Goal: Task Accomplishment & Management: Use online tool/utility

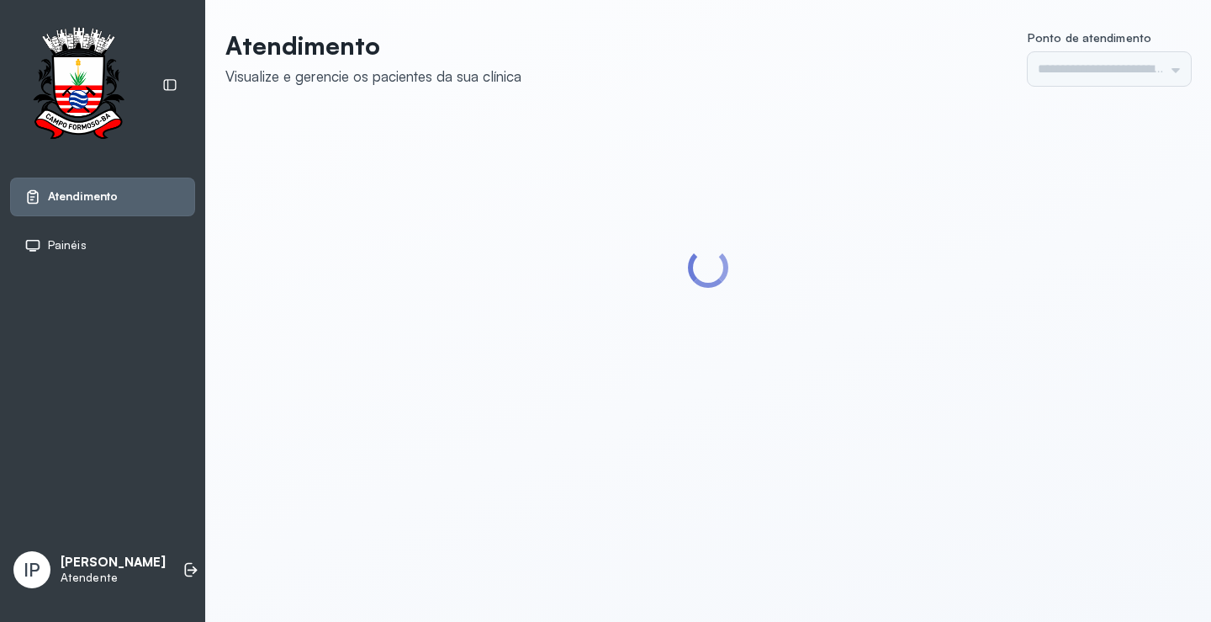
type input "*********"
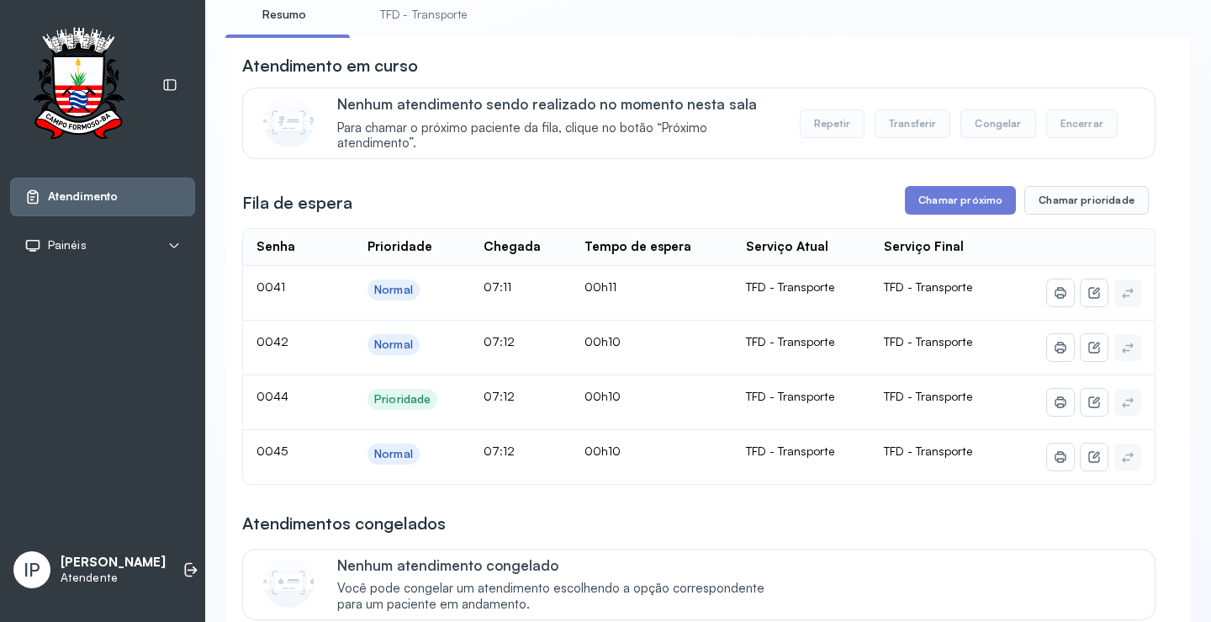
scroll to position [84, 0]
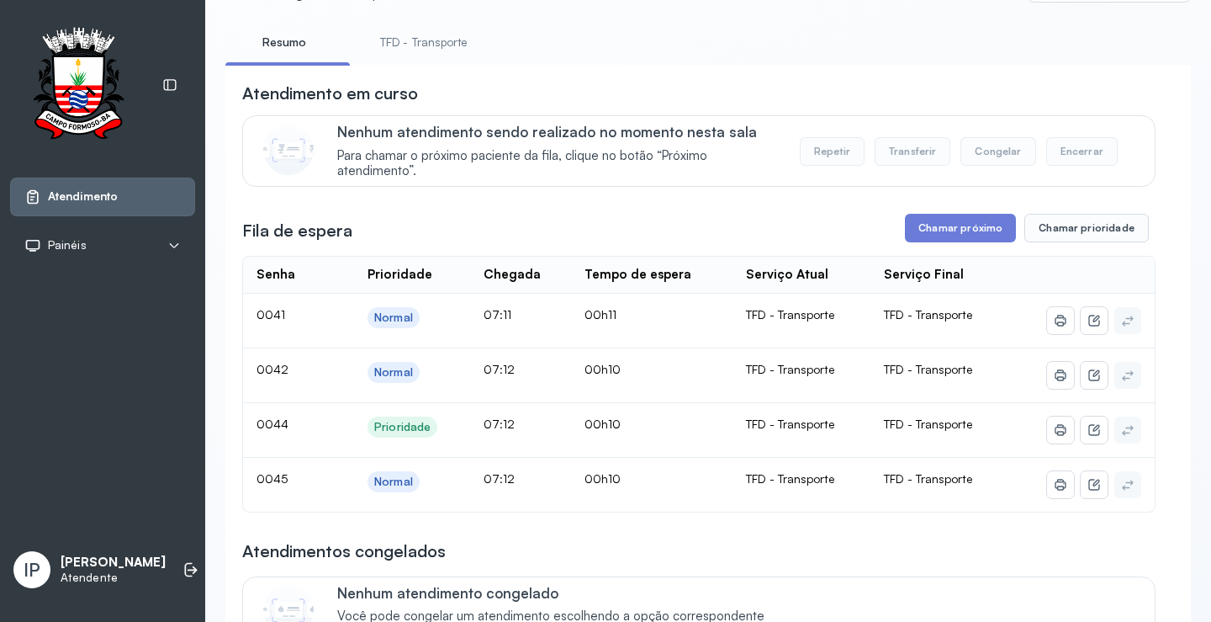
click at [437, 47] on link "TFD - Transporte" at bounding box center [423, 43] width 121 height 28
click at [950, 240] on button "Chamar próximo" at bounding box center [960, 228] width 111 height 29
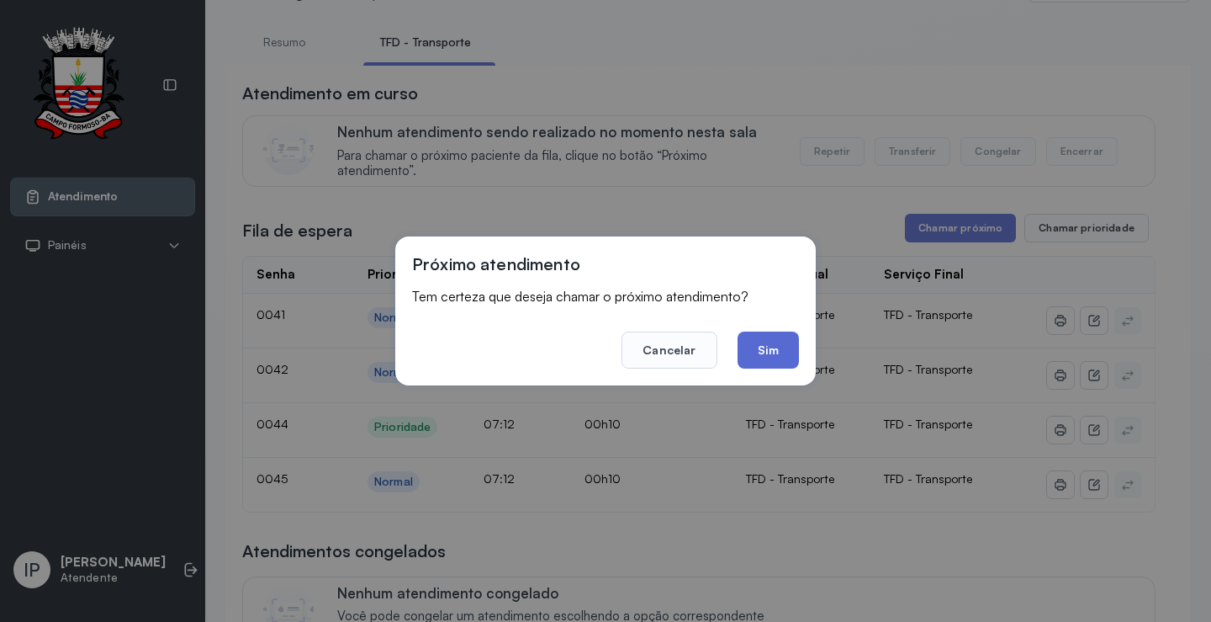
click at [768, 358] on button "Sim" at bounding box center [768, 349] width 61 height 37
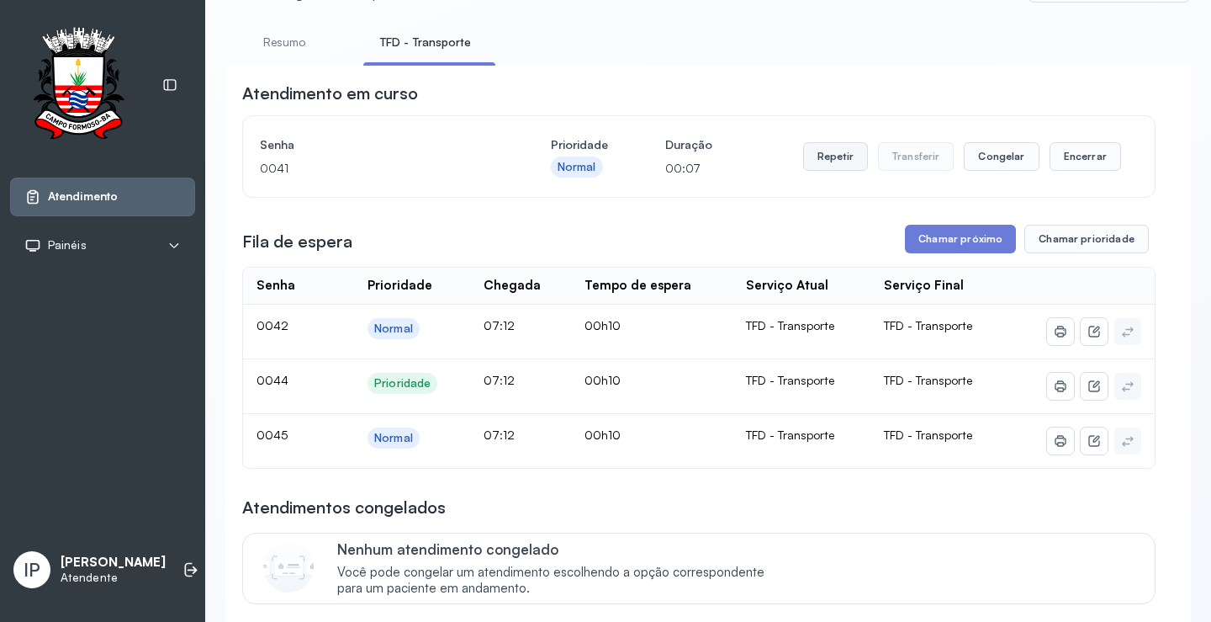
click at [826, 162] on button "Repetir" at bounding box center [835, 156] width 65 height 29
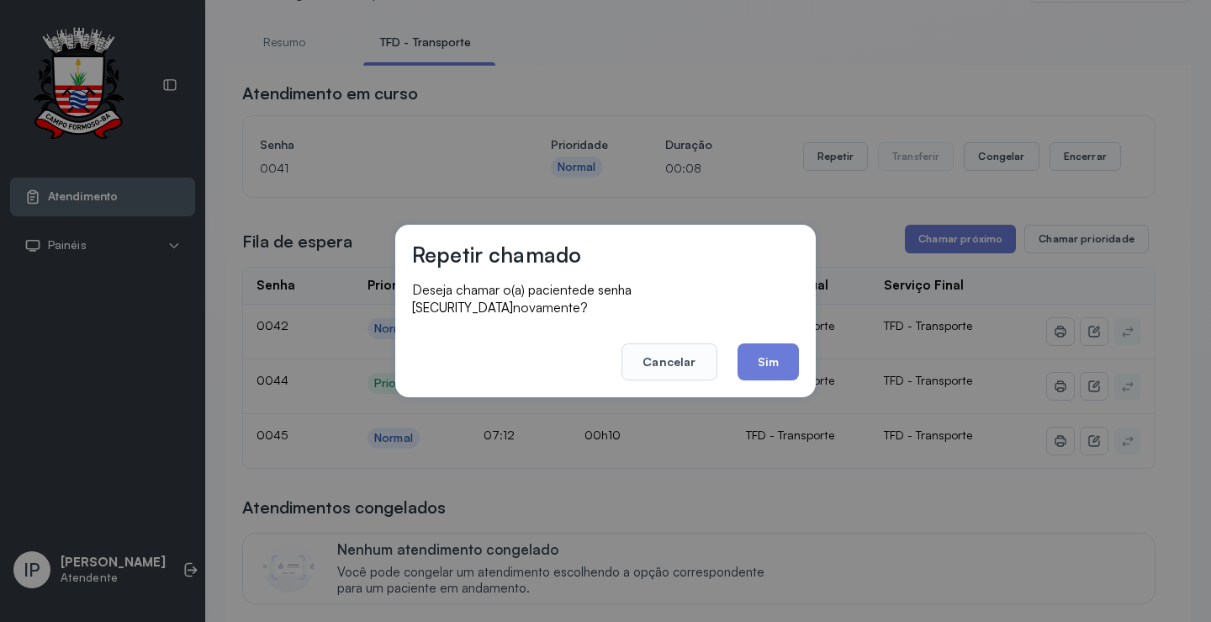
click at [771, 352] on button "Sim" at bounding box center [768, 361] width 61 height 37
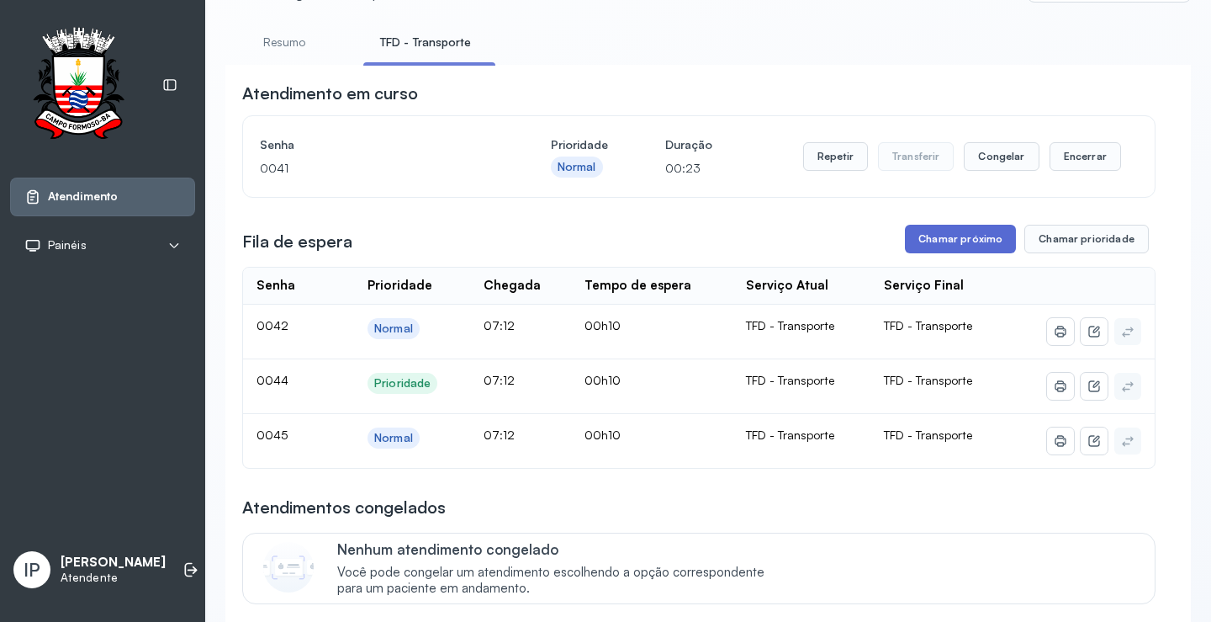
click at [921, 240] on button "Chamar próximo" at bounding box center [960, 239] width 111 height 29
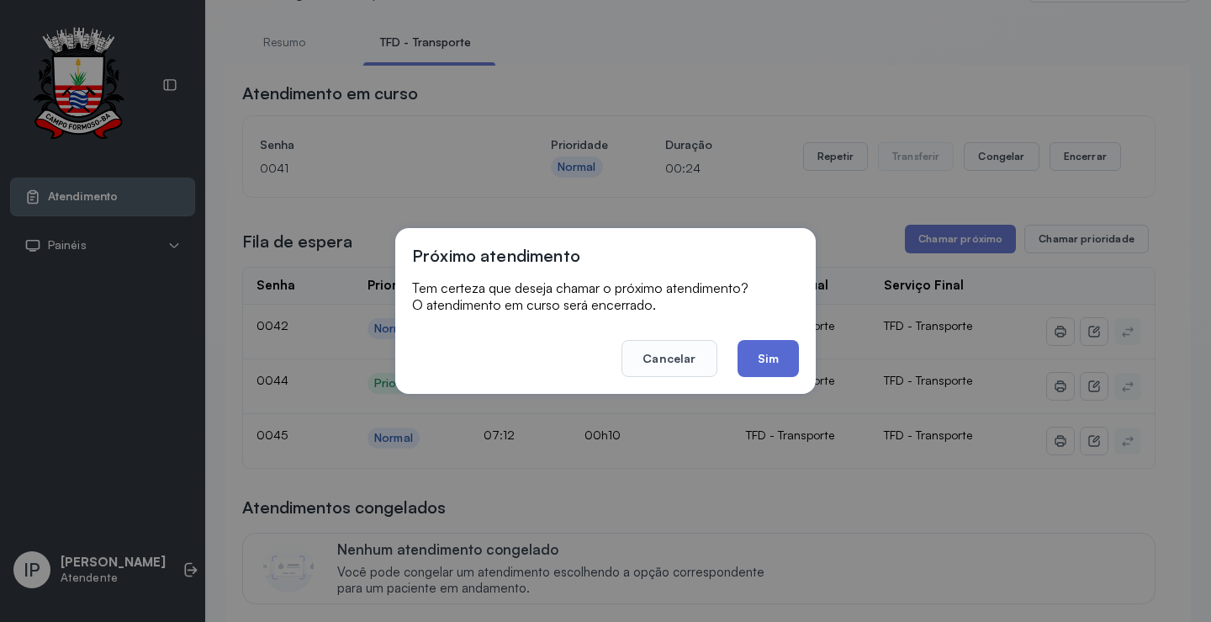
click at [768, 350] on button "Sim" at bounding box center [768, 358] width 61 height 37
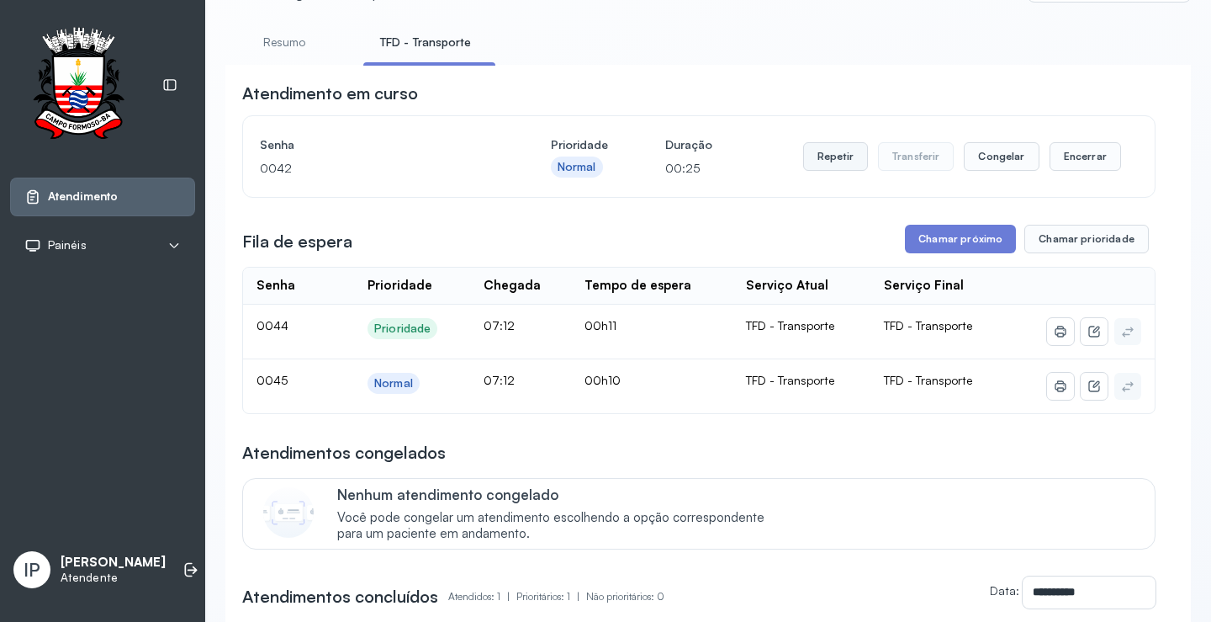
click at [821, 147] on button "Repetir" at bounding box center [835, 156] width 65 height 29
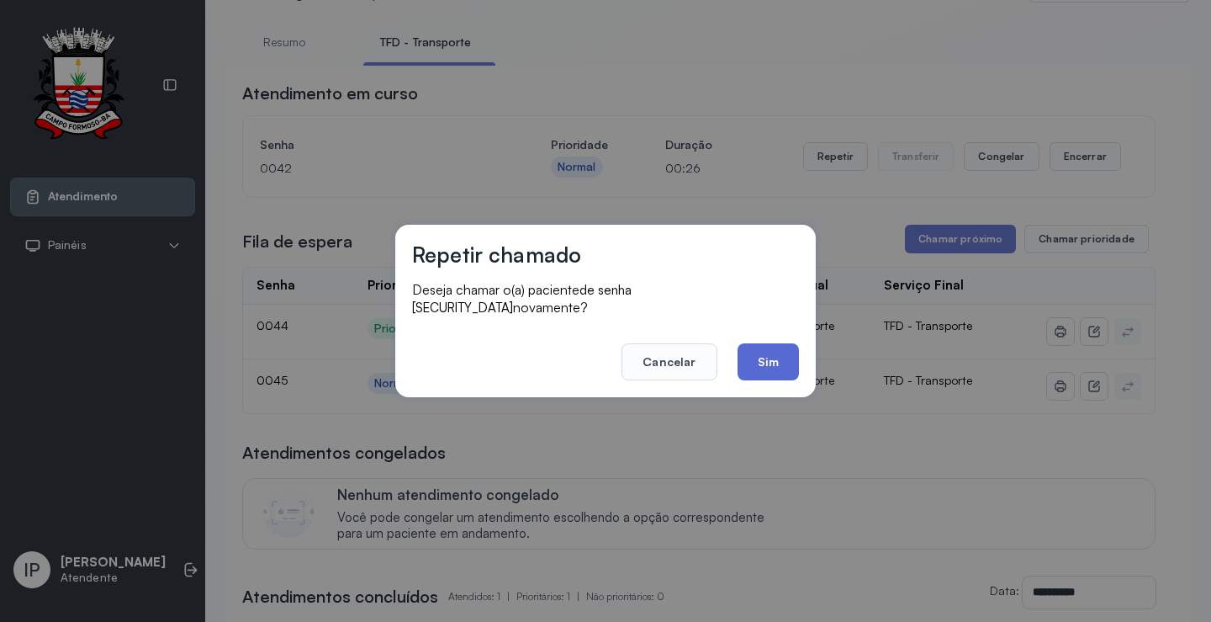
click at [761, 364] on button "Sim" at bounding box center [768, 361] width 61 height 37
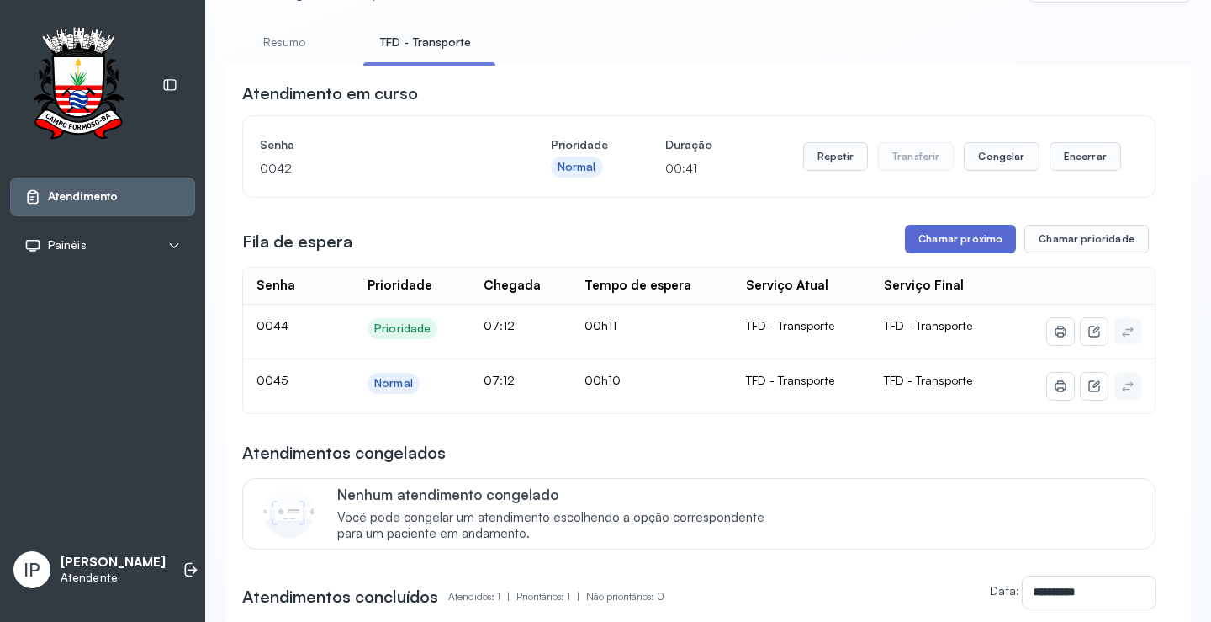
click at [932, 238] on button "Chamar próximo" at bounding box center [960, 239] width 111 height 29
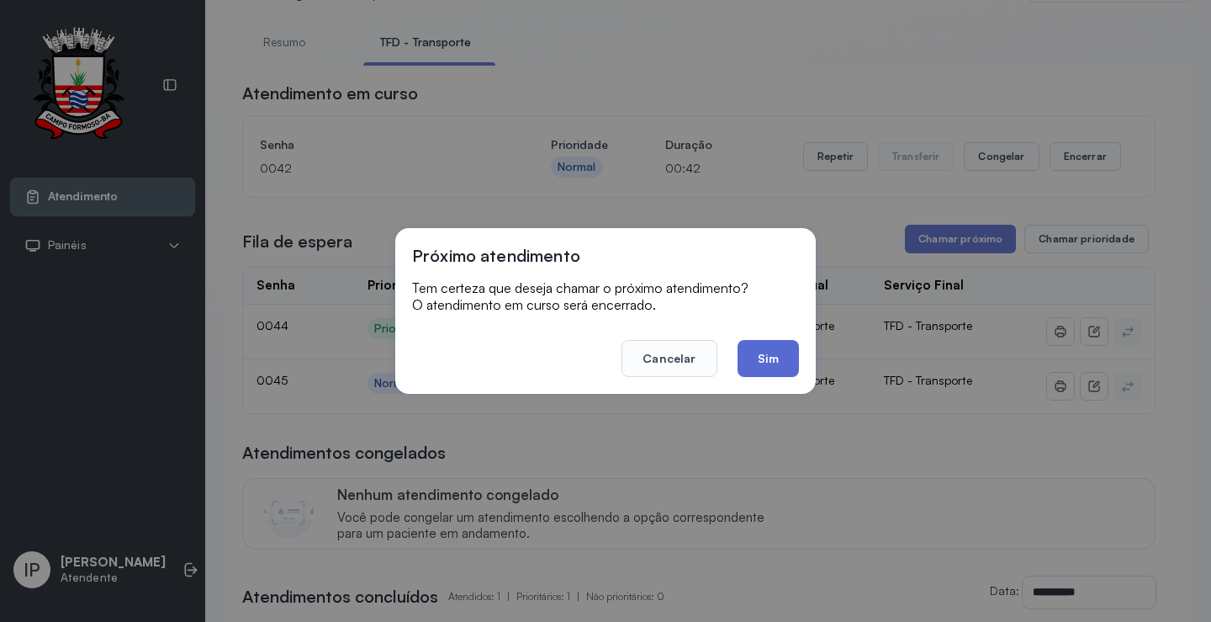
click at [761, 353] on button "Sim" at bounding box center [768, 358] width 61 height 37
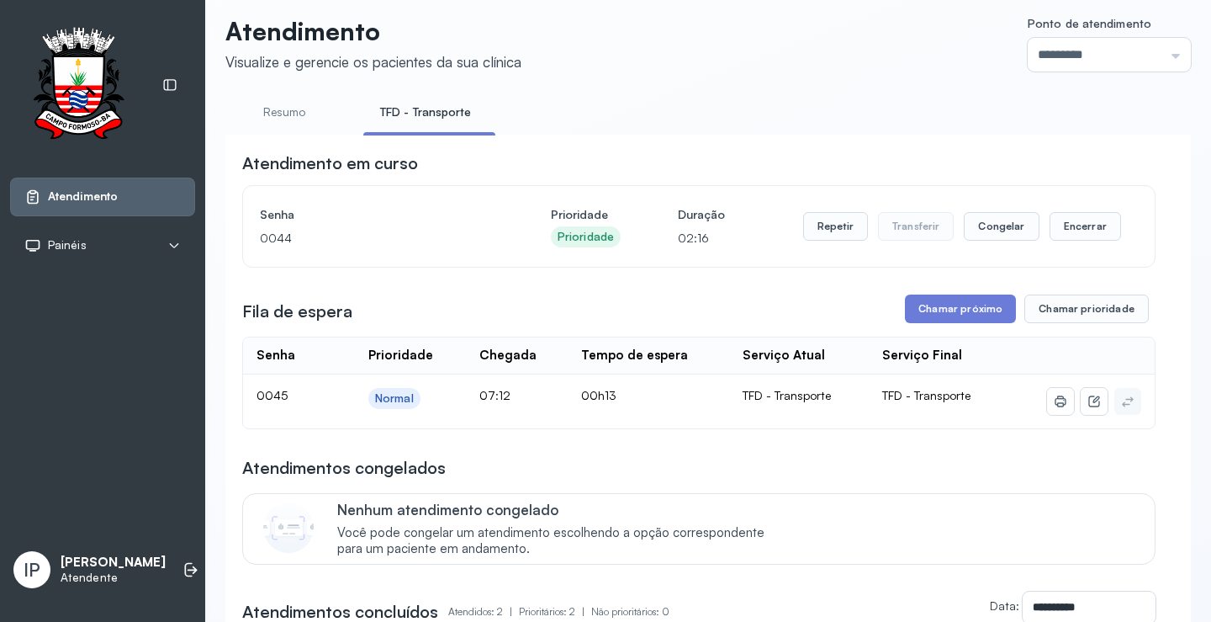
scroll to position [337, 0]
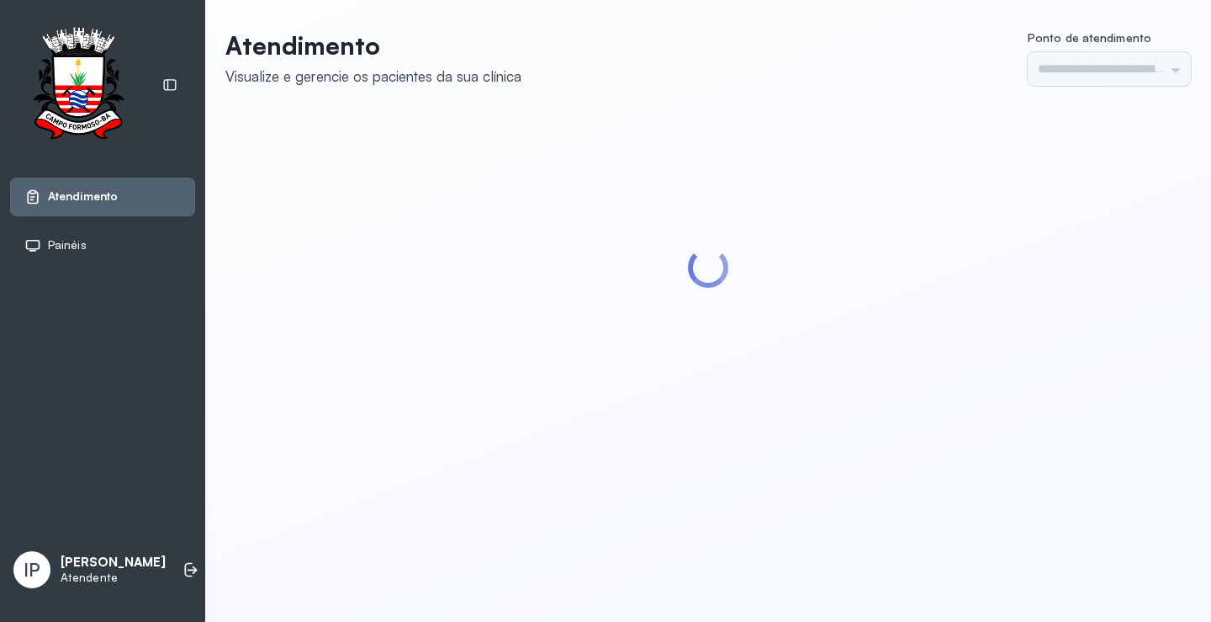
type input "*********"
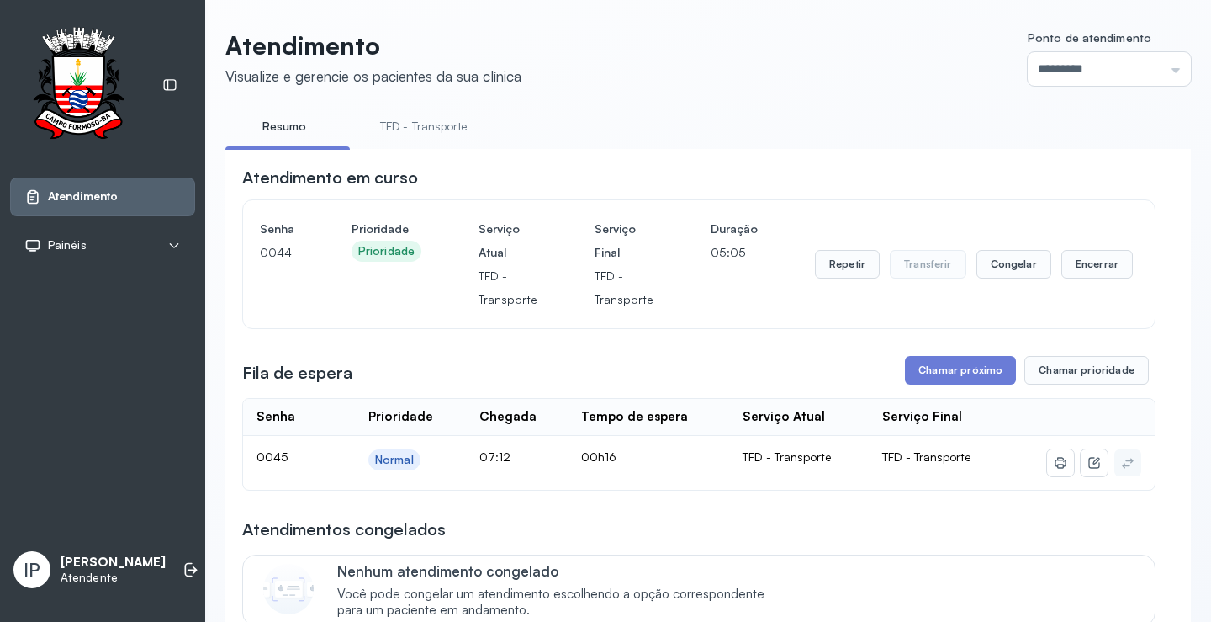
click at [421, 119] on link "TFD - Transporte" at bounding box center [423, 127] width 121 height 28
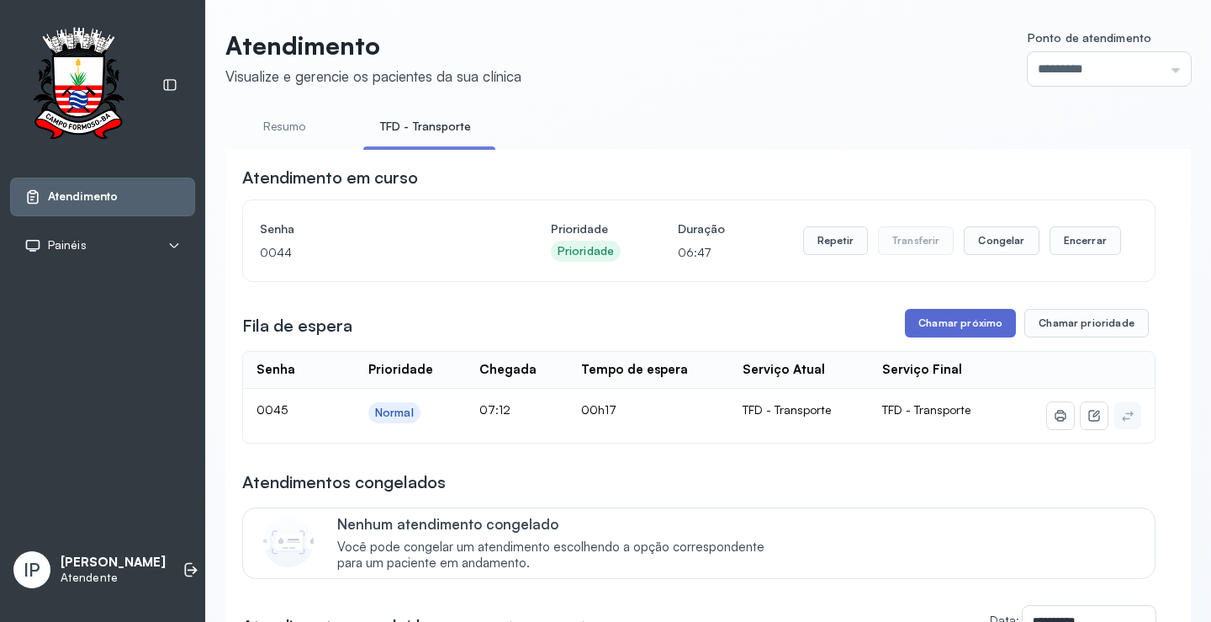
click at [945, 321] on button "Chamar próximo" at bounding box center [960, 323] width 111 height 29
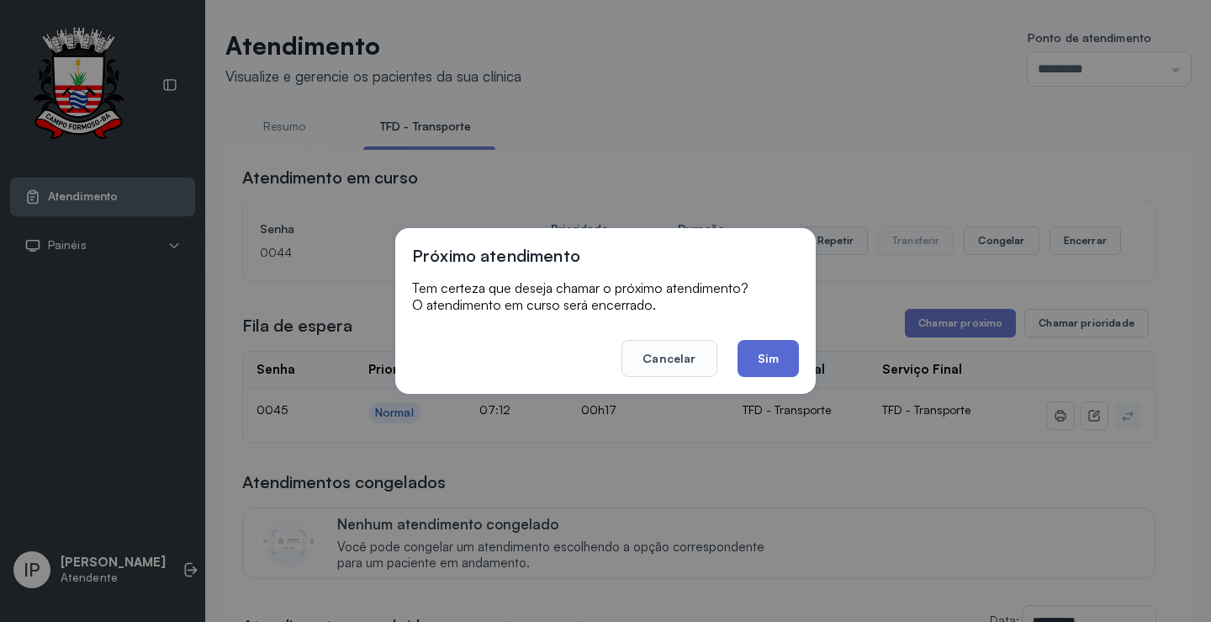
click at [762, 351] on button "Sim" at bounding box center [768, 358] width 61 height 37
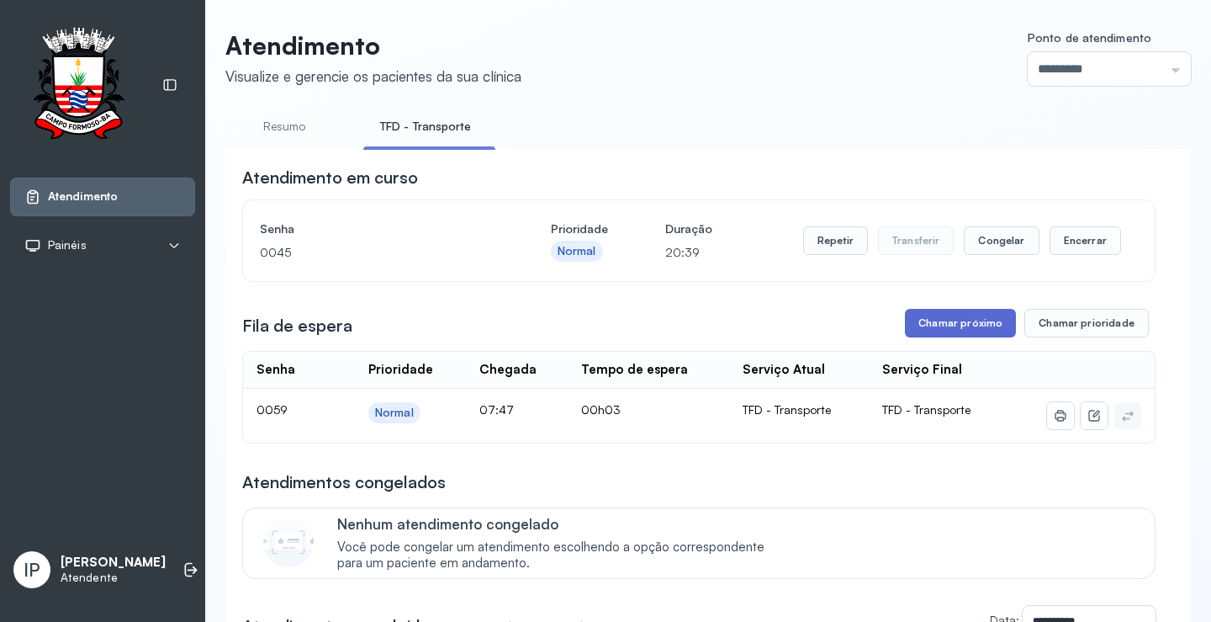
click at [919, 320] on button "Chamar próximo" at bounding box center [960, 323] width 111 height 29
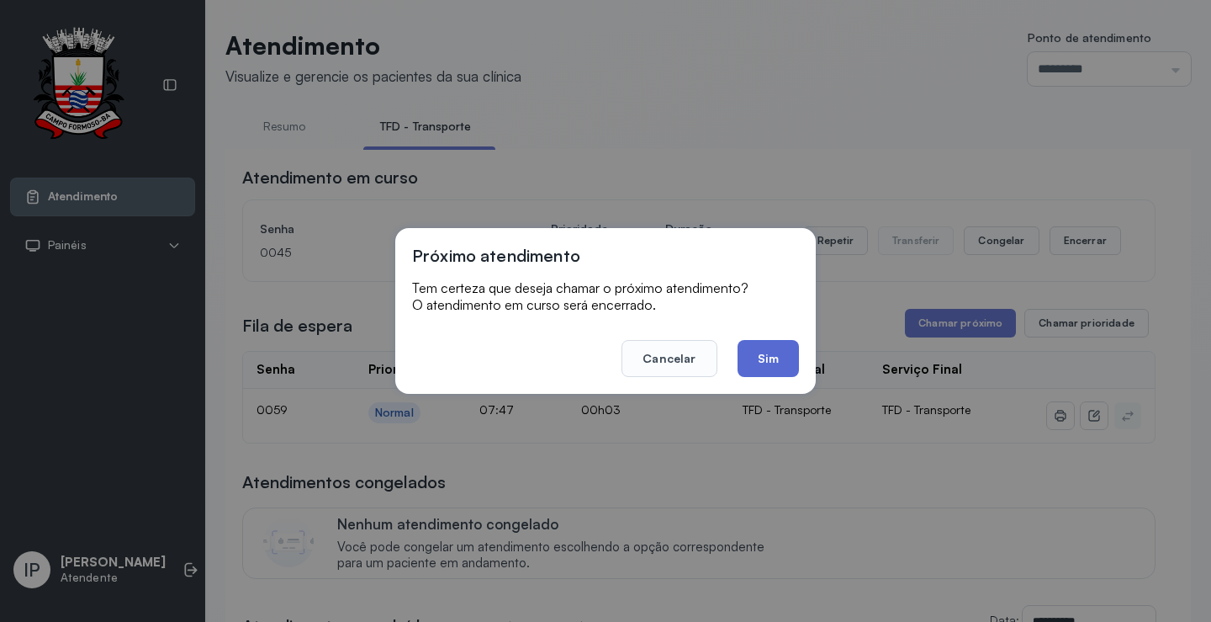
click at [766, 358] on button "Sim" at bounding box center [768, 358] width 61 height 37
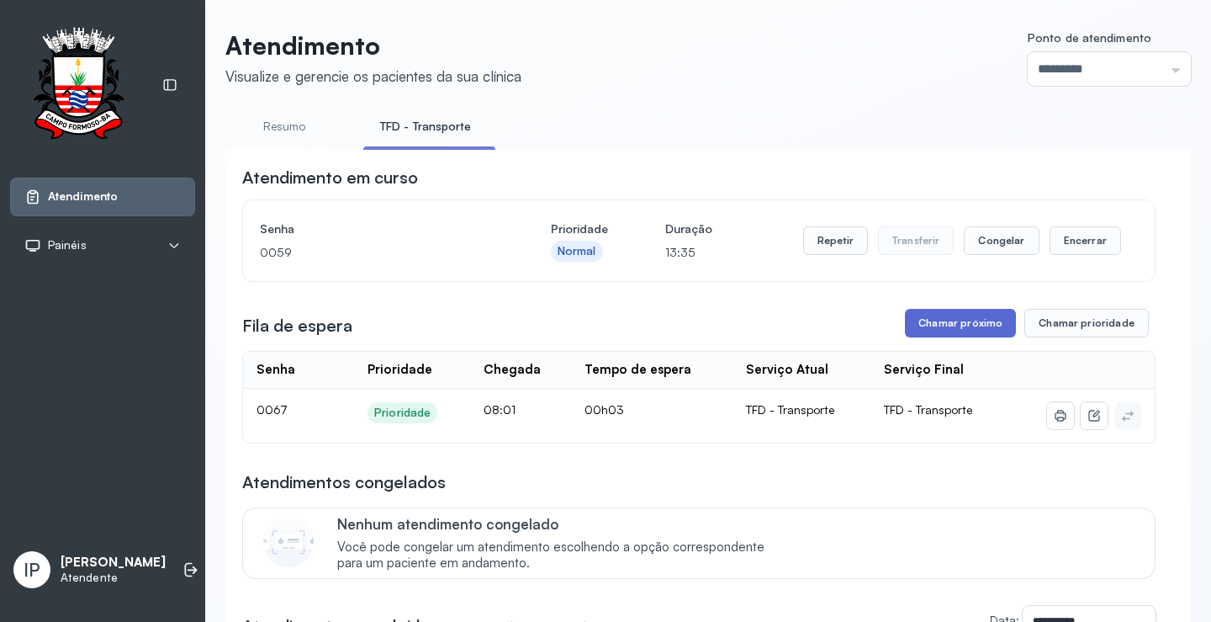
click at [921, 323] on button "Chamar próximo" at bounding box center [960, 323] width 111 height 29
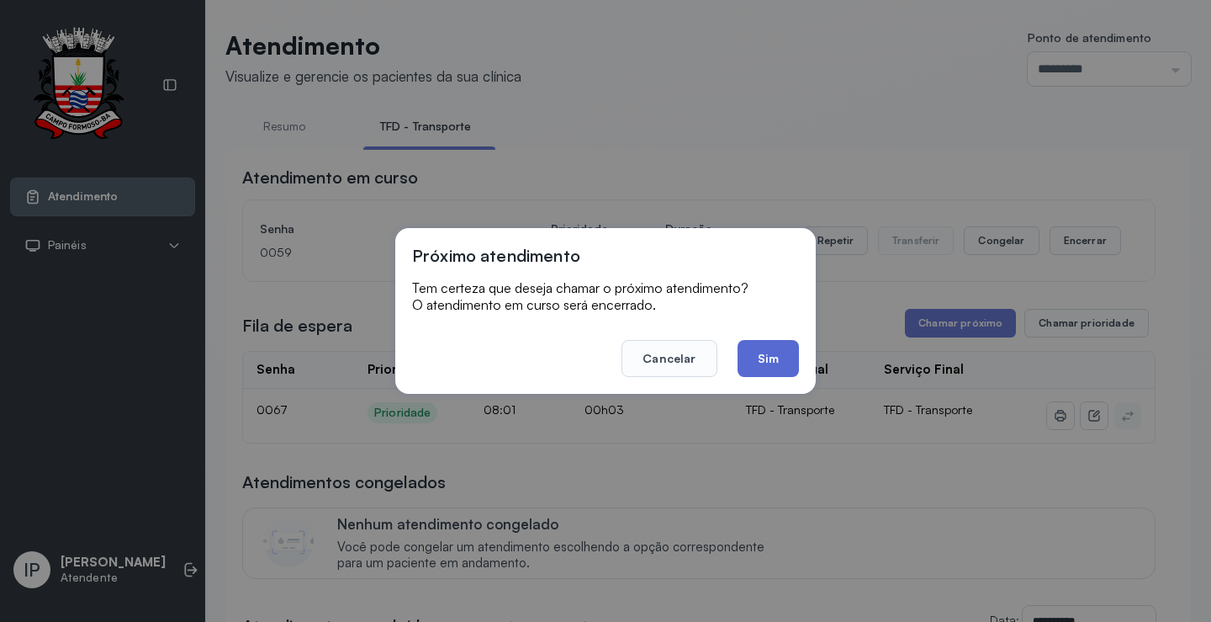
click at [770, 356] on button "Sim" at bounding box center [768, 358] width 61 height 37
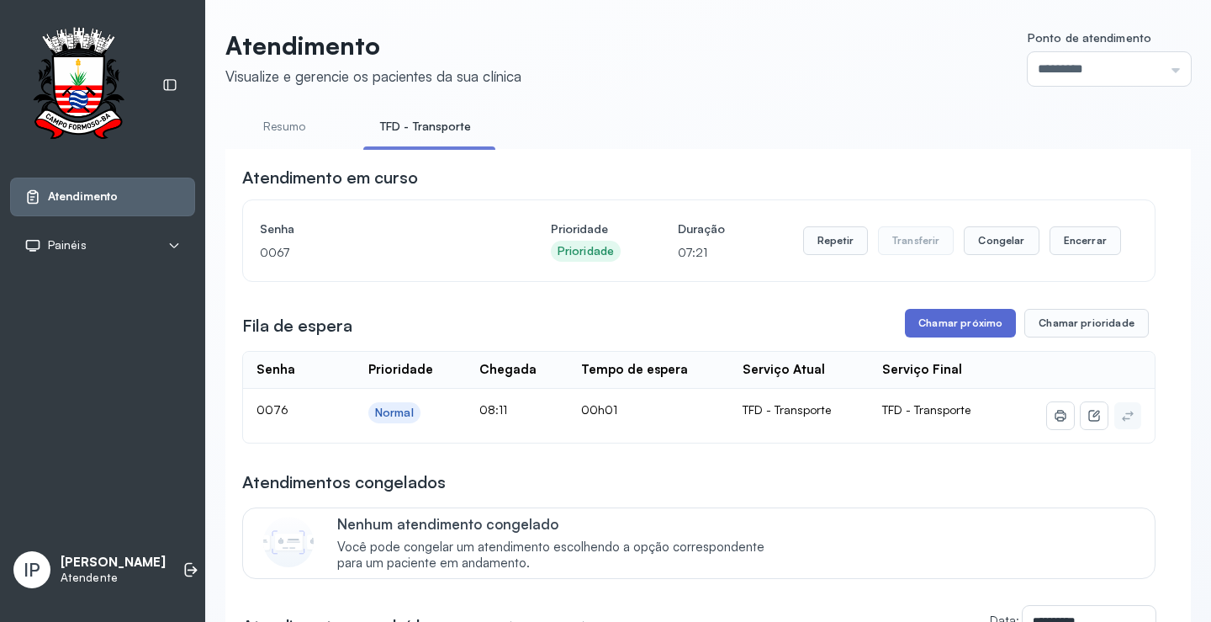
click at [941, 318] on button "Chamar próximo" at bounding box center [960, 323] width 111 height 29
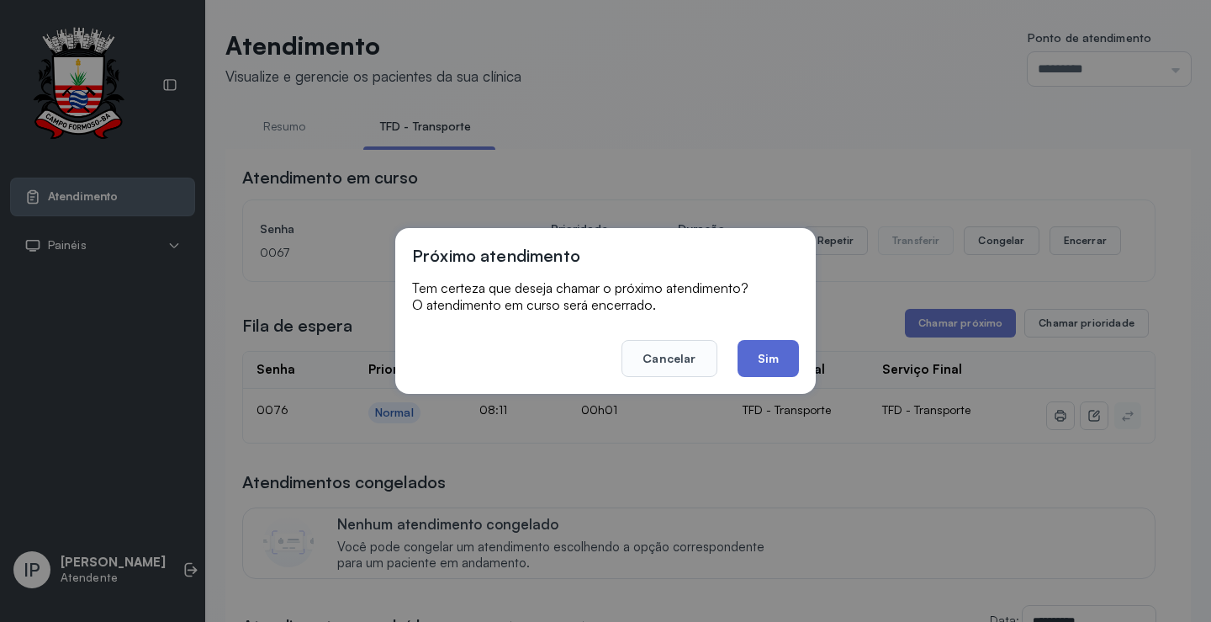
click at [793, 355] on button "Sim" at bounding box center [768, 358] width 61 height 37
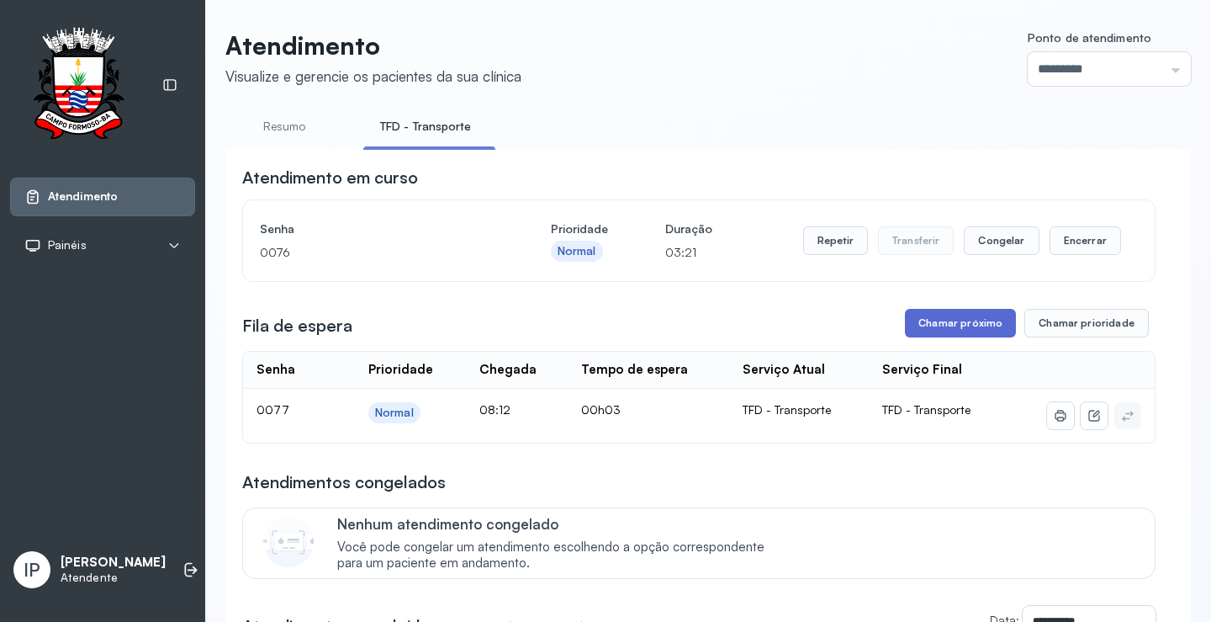
click at [940, 332] on button "Chamar próximo" at bounding box center [960, 323] width 111 height 29
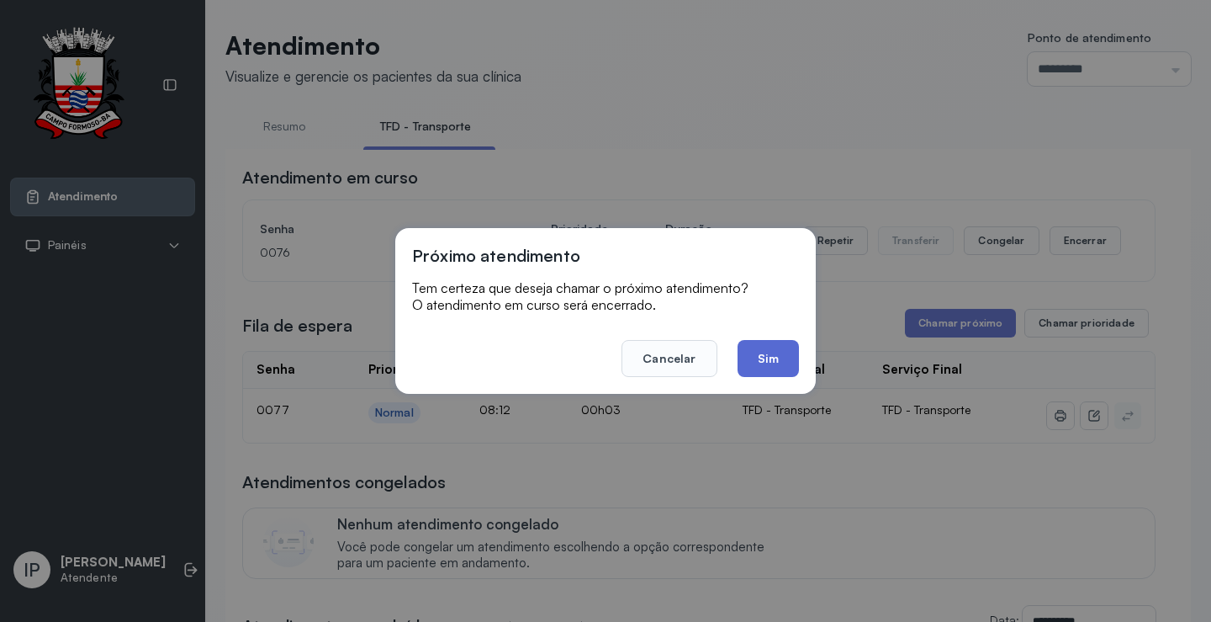
click at [787, 352] on button "Sim" at bounding box center [768, 358] width 61 height 37
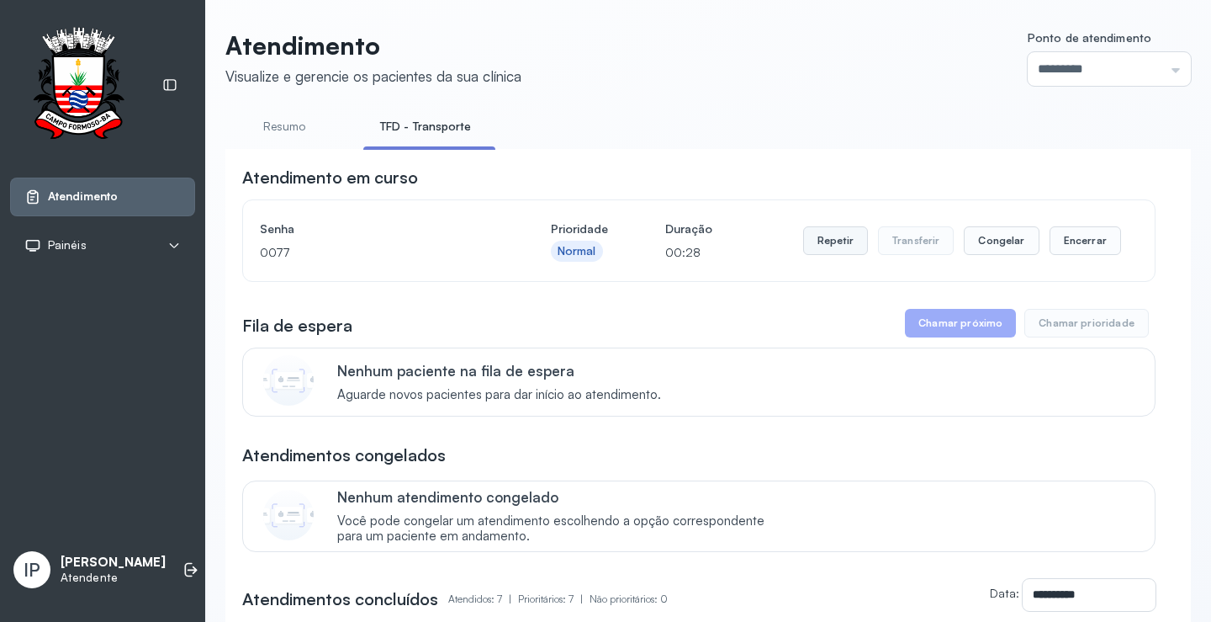
click at [833, 243] on button "Repetir" at bounding box center [835, 240] width 65 height 29
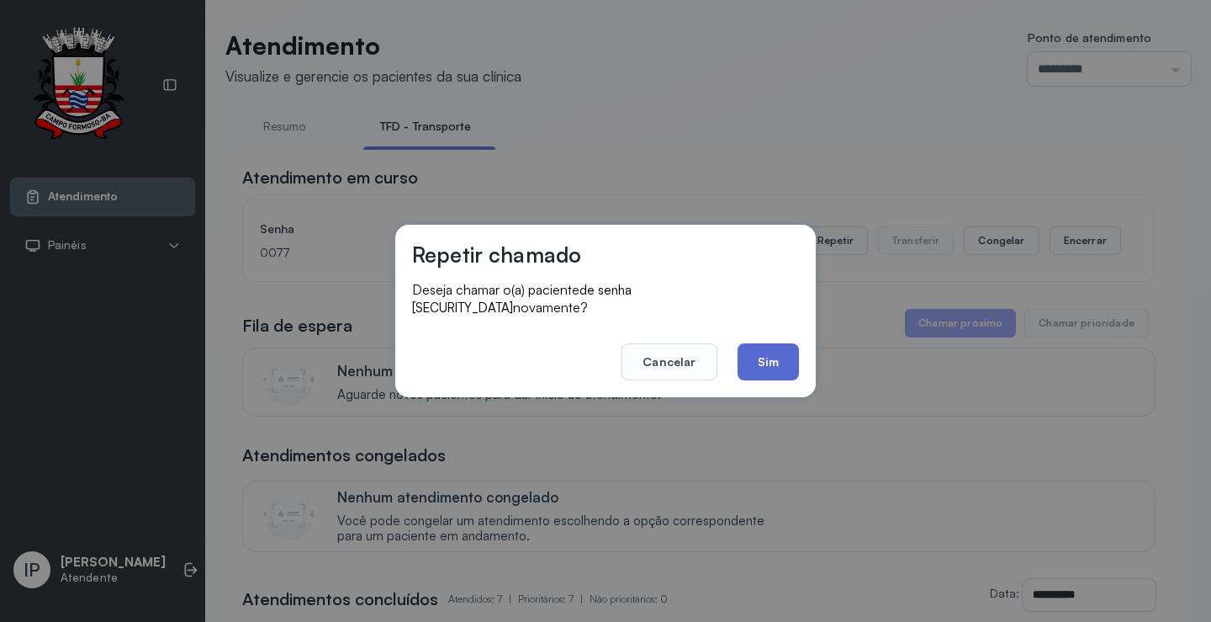
click at [777, 363] on button "Sim" at bounding box center [768, 361] width 61 height 37
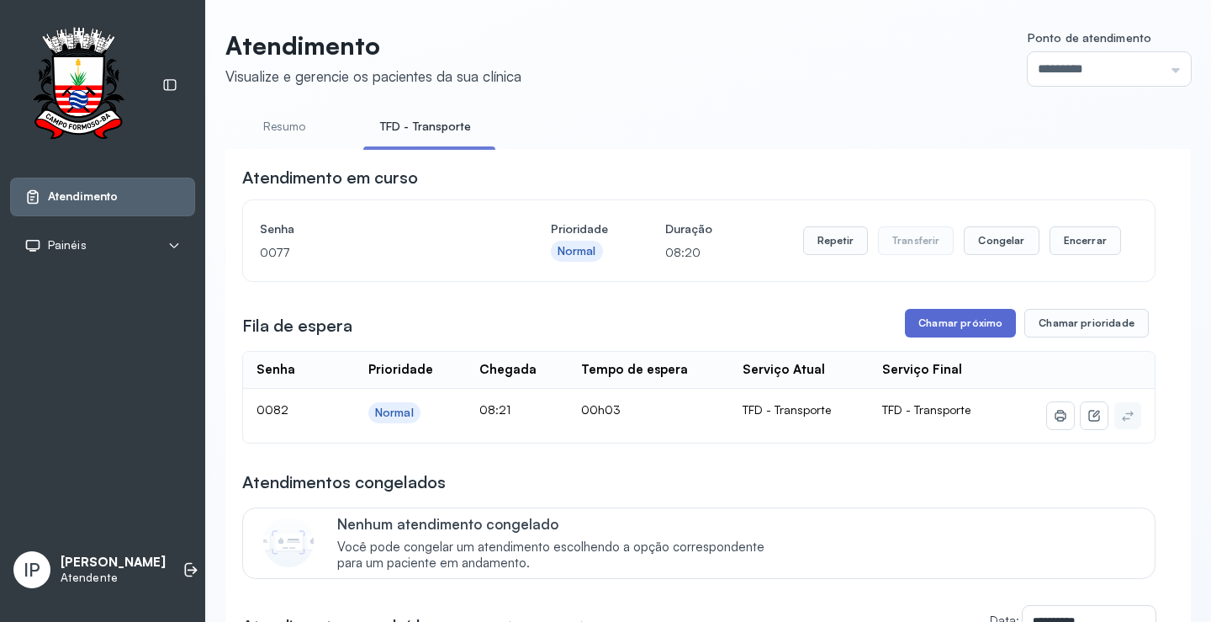
click at [919, 316] on button "Chamar próximo" at bounding box center [960, 323] width 111 height 29
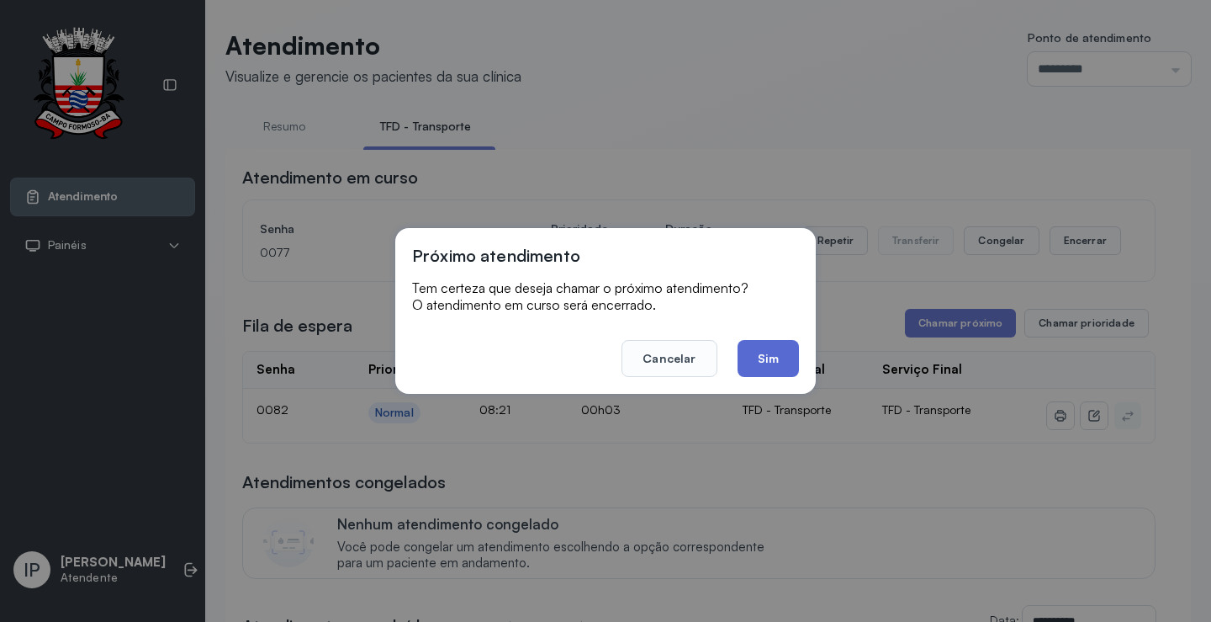
click at [764, 356] on button "Sim" at bounding box center [768, 358] width 61 height 37
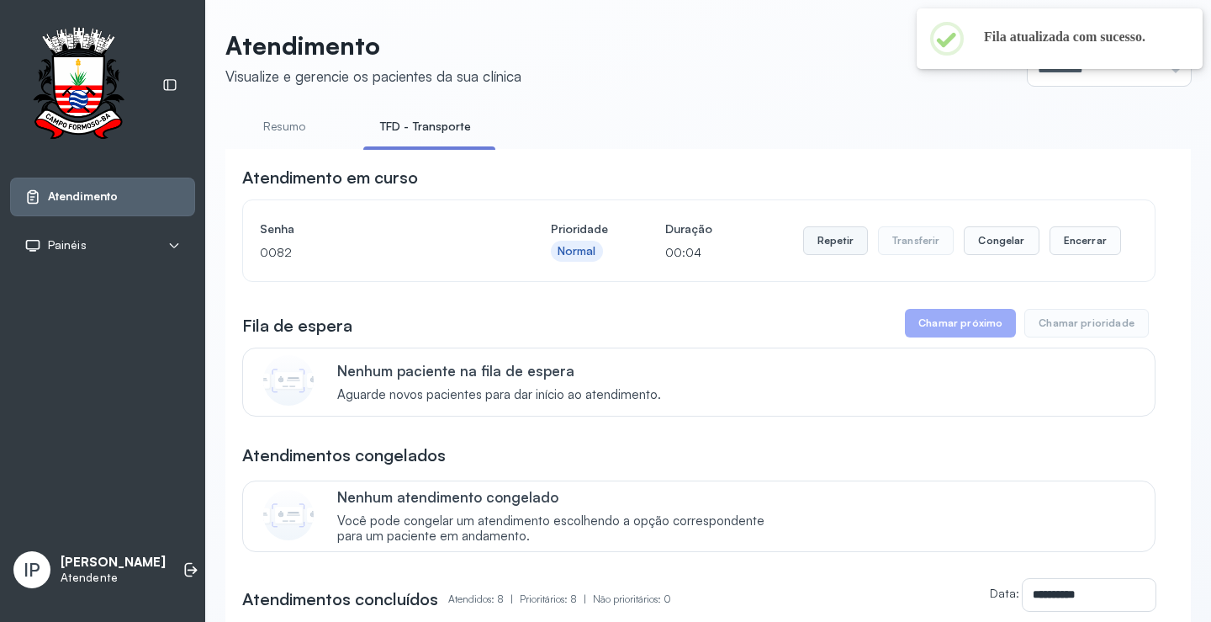
click at [824, 246] on button "Repetir" at bounding box center [835, 240] width 65 height 29
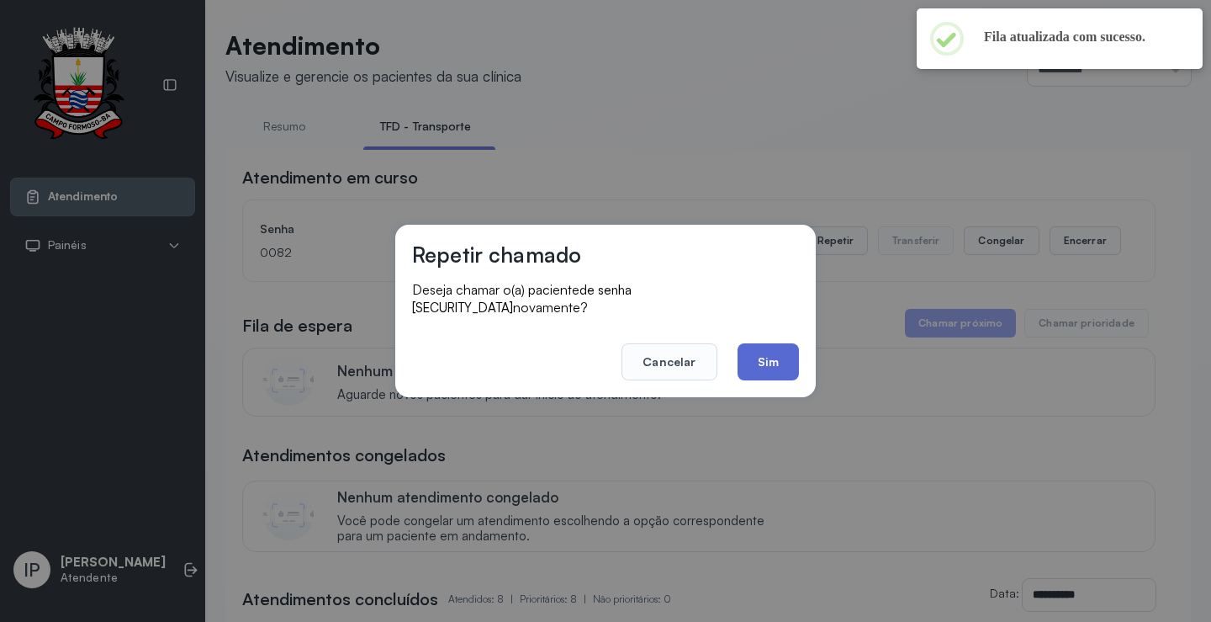
click at [757, 353] on button "Sim" at bounding box center [768, 361] width 61 height 37
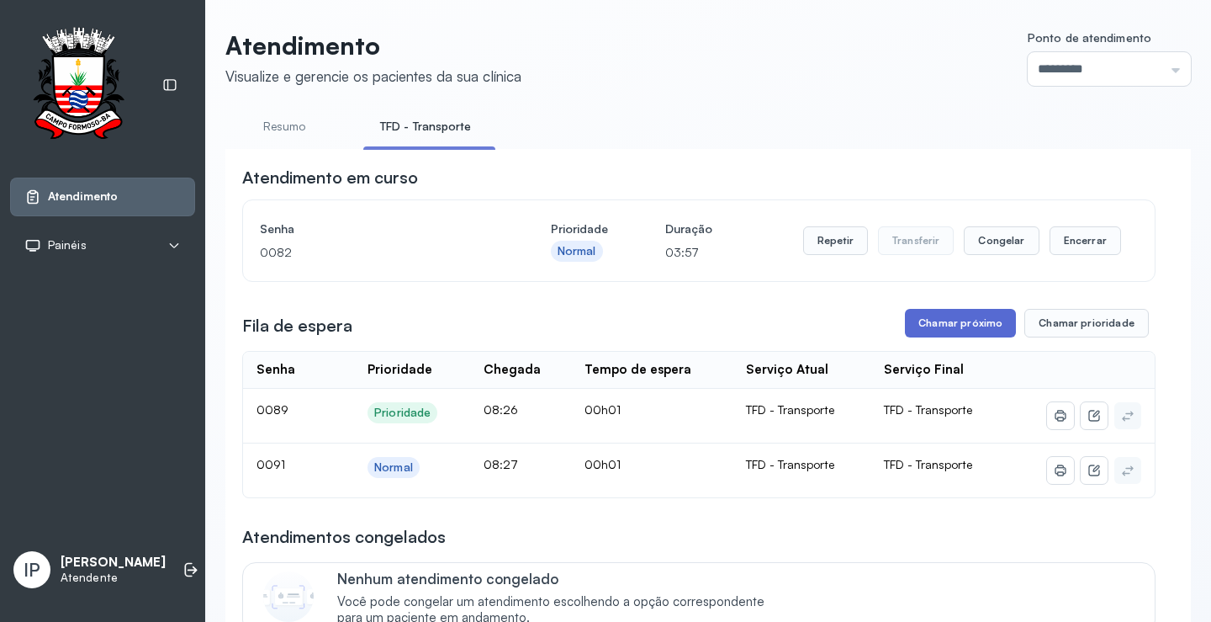
click at [936, 326] on button "Chamar próximo" at bounding box center [960, 323] width 111 height 29
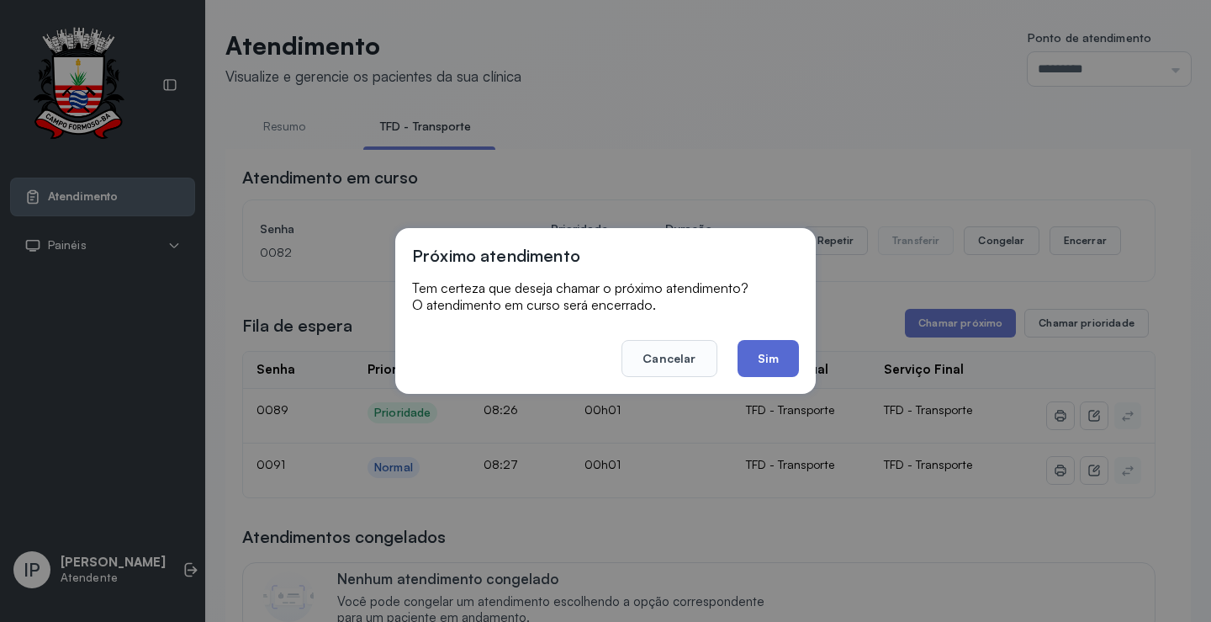
click at [778, 350] on button "Sim" at bounding box center [768, 358] width 61 height 37
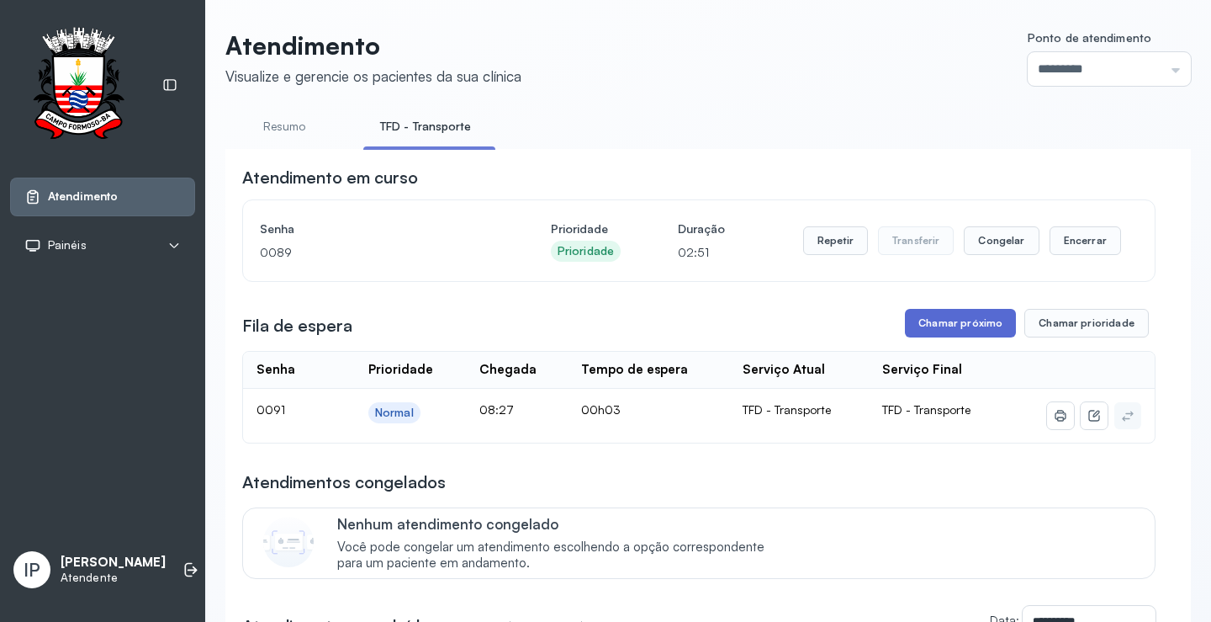
click at [930, 327] on button "Chamar próximo" at bounding box center [960, 323] width 111 height 29
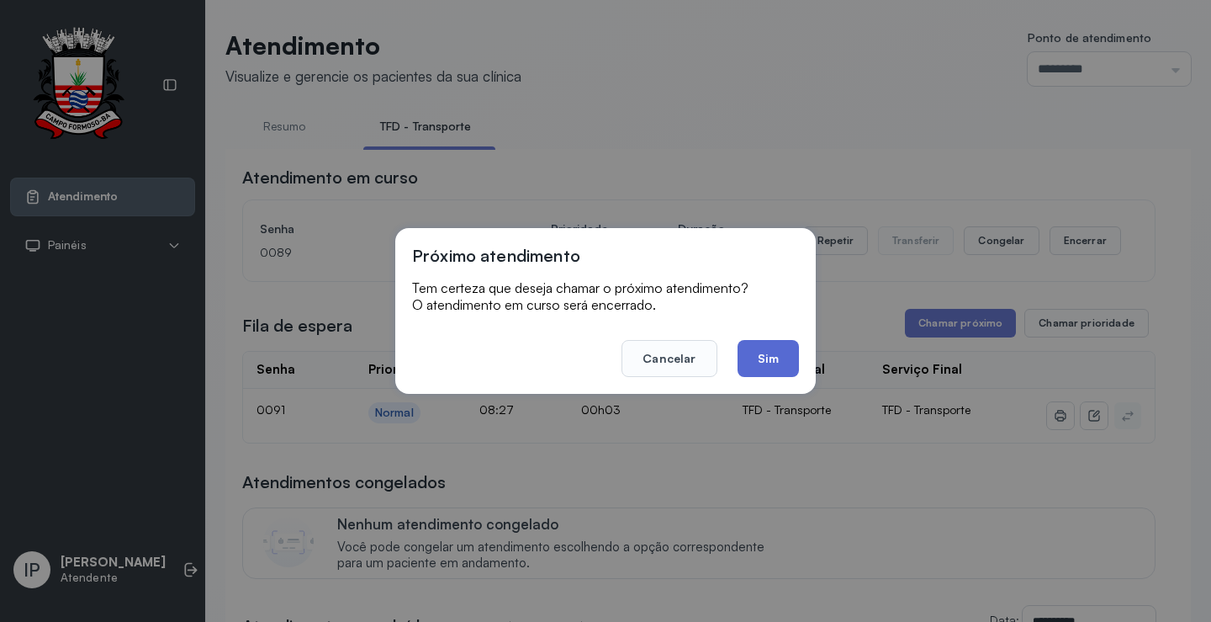
click at [761, 358] on button "Sim" at bounding box center [768, 358] width 61 height 37
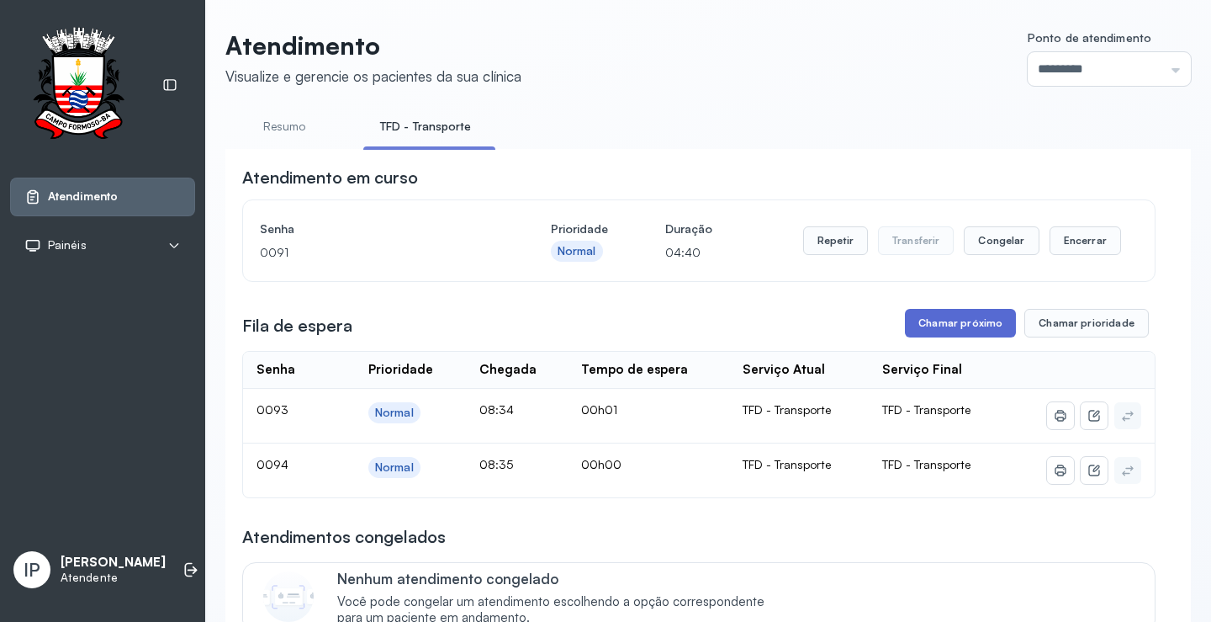
click at [959, 322] on button "Chamar próximo" at bounding box center [960, 323] width 111 height 29
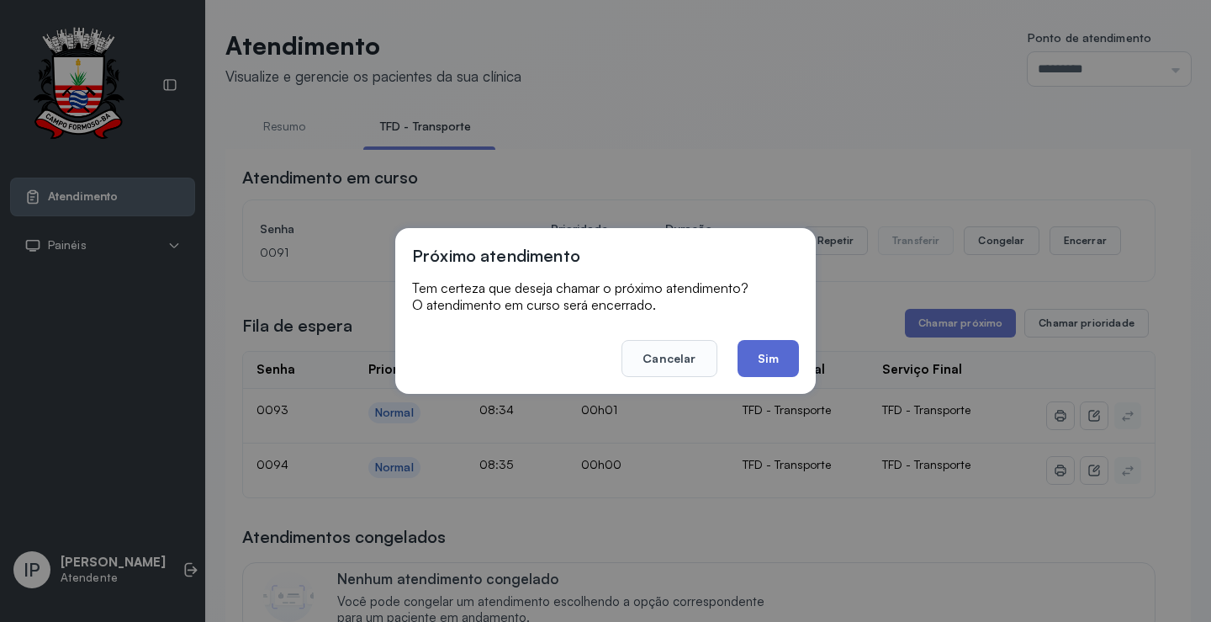
click at [761, 353] on button "Sim" at bounding box center [768, 358] width 61 height 37
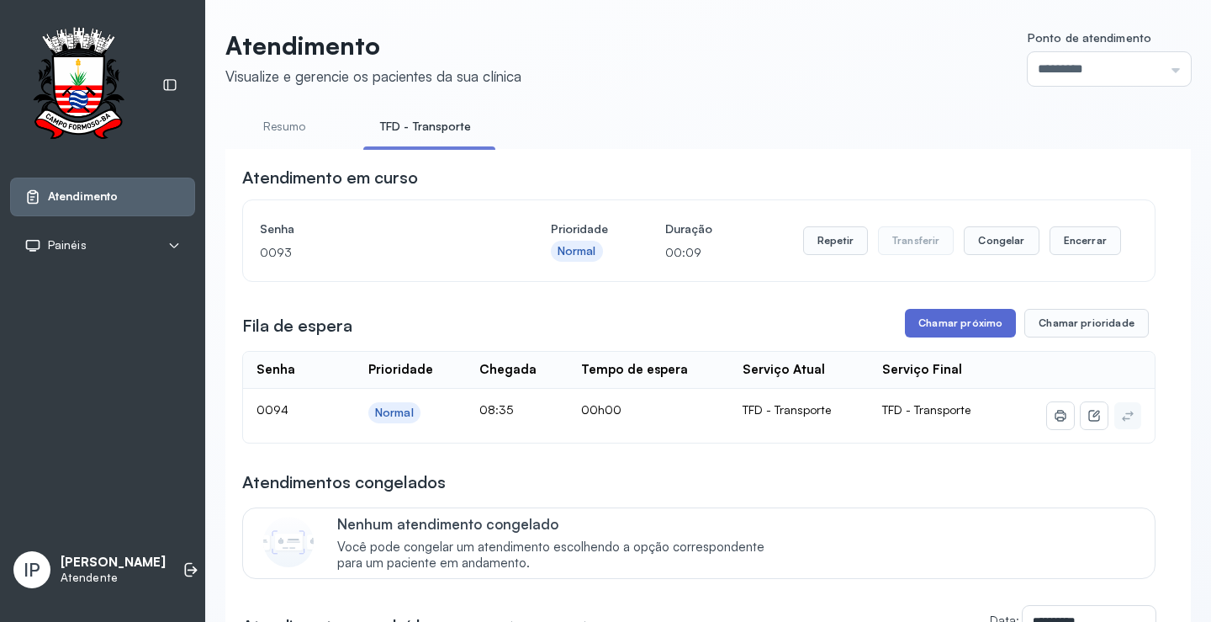
click at [930, 328] on button "Chamar próximo" at bounding box center [960, 323] width 111 height 29
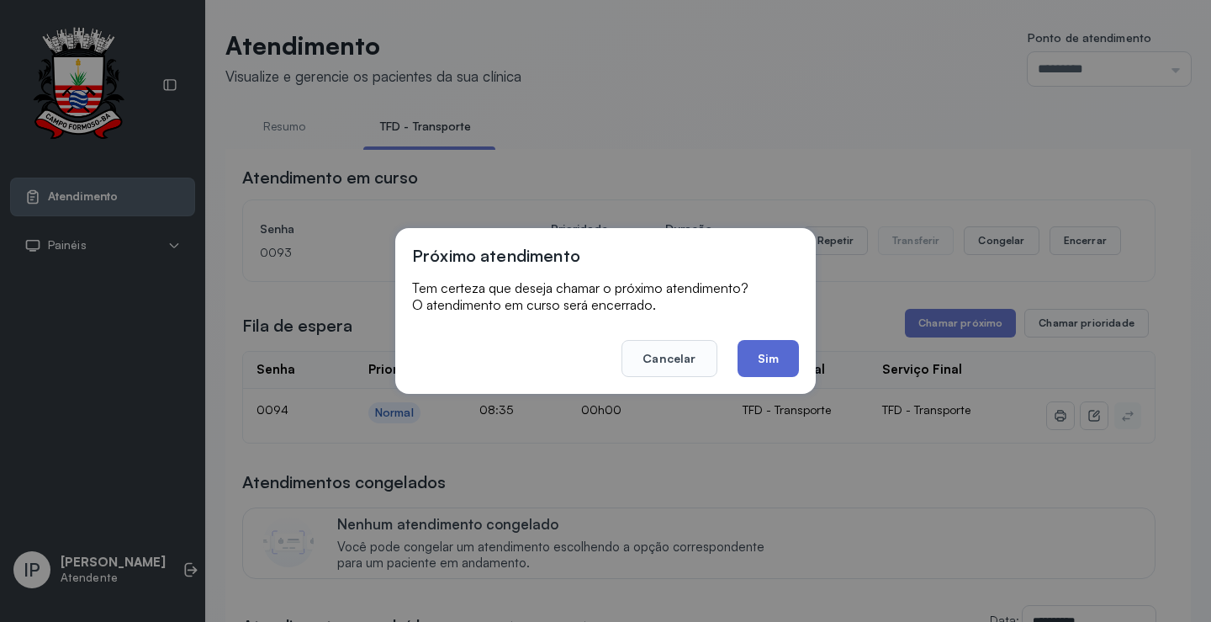
click at [772, 348] on button "Sim" at bounding box center [768, 358] width 61 height 37
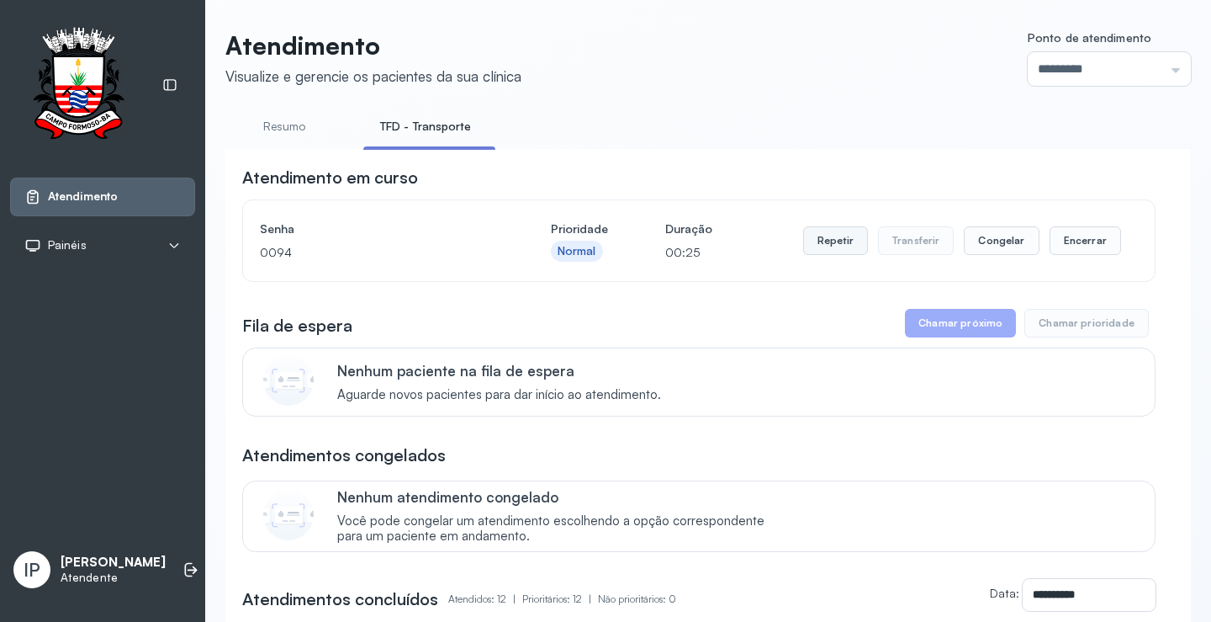
click at [826, 243] on button "Repetir" at bounding box center [835, 240] width 65 height 29
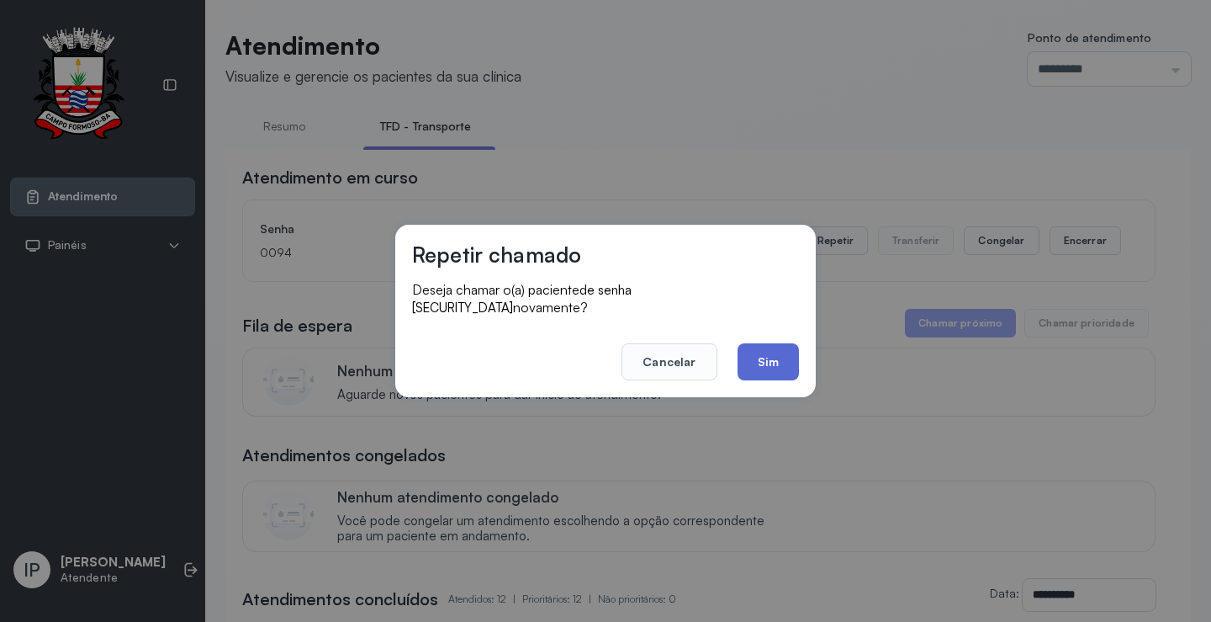
click at [756, 362] on button "Sim" at bounding box center [768, 361] width 61 height 37
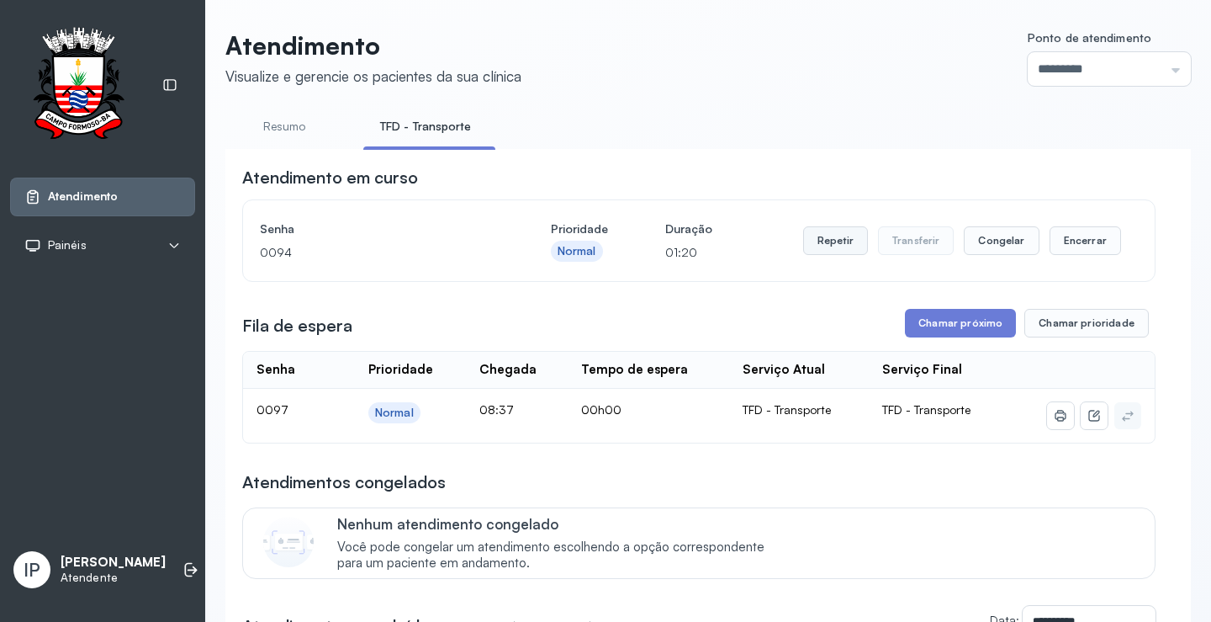
click at [822, 245] on button "Repetir" at bounding box center [835, 240] width 65 height 29
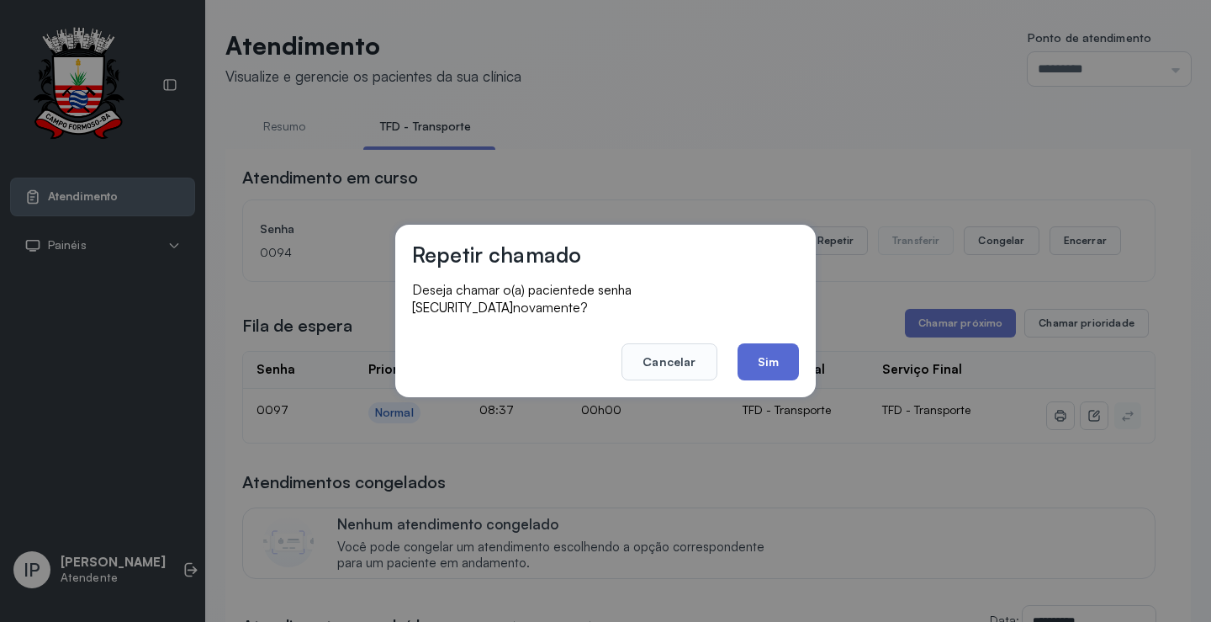
click at [761, 347] on button "Sim" at bounding box center [768, 361] width 61 height 37
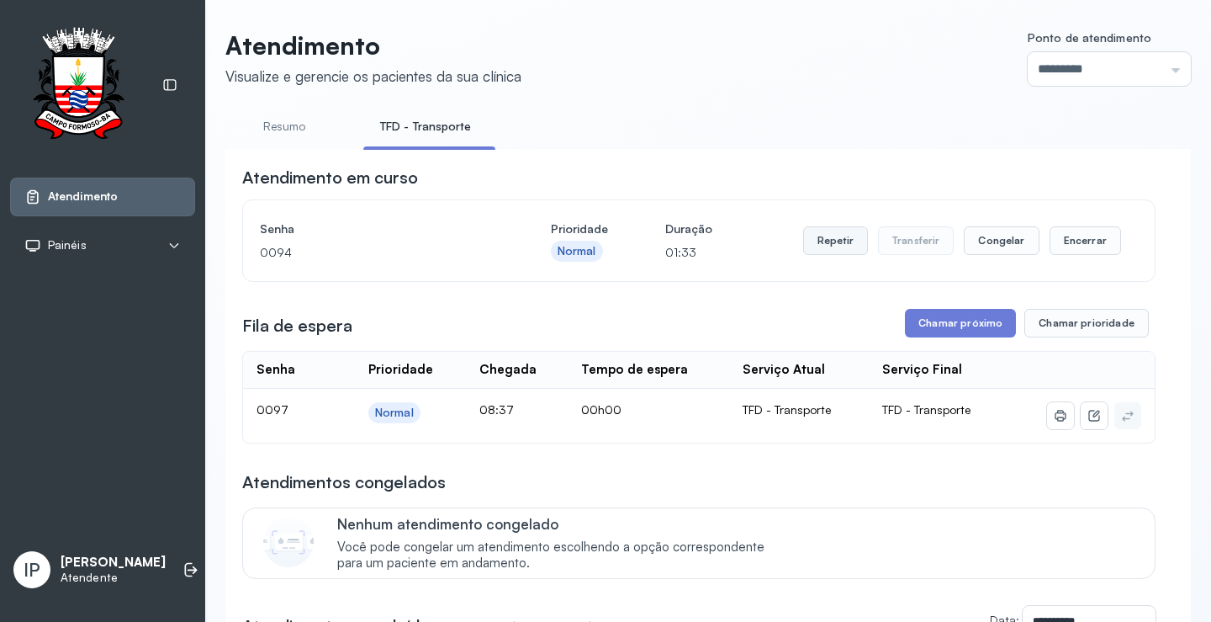
click at [851, 249] on button "Repetir" at bounding box center [835, 240] width 65 height 29
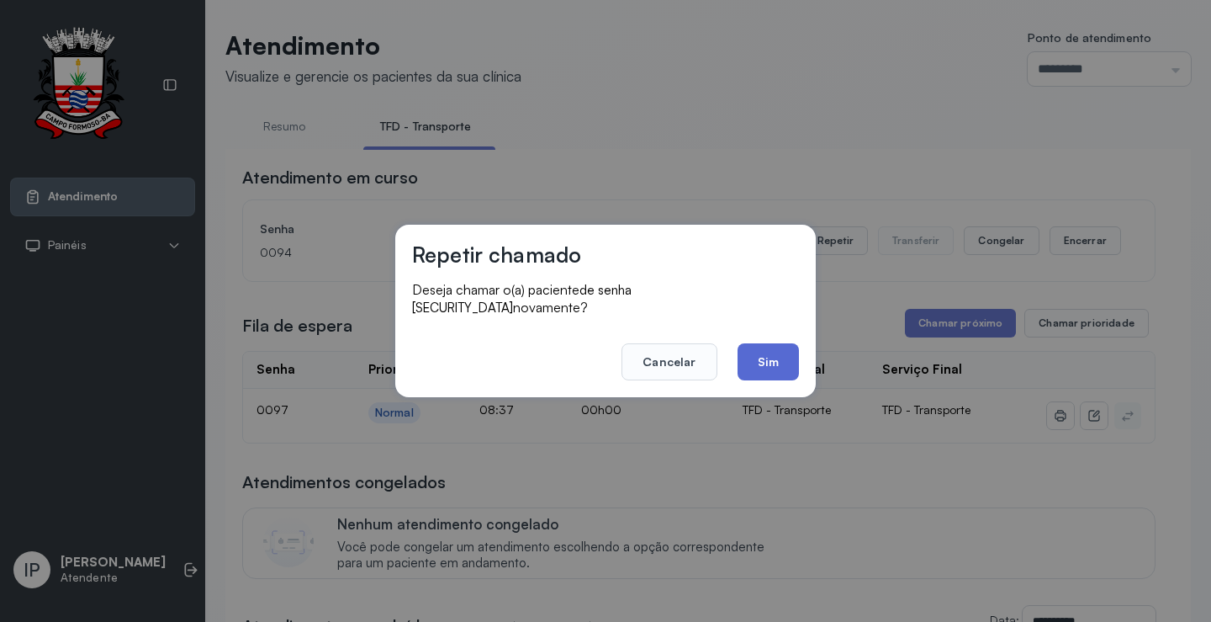
click at [781, 356] on button "Sim" at bounding box center [768, 361] width 61 height 37
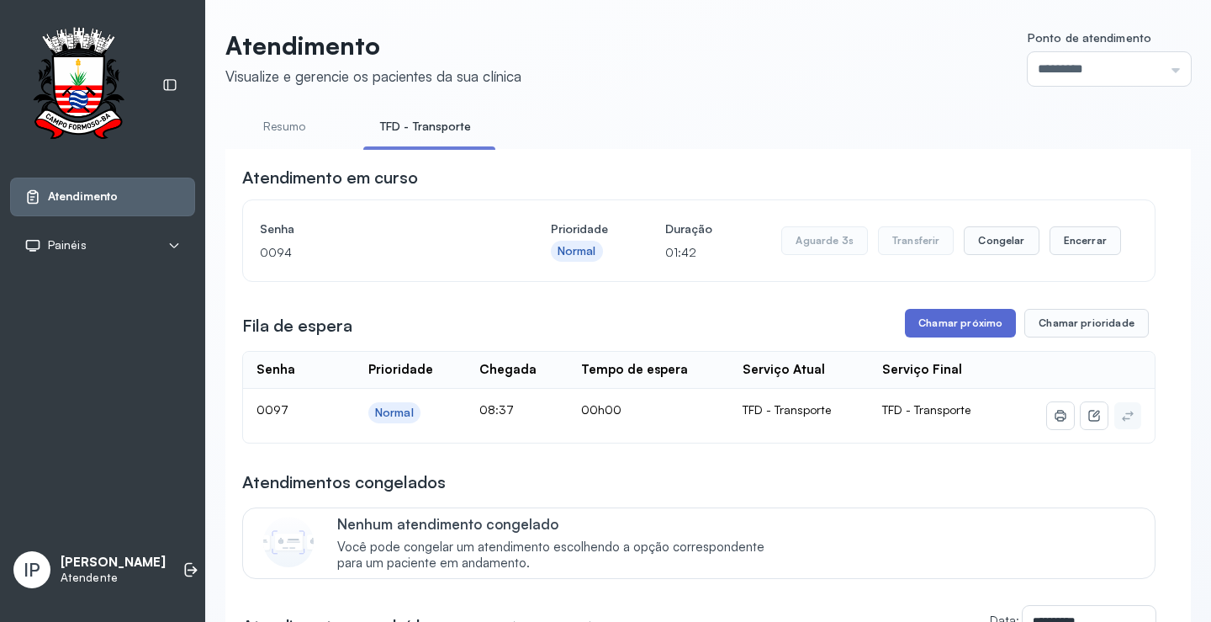
click at [992, 326] on button "Chamar próximo" at bounding box center [960, 323] width 111 height 29
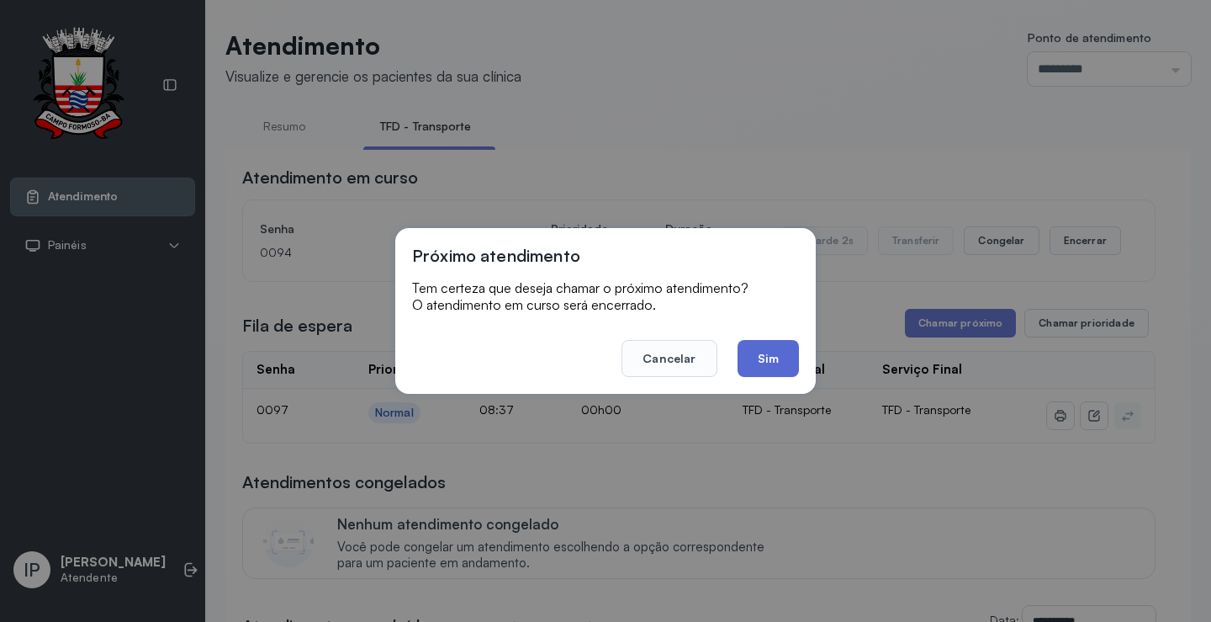
click at [777, 351] on button "Sim" at bounding box center [768, 358] width 61 height 37
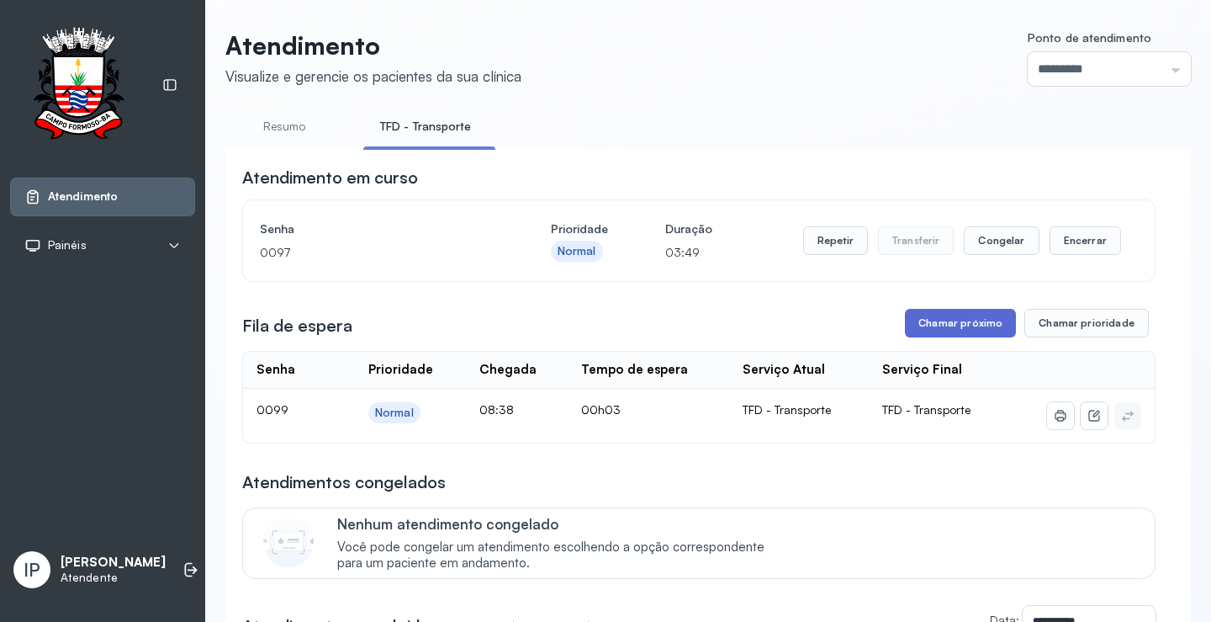
click at [936, 334] on button "Chamar próximo" at bounding box center [960, 323] width 111 height 29
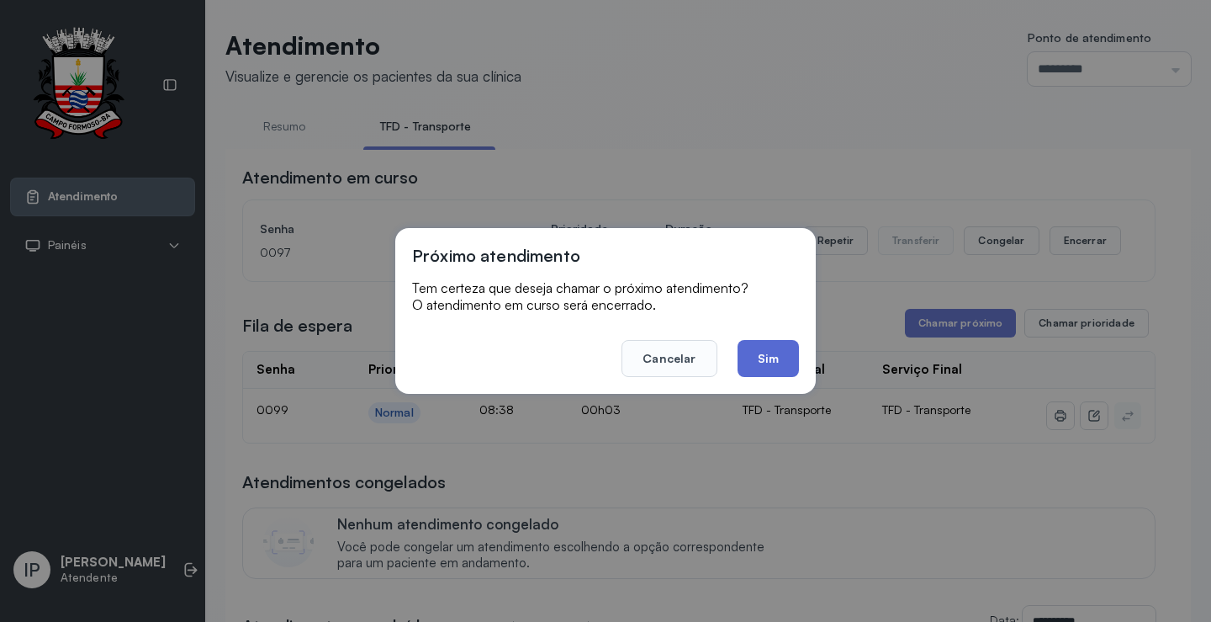
click at [764, 354] on button "Sim" at bounding box center [768, 358] width 61 height 37
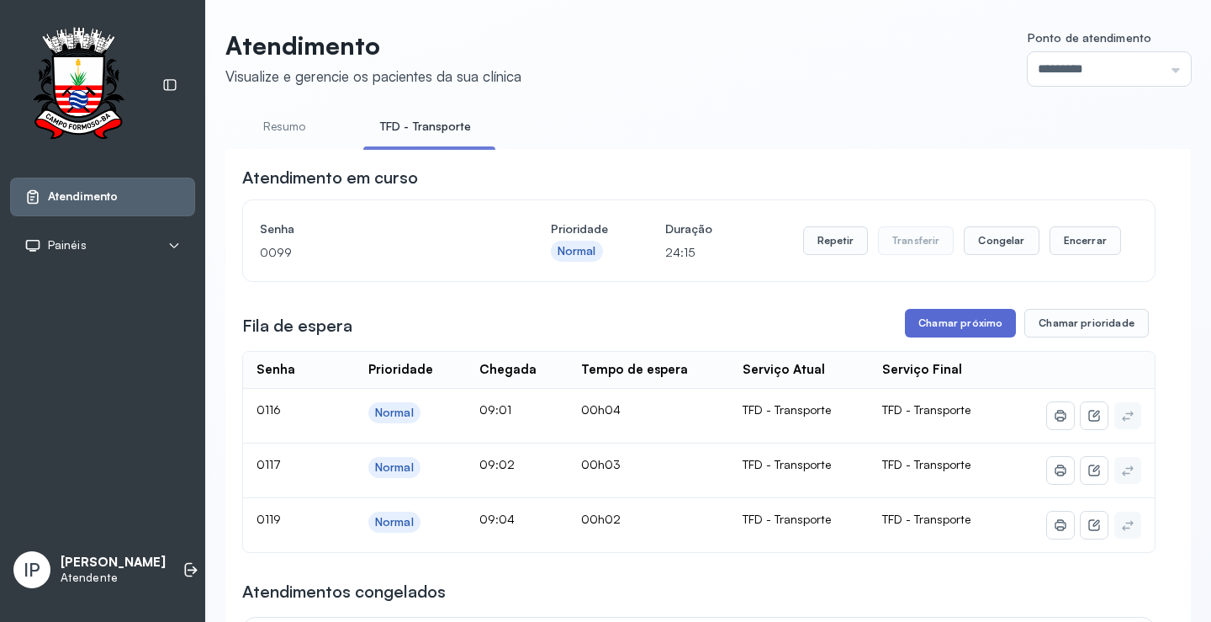
click at [968, 317] on button "Chamar próximo" at bounding box center [960, 323] width 111 height 29
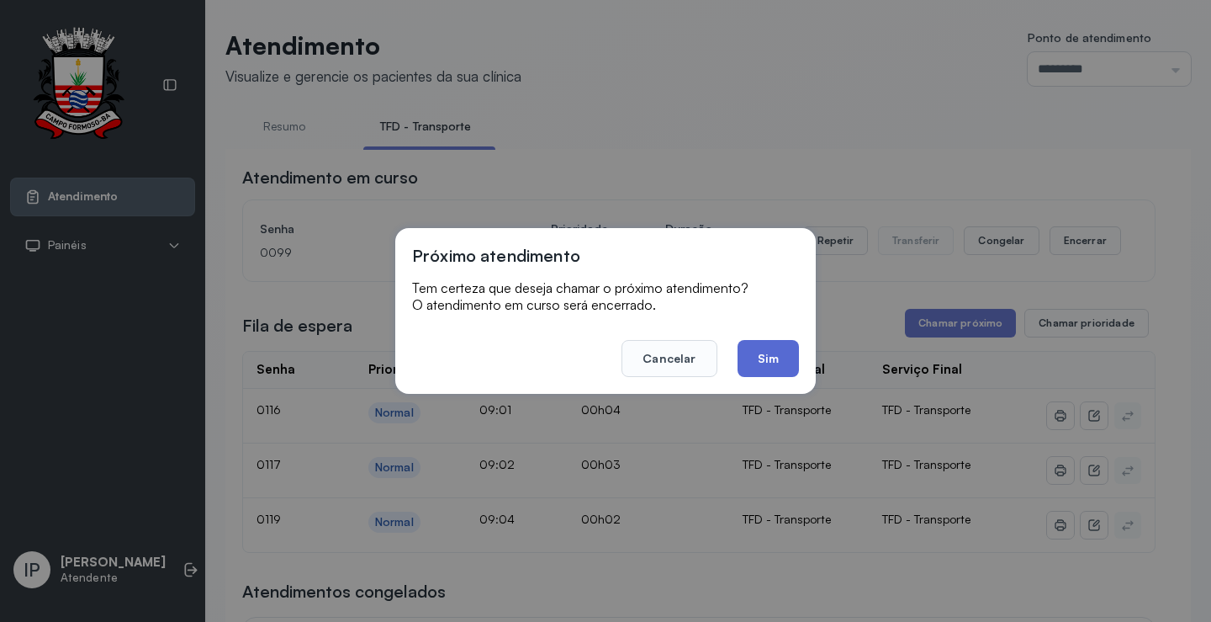
click at [779, 357] on button "Sim" at bounding box center [768, 358] width 61 height 37
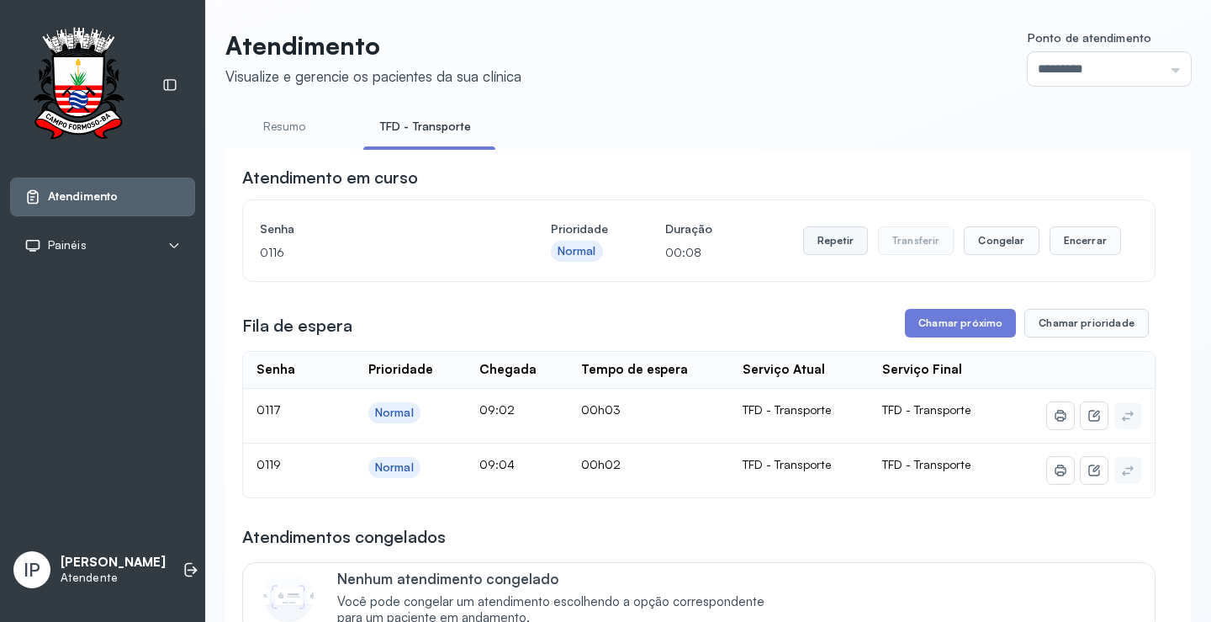
click at [813, 248] on button "Repetir" at bounding box center [835, 240] width 65 height 29
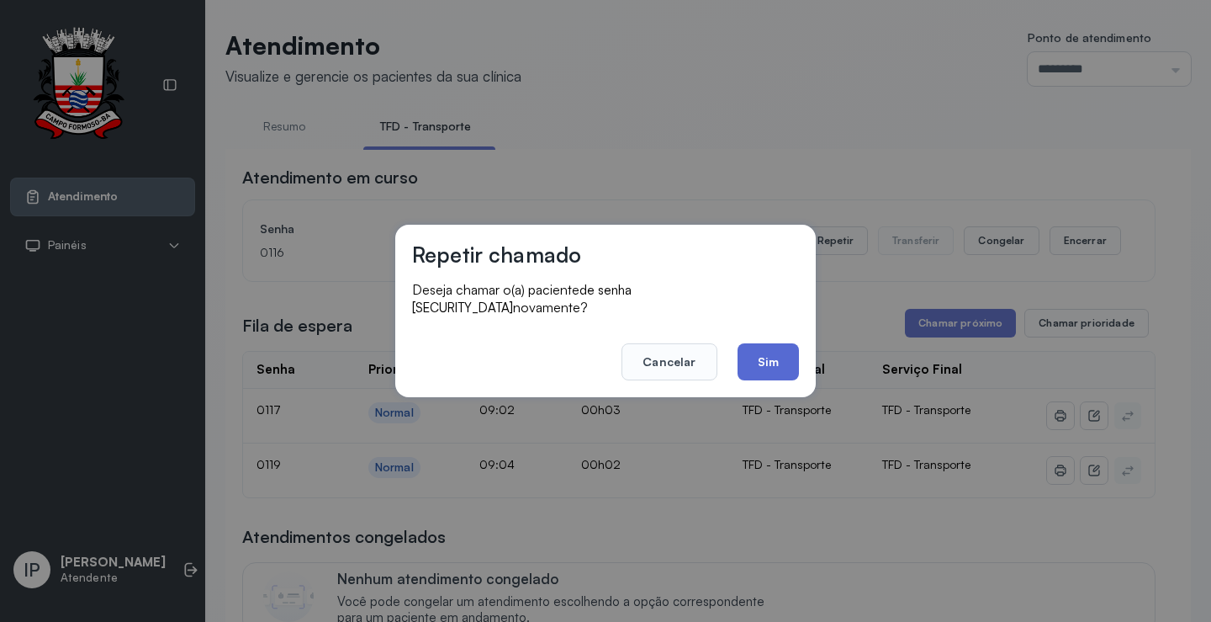
click at [784, 346] on button "Sim" at bounding box center [768, 361] width 61 height 37
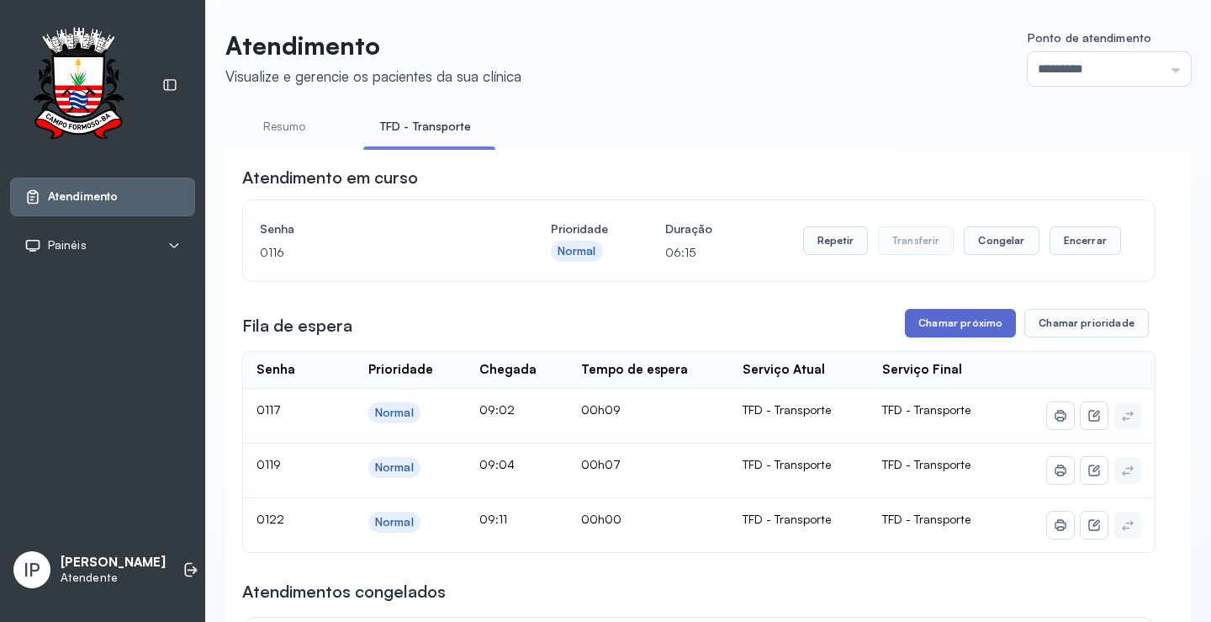
click at [959, 326] on button "Chamar próximo" at bounding box center [960, 323] width 111 height 29
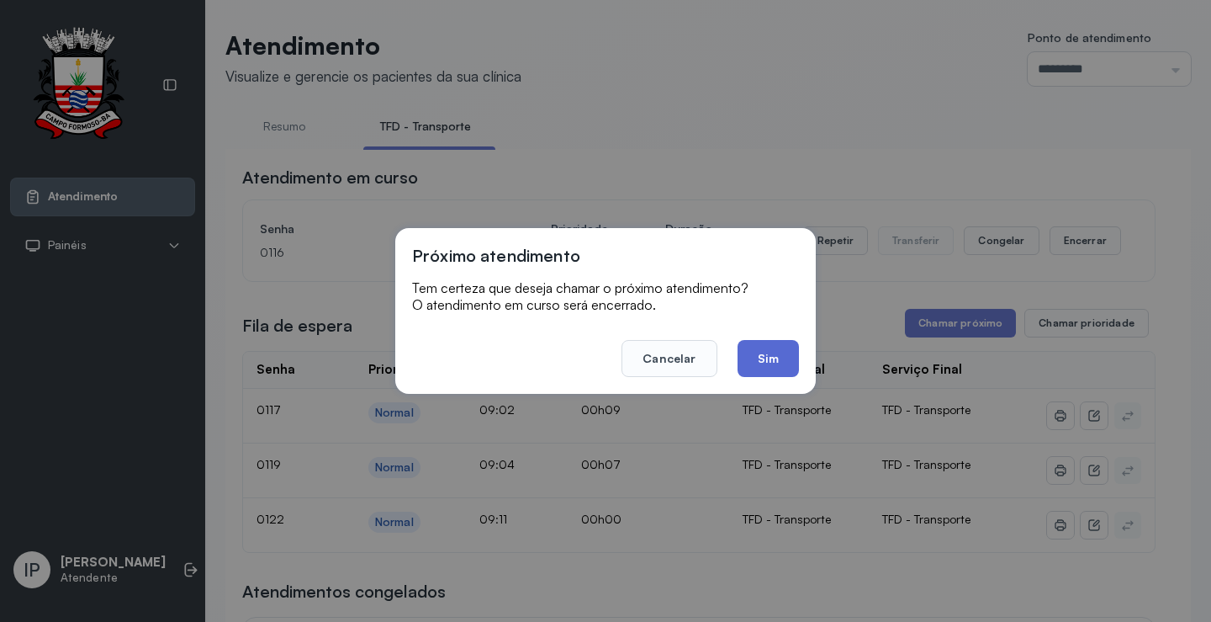
click at [761, 347] on button "Sim" at bounding box center [768, 358] width 61 height 37
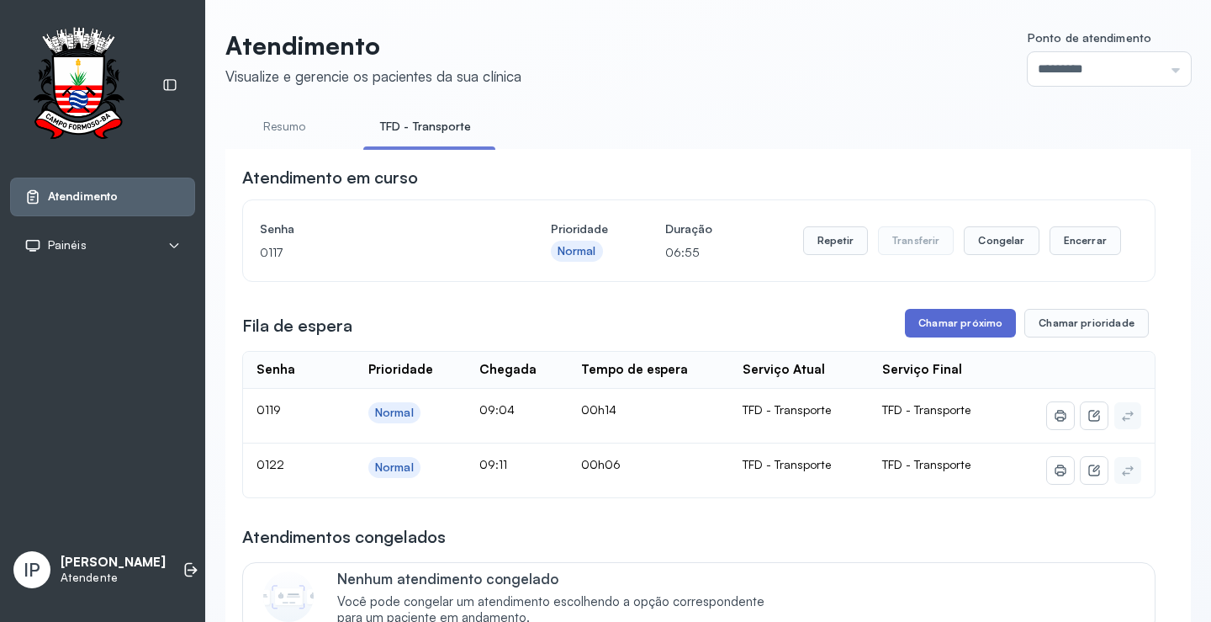
click at [962, 326] on button "Chamar próximo" at bounding box center [960, 323] width 111 height 29
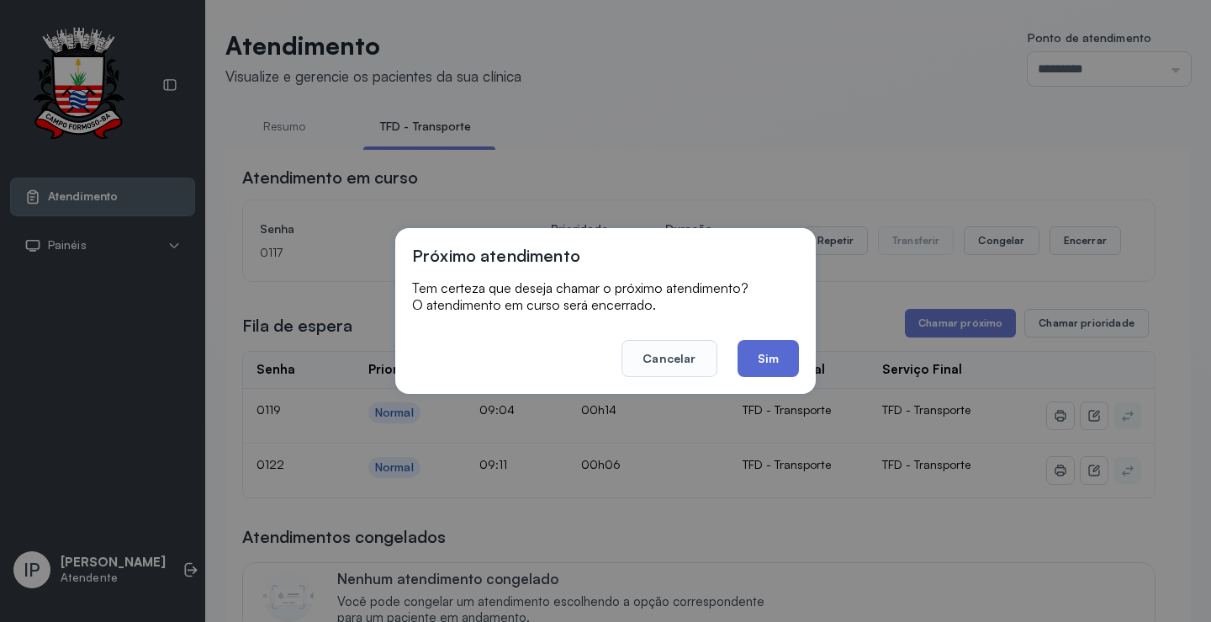
click at [780, 358] on button "Sim" at bounding box center [768, 358] width 61 height 37
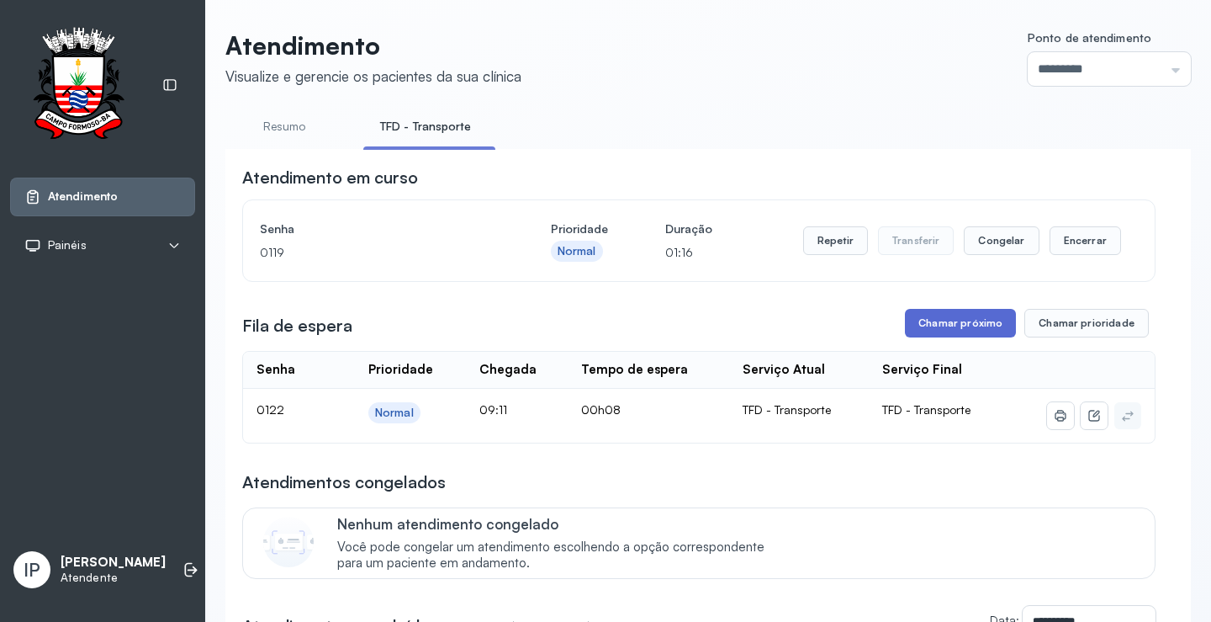
click at [969, 331] on button "Chamar próximo" at bounding box center [960, 323] width 111 height 29
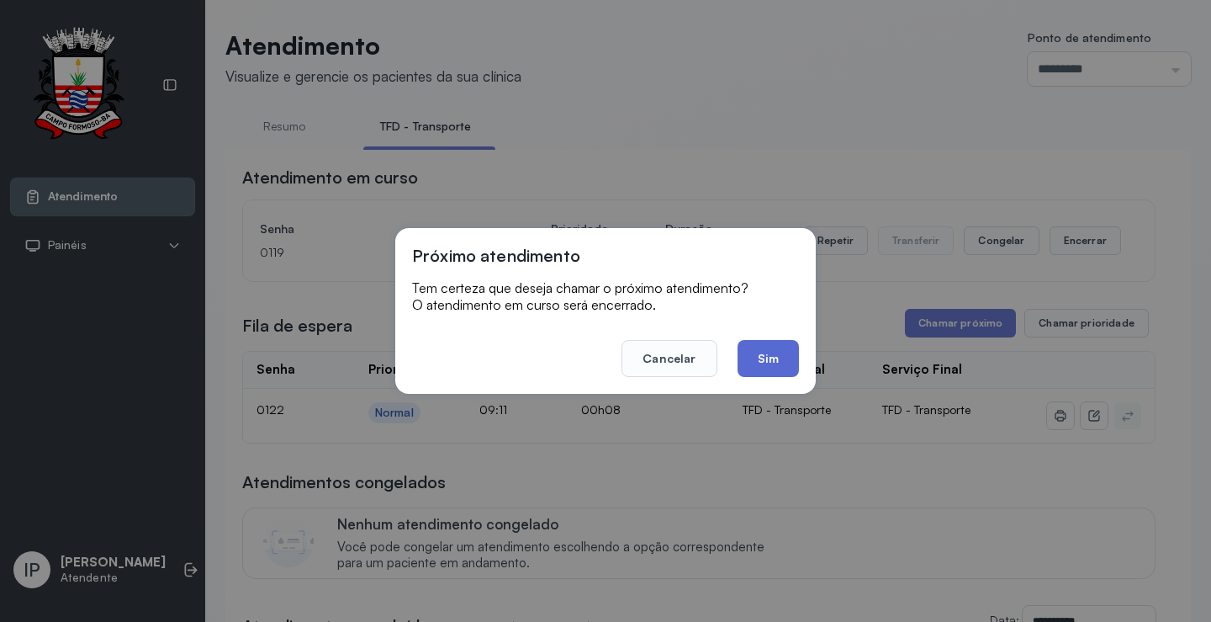
click at [767, 356] on button "Sim" at bounding box center [768, 358] width 61 height 37
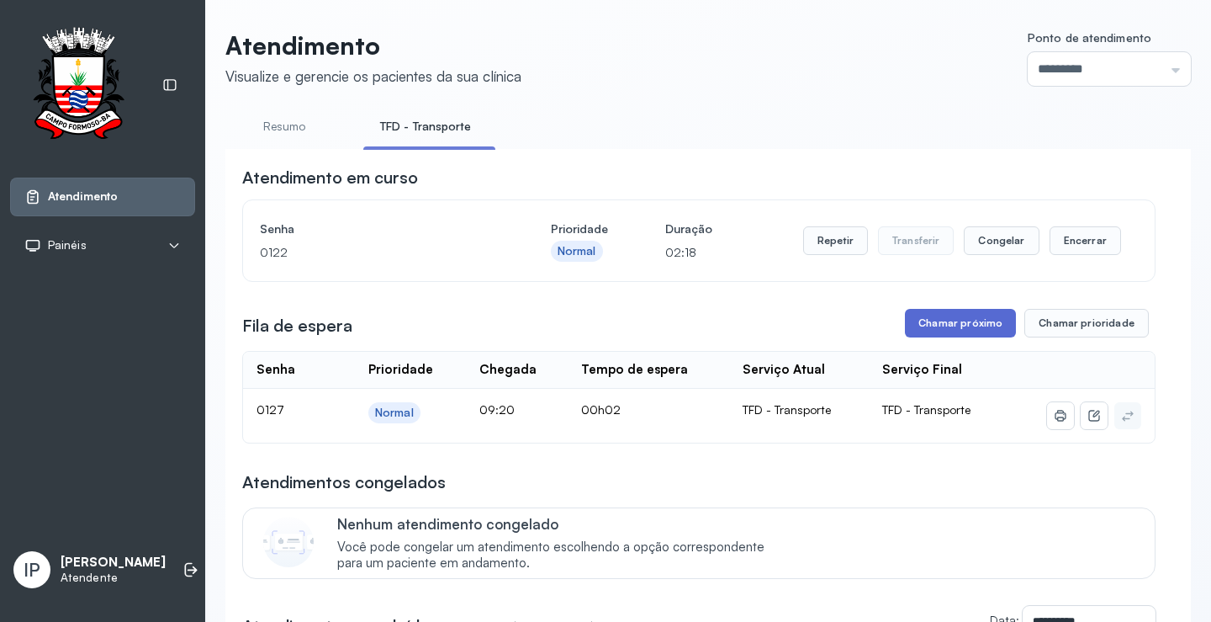
click at [937, 320] on button "Chamar próximo" at bounding box center [960, 323] width 111 height 29
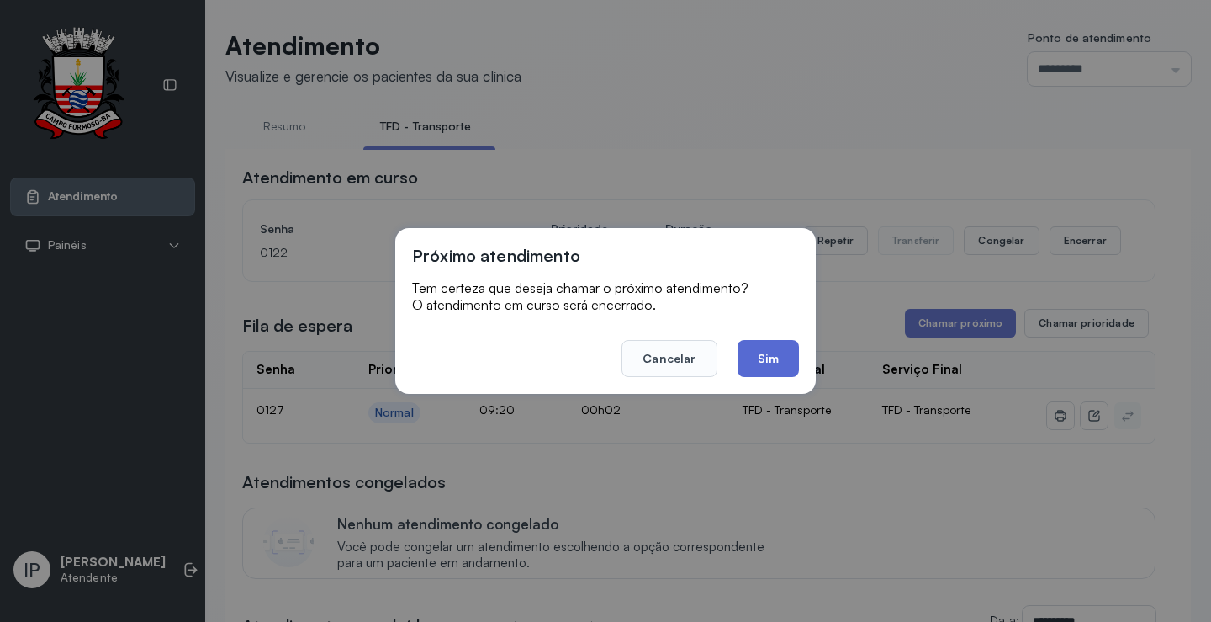
click at [755, 369] on button "Sim" at bounding box center [768, 358] width 61 height 37
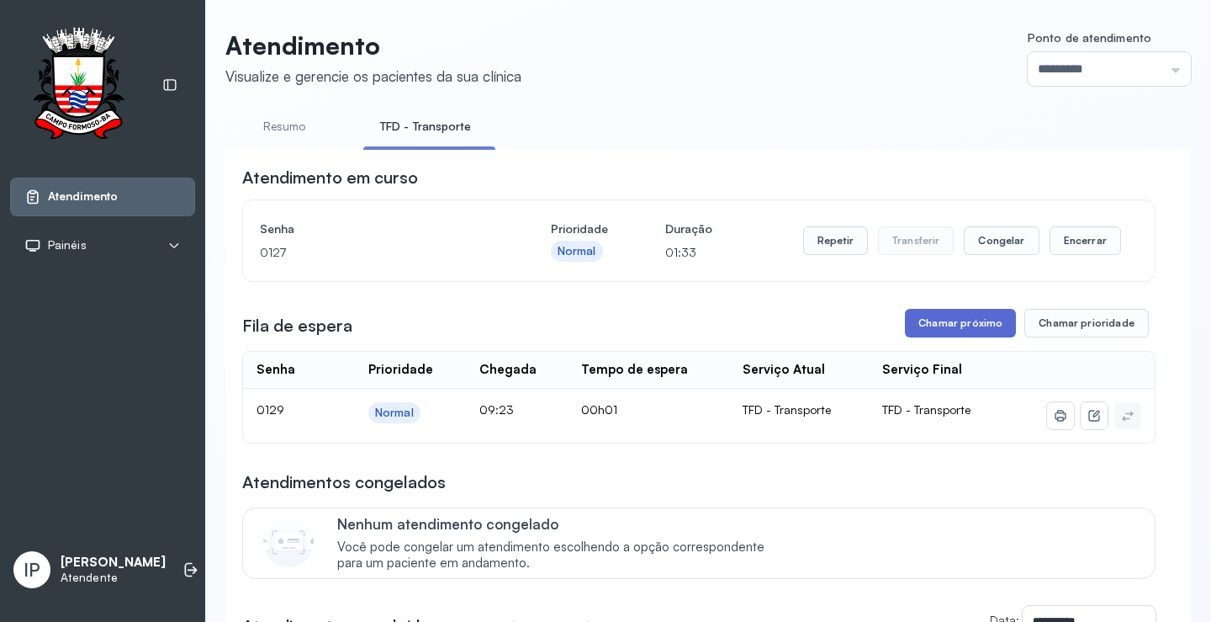
click at [911, 330] on button "Chamar próximo" at bounding box center [960, 323] width 111 height 29
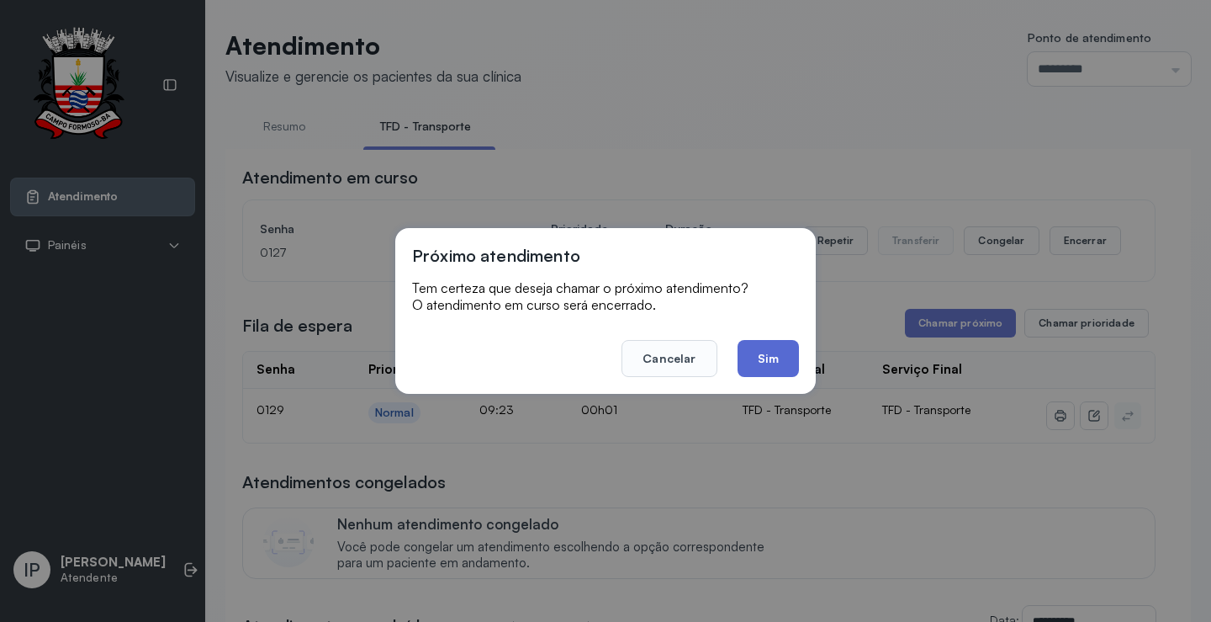
click at [774, 357] on button "Sim" at bounding box center [768, 358] width 61 height 37
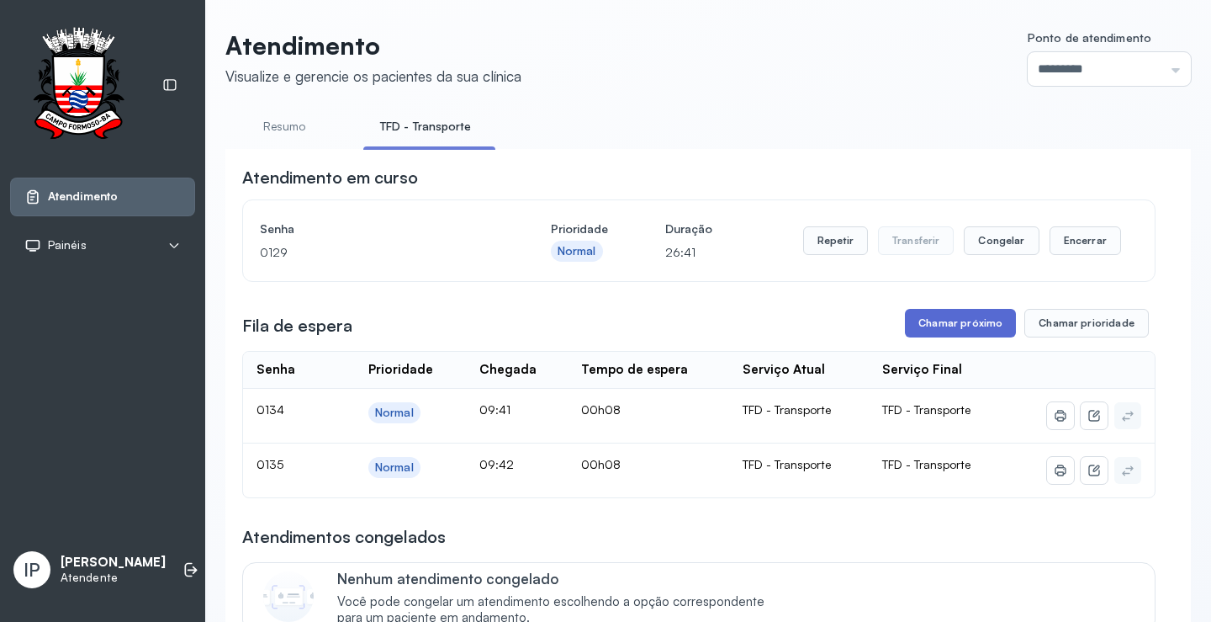
click at [968, 322] on button "Chamar próximo" at bounding box center [960, 323] width 111 height 29
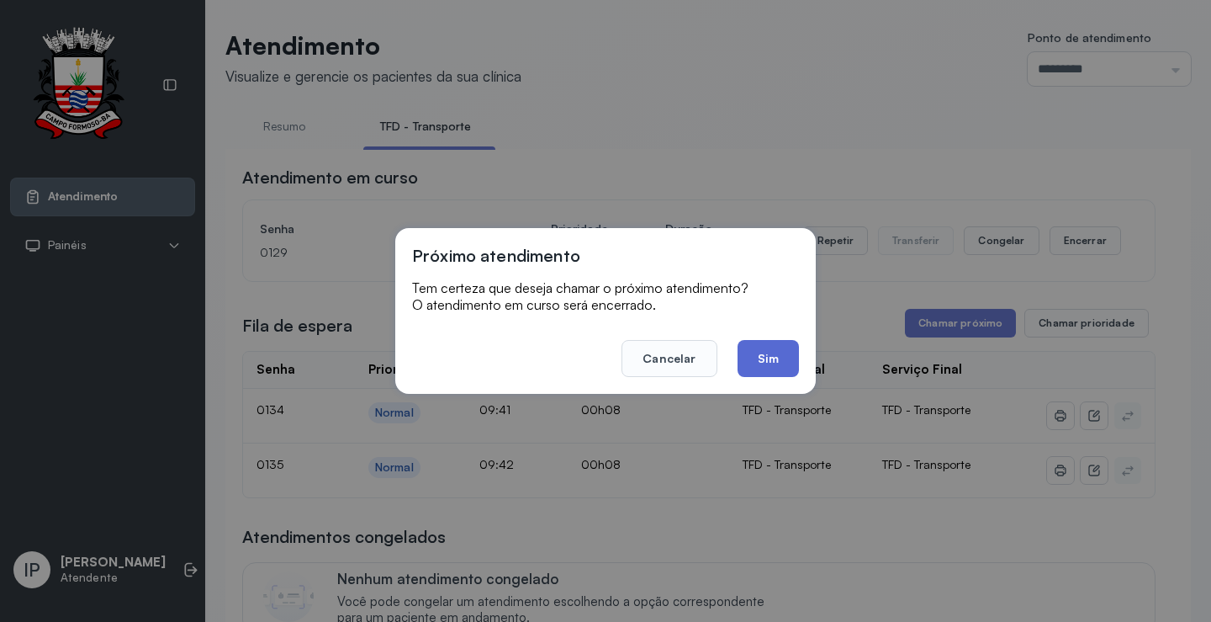
click at [766, 356] on button "Sim" at bounding box center [768, 358] width 61 height 37
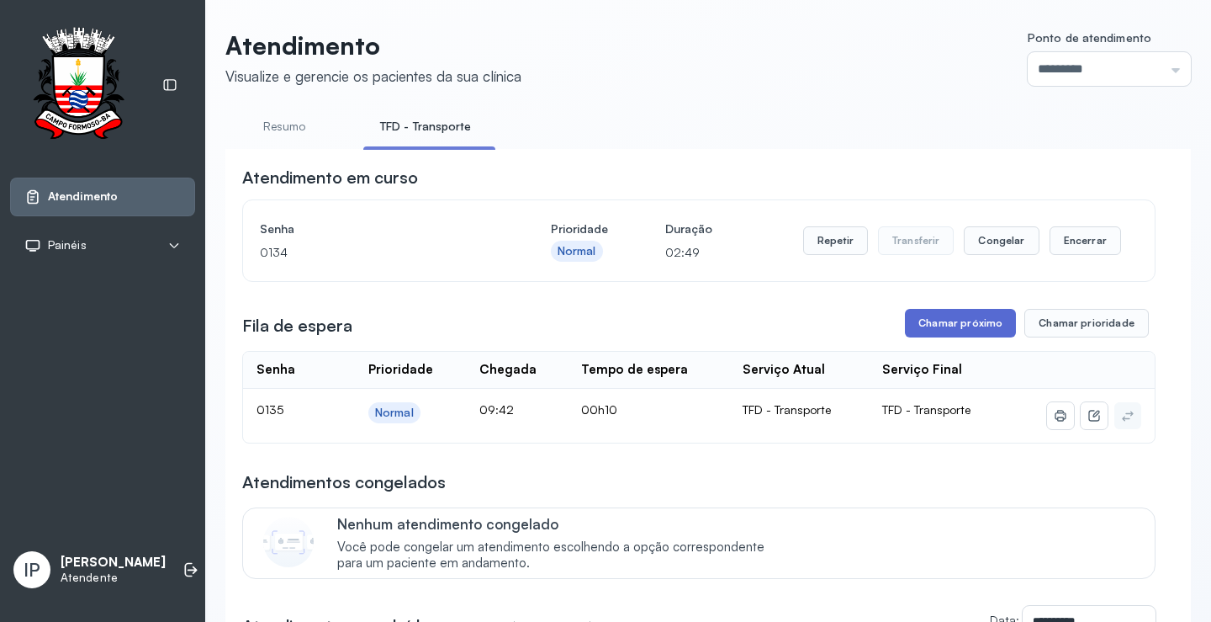
click at [977, 322] on button "Chamar próximo" at bounding box center [960, 323] width 111 height 29
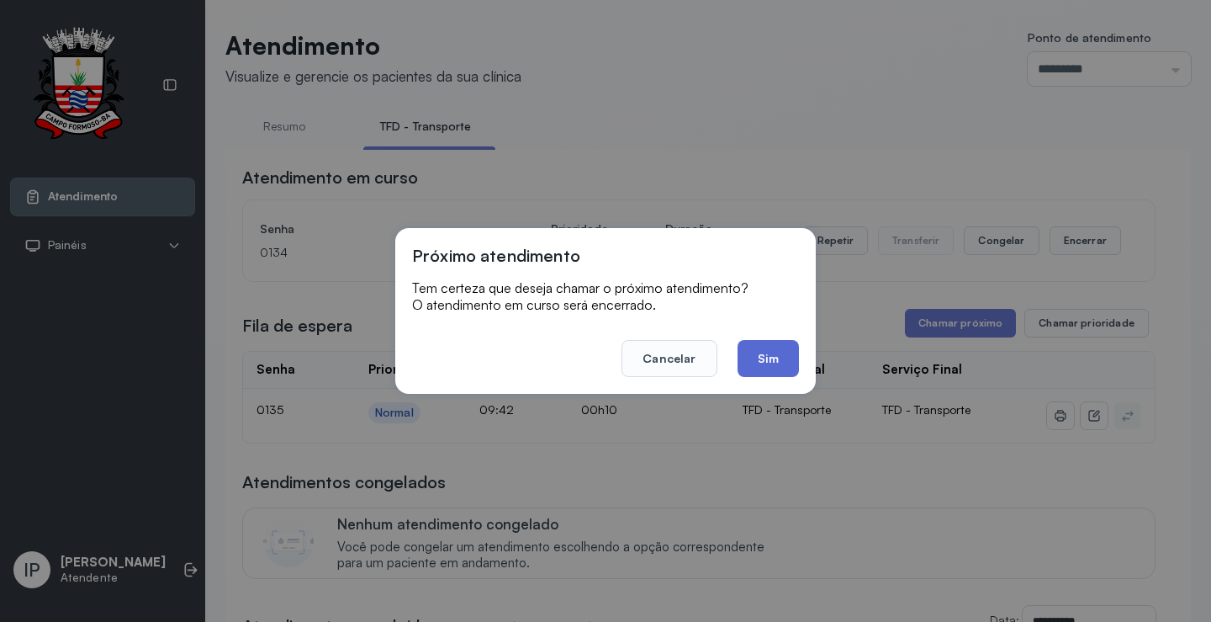
click at [758, 360] on button "Sim" at bounding box center [768, 358] width 61 height 37
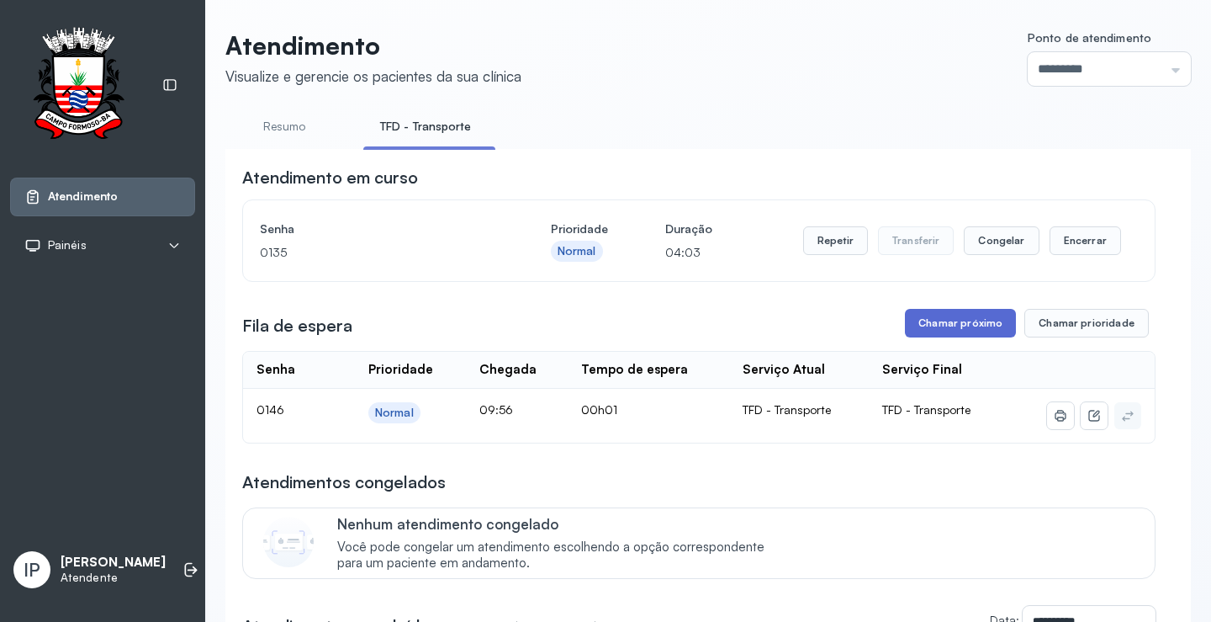
click at [968, 320] on button "Chamar próximo" at bounding box center [960, 323] width 111 height 29
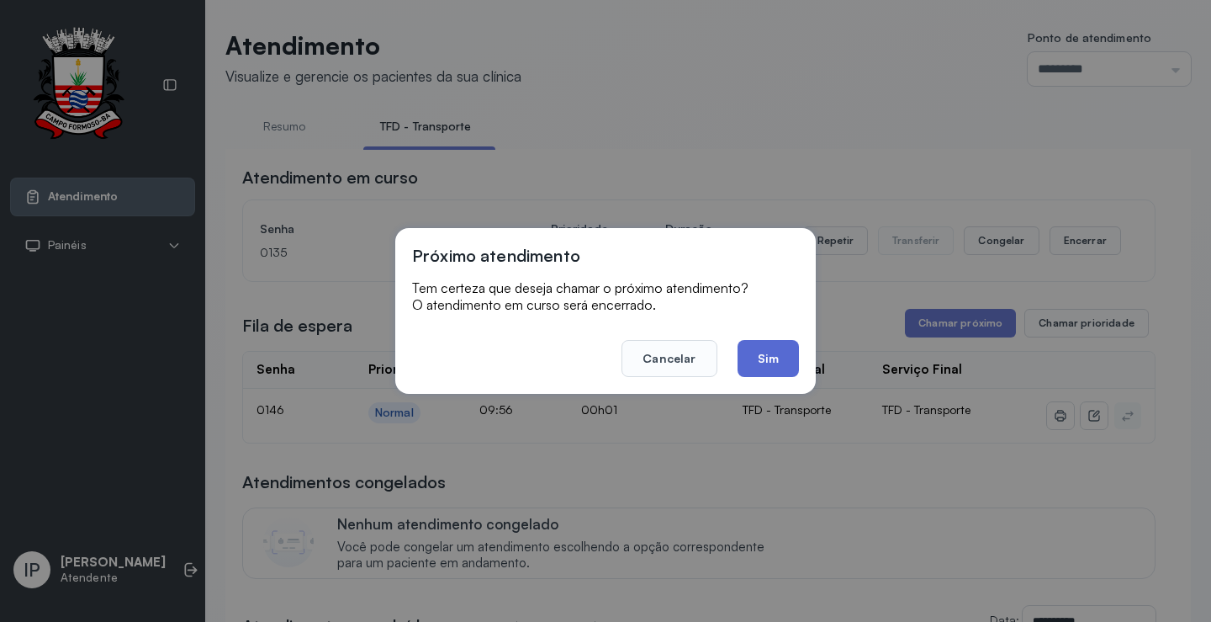
click at [774, 352] on button "Sim" at bounding box center [768, 358] width 61 height 37
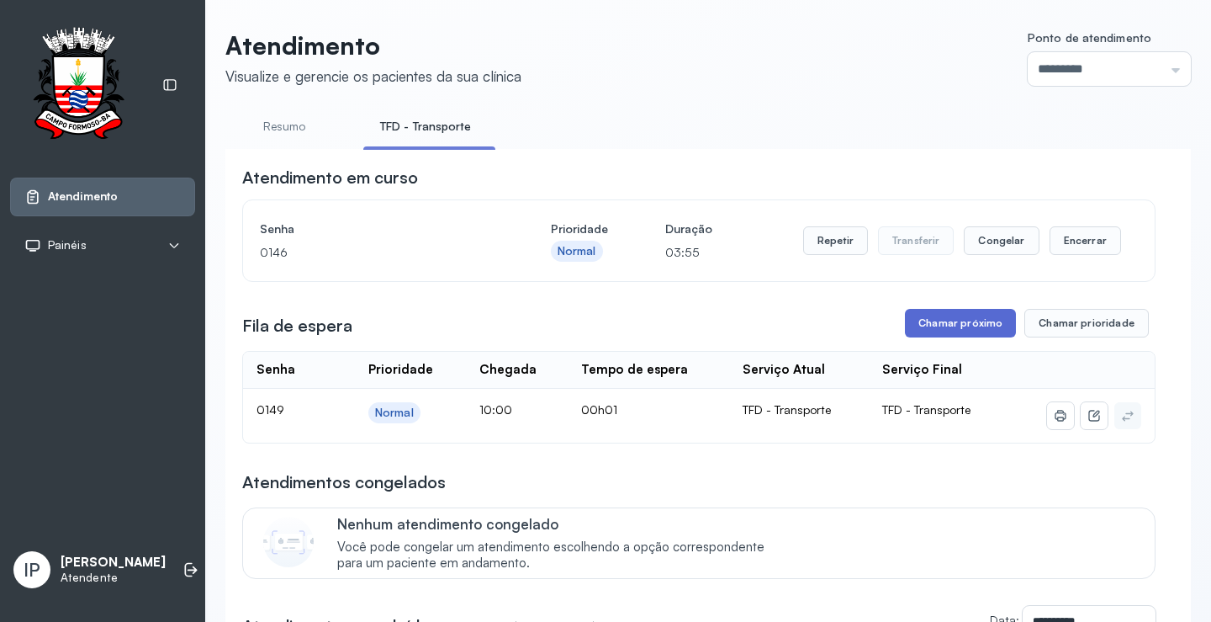
click at [926, 332] on button "Chamar próximo" at bounding box center [960, 323] width 111 height 29
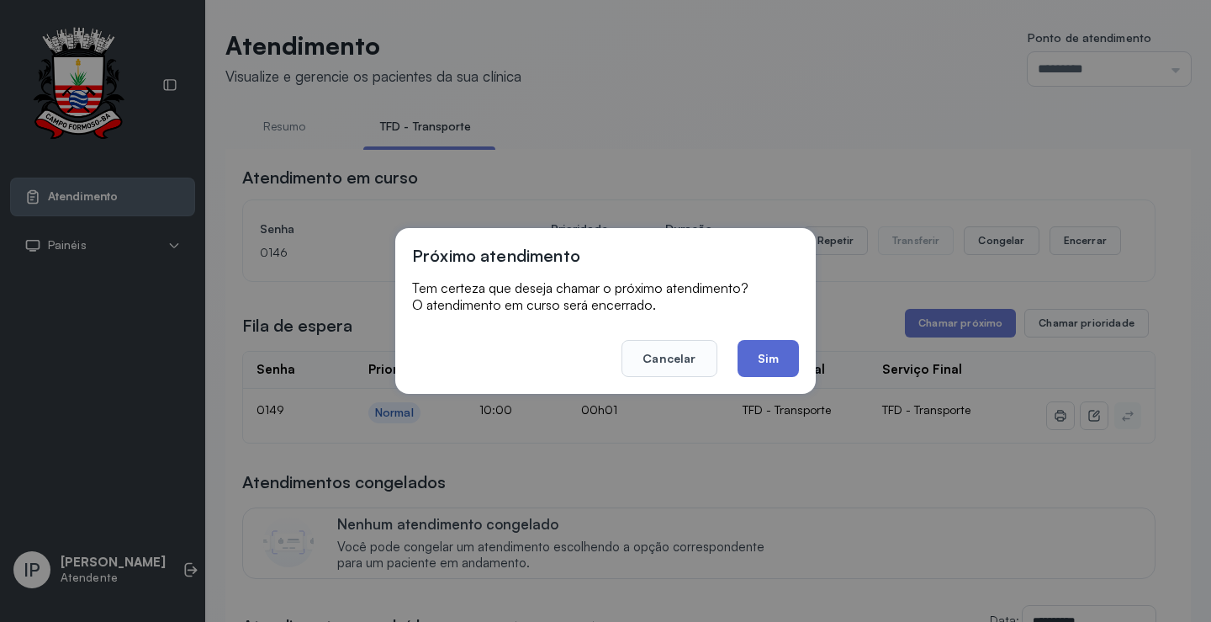
click at [750, 353] on button "Sim" at bounding box center [768, 358] width 61 height 37
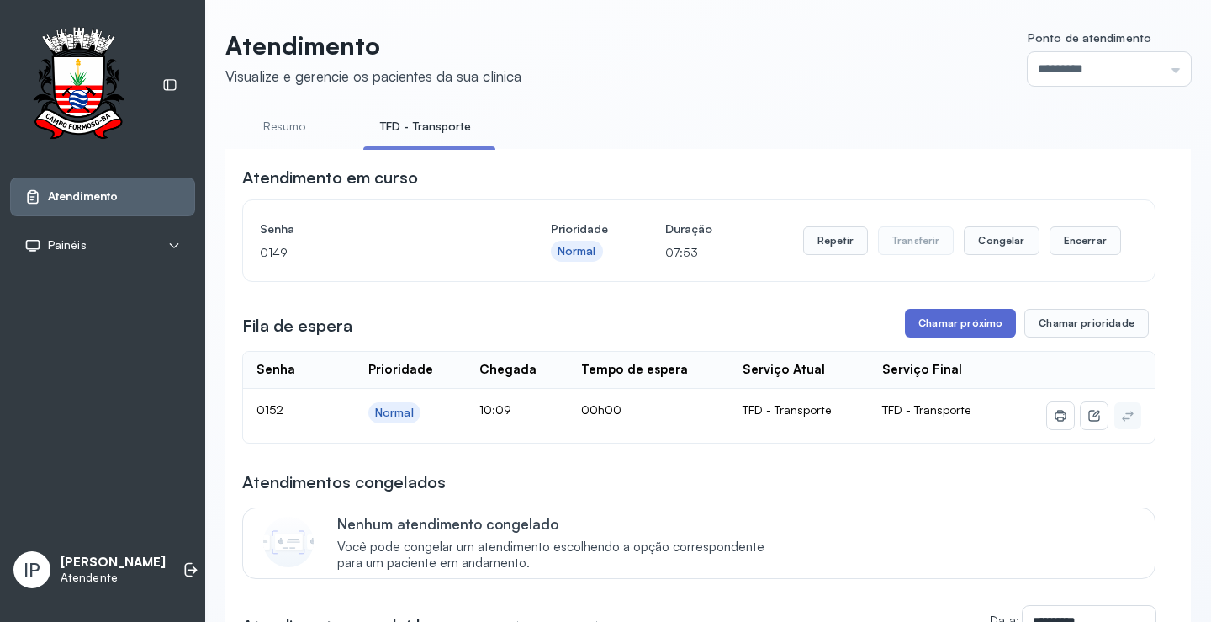
click at [909, 337] on button "Chamar próximo" at bounding box center [960, 323] width 111 height 29
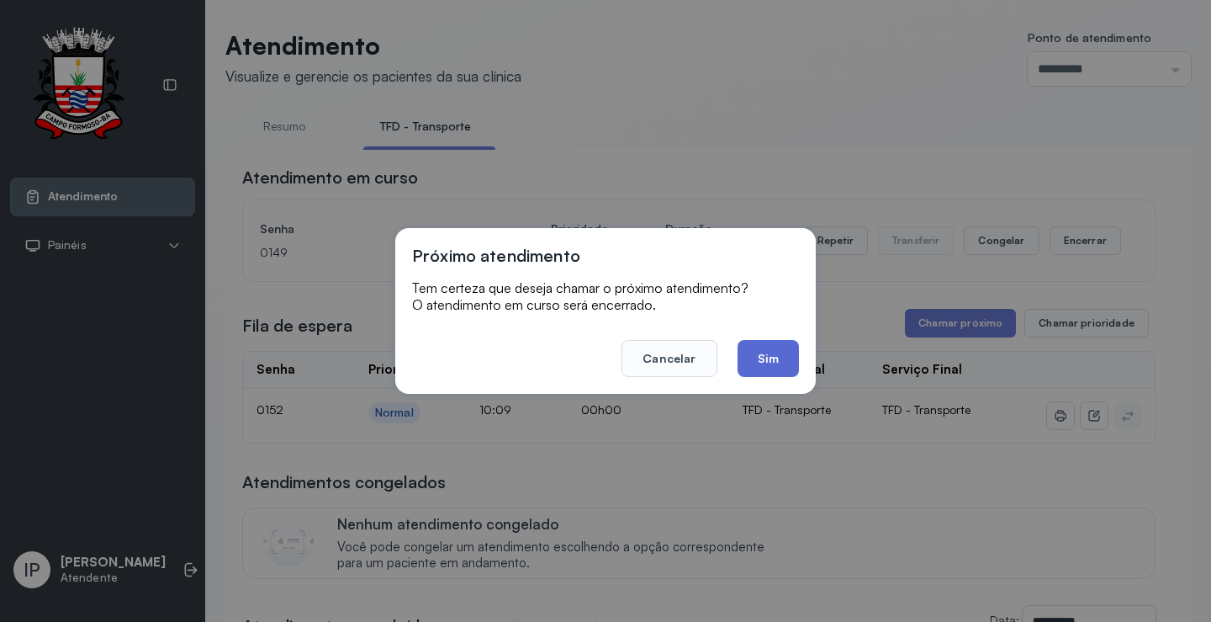
click at [764, 353] on button "Sim" at bounding box center [768, 358] width 61 height 37
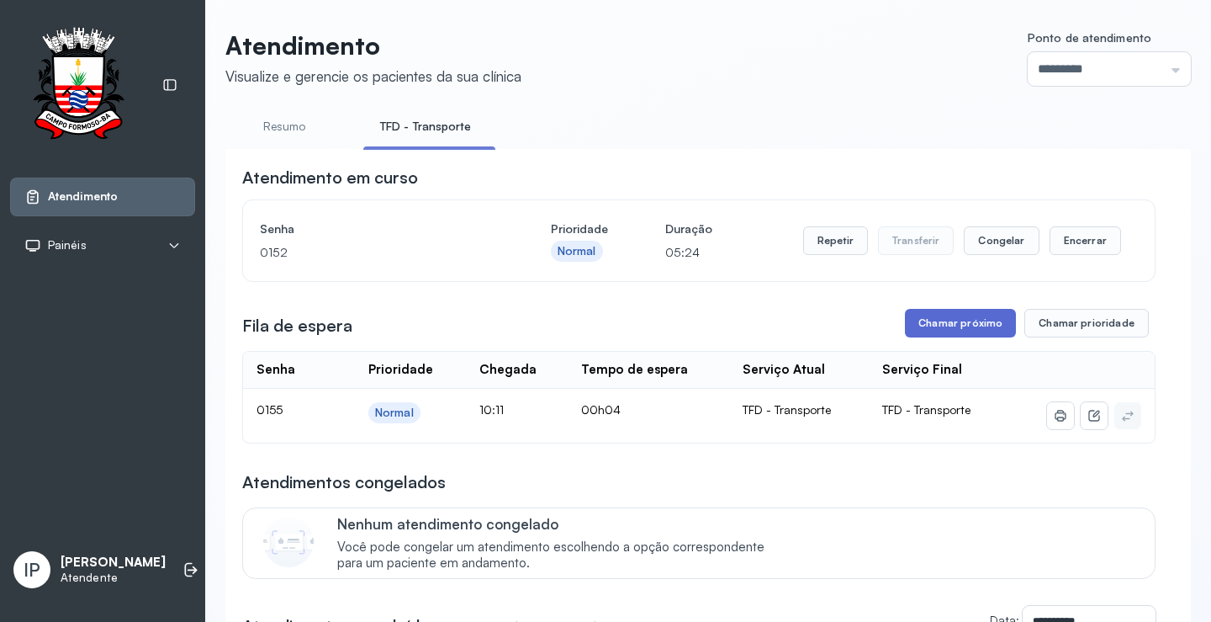
click at [954, 326] on button "Chamar próximo" at bounding box center [960, 323] width 111 height 29
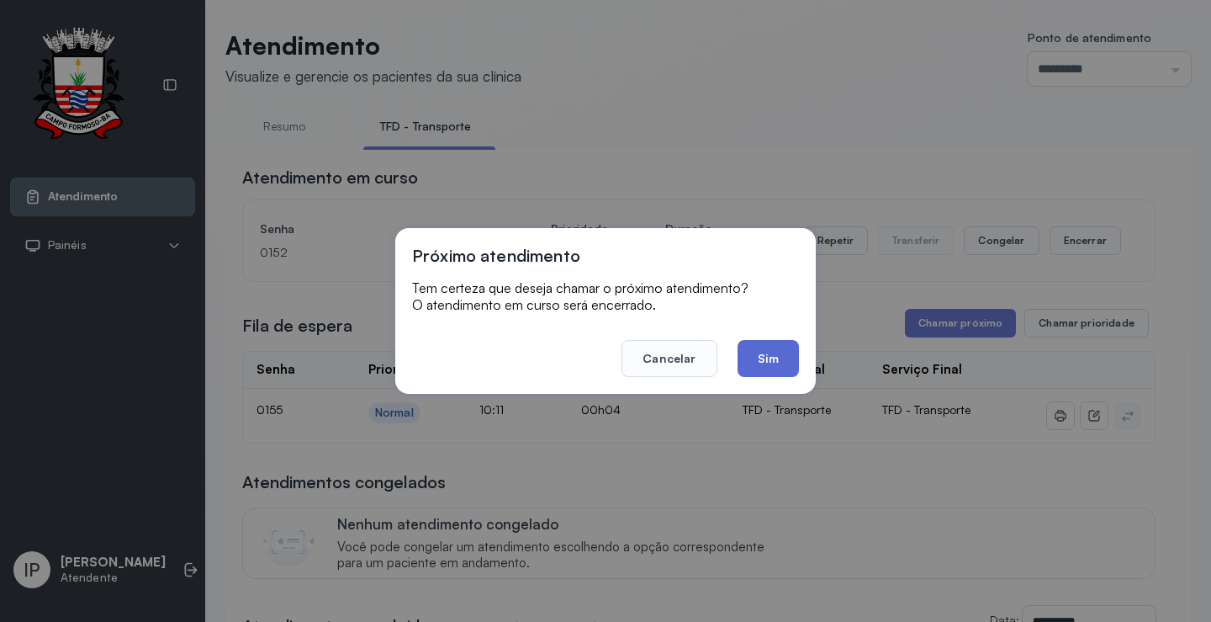
click at [787, 367] on button "Sim" at bounding box center [768, 358] width 61 height 37
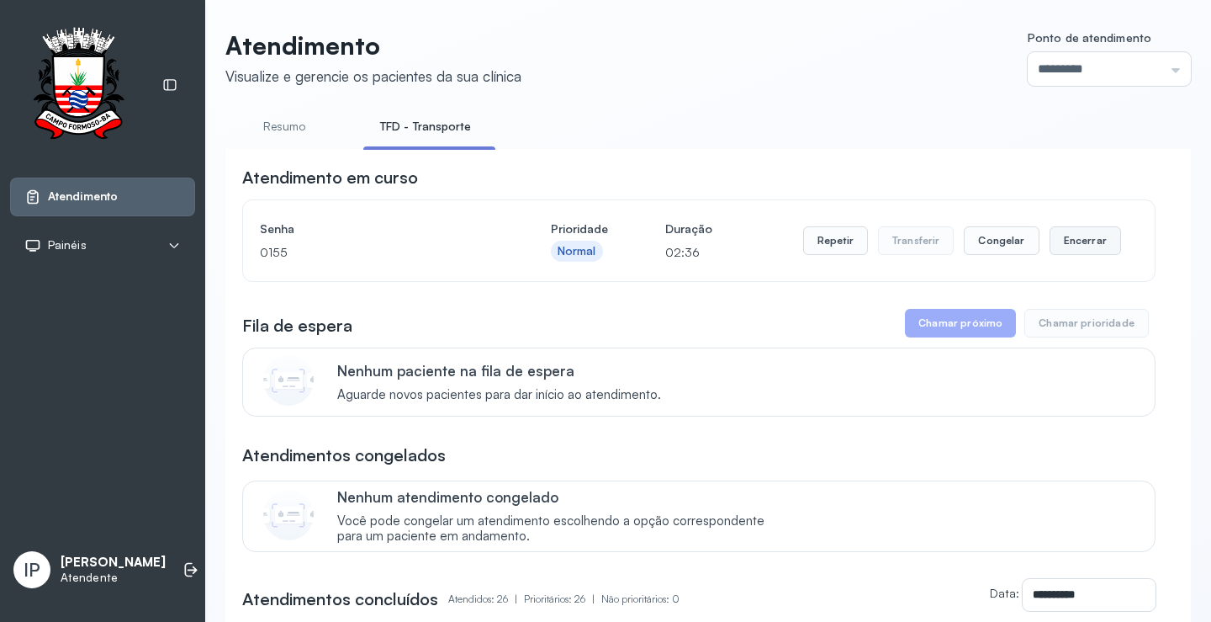
click at [1060, 244] on button "Encerrar" at bounding box center [1086, 240] width 72 height 29
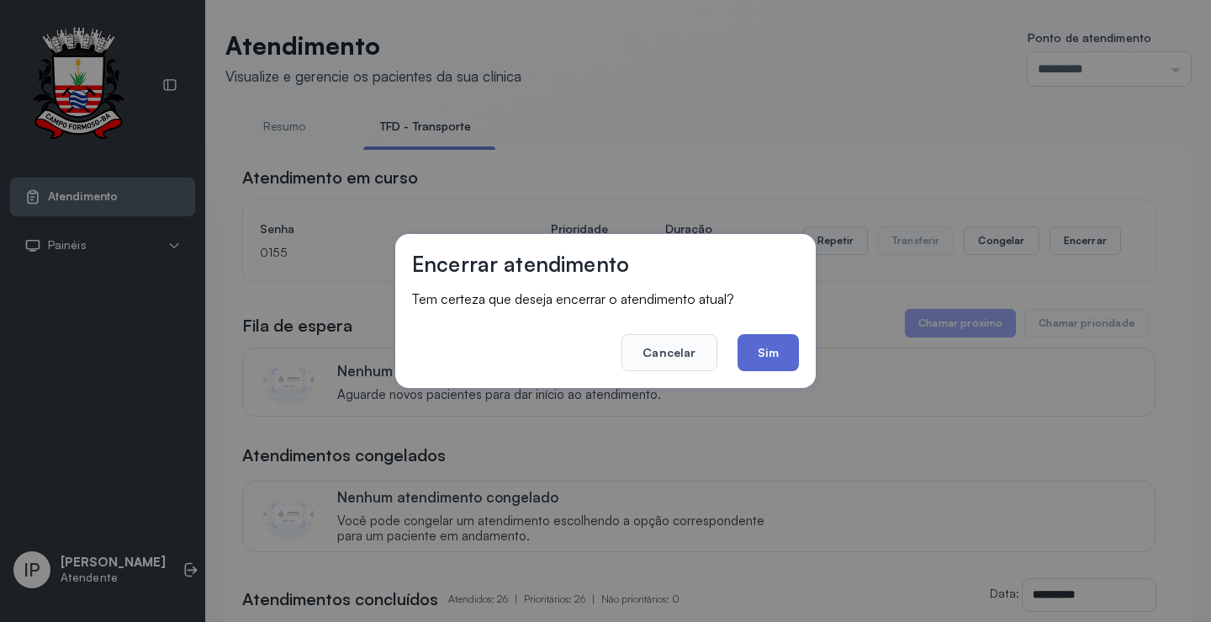
click at [771, 354] on button "Sim" at bounding box center [768, 352] width 61 height 37
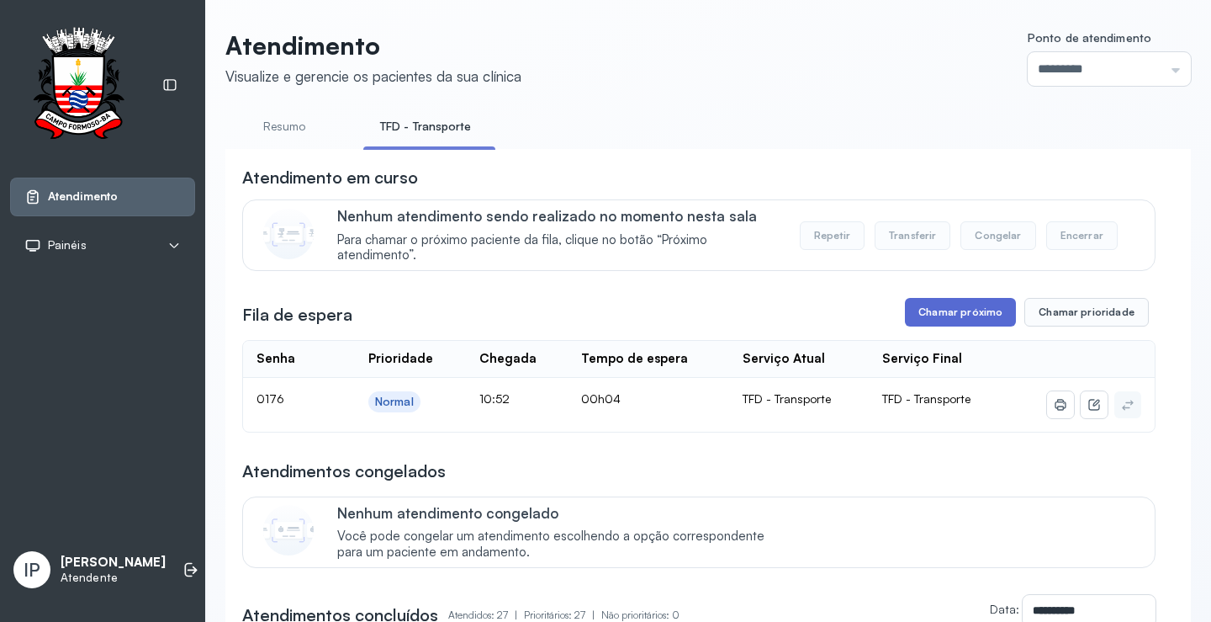
click at [912, 312] on button "Chamar próximo" at bounding box center [960, 312] width 111 height 29
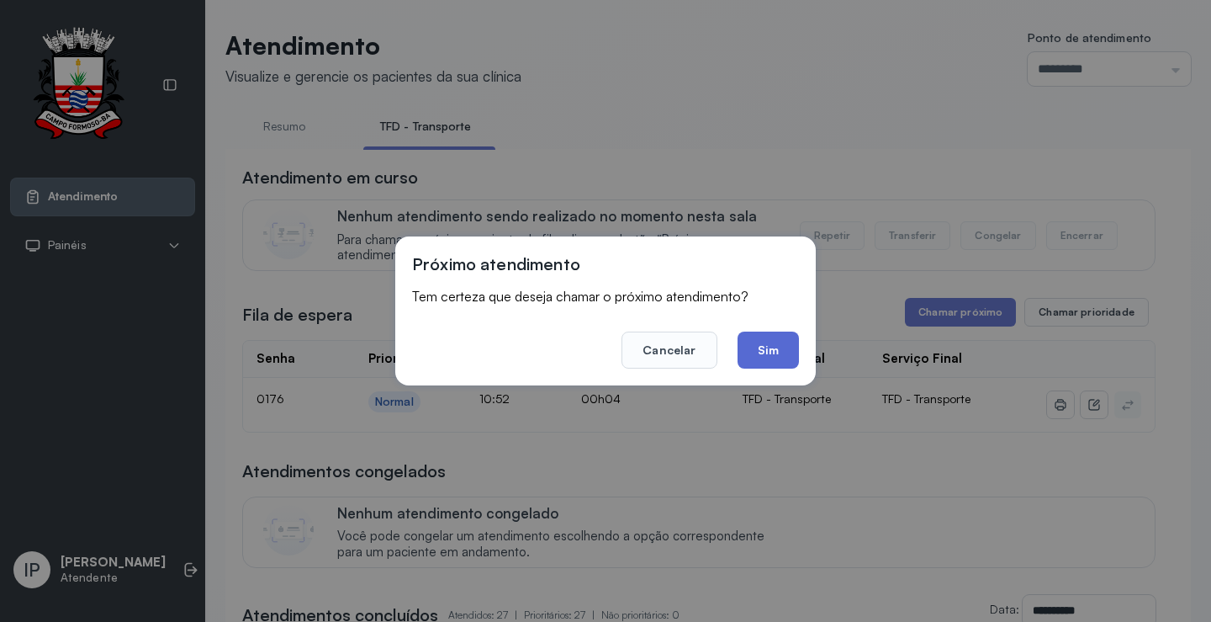
click at [777, 354] on button "Sim" at bounding box center [768, 349] width 61 height 37
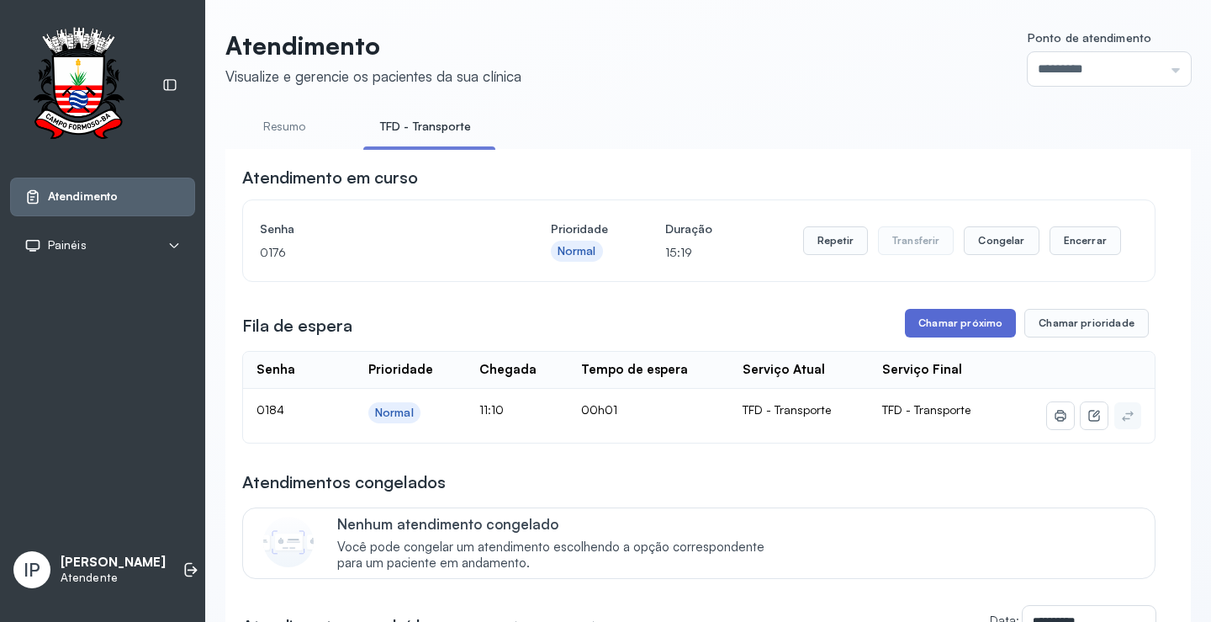
drag, startPoint x: 984, startPoint y: 317, endPoint x: 981, endPoint y: 332, distance: 15.5
click at [981, 332] on button "Chamar próximo" at bounding box center [960, 323] width 111 height 29
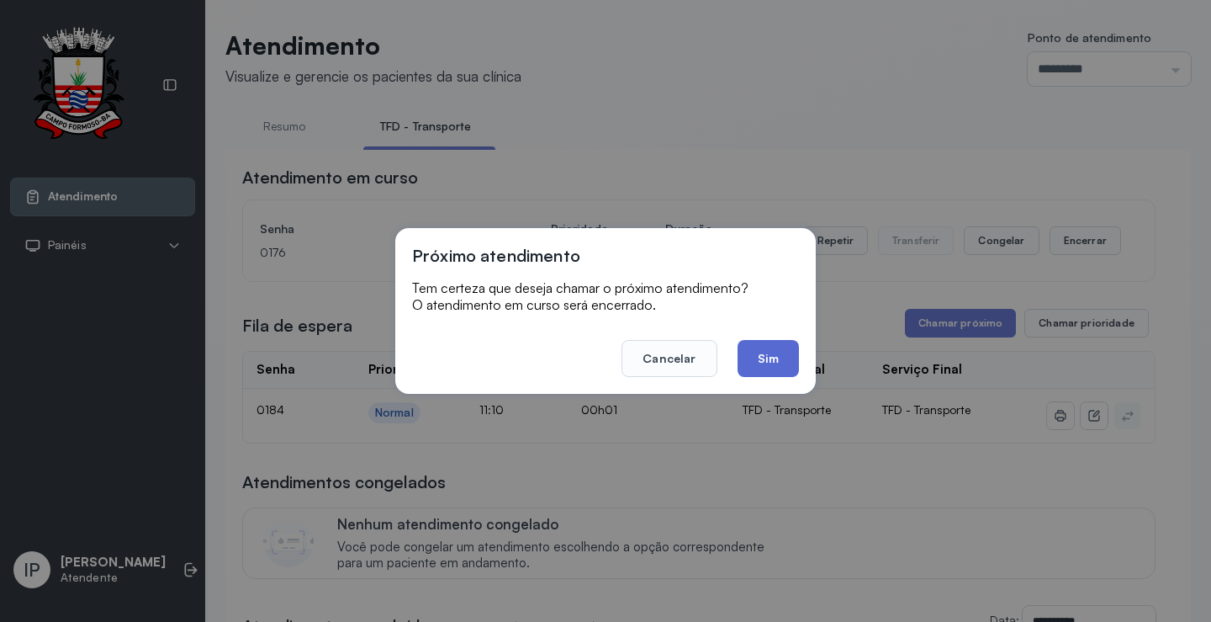
click at [789, 365] on button "Sim" at bounding box center [768, 358] width 61 height 37
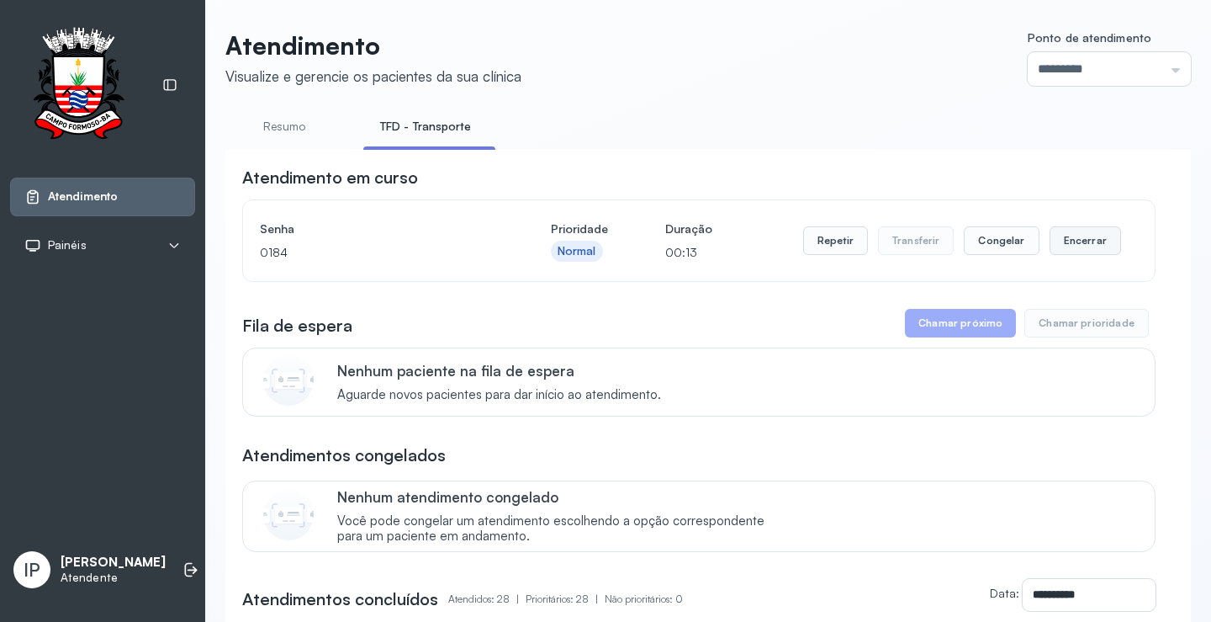
click at [1065, 247] on button "Encerrar" at bounding box center [1086, 240] width 72 height 29
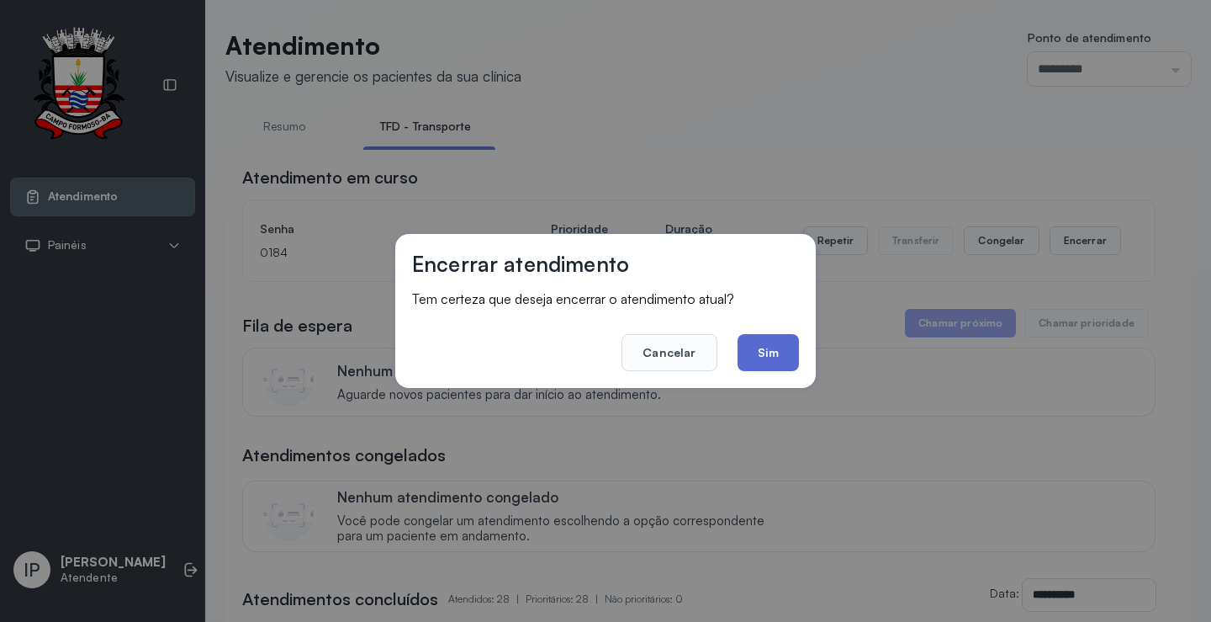
click at [769, 352] on button "Sim" at bounding box center [768, 352] width 61 height 37
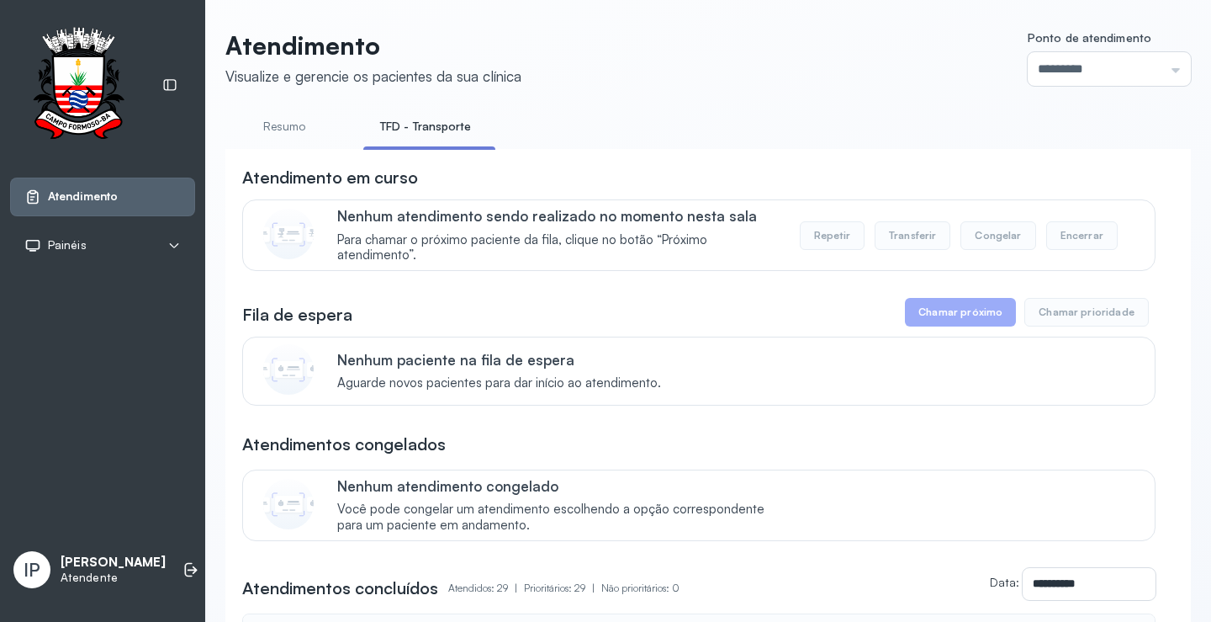
click at [289, 128] on link "Resumo" at bounding box center [284, 127] width 118 height 28
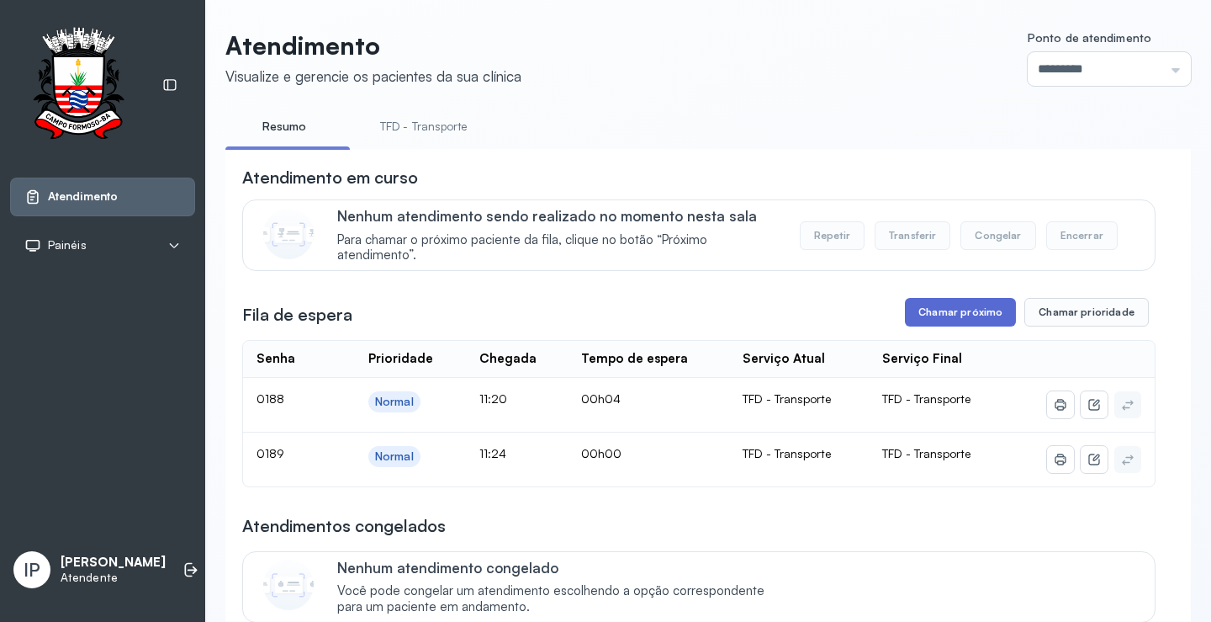
click at [928, 325] on button "Chamar próximo" at bounding box center [960, 312] width 111 height 29
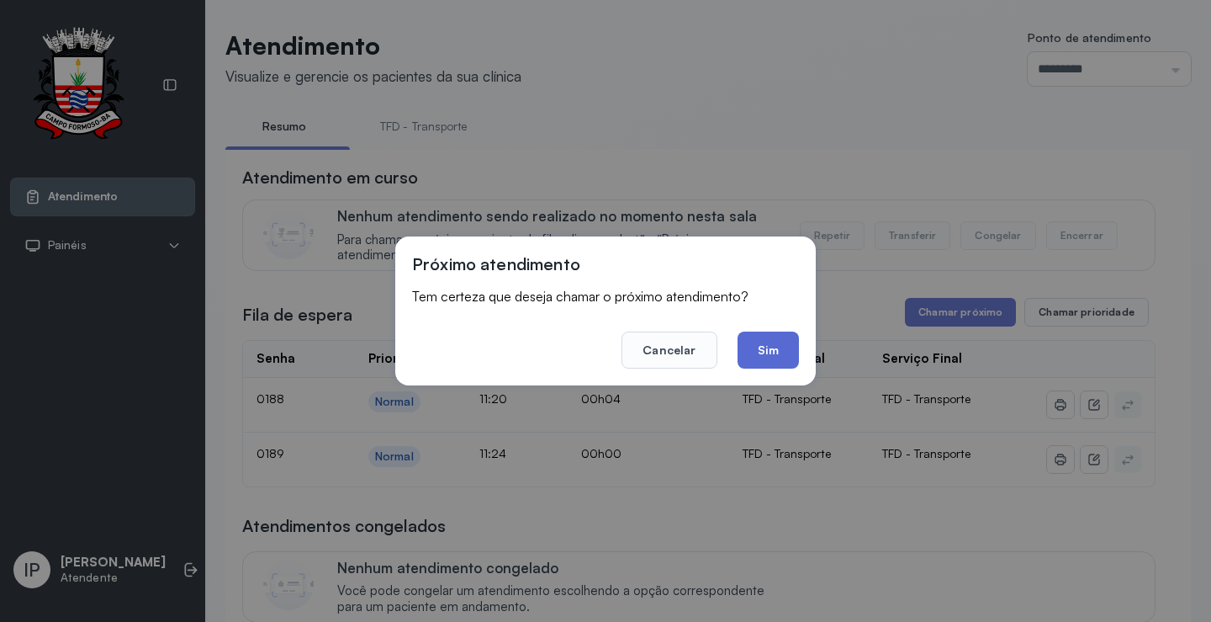
click at [772, 350] on button "Sim" at bounding box center [768, 349] width 61 height 37
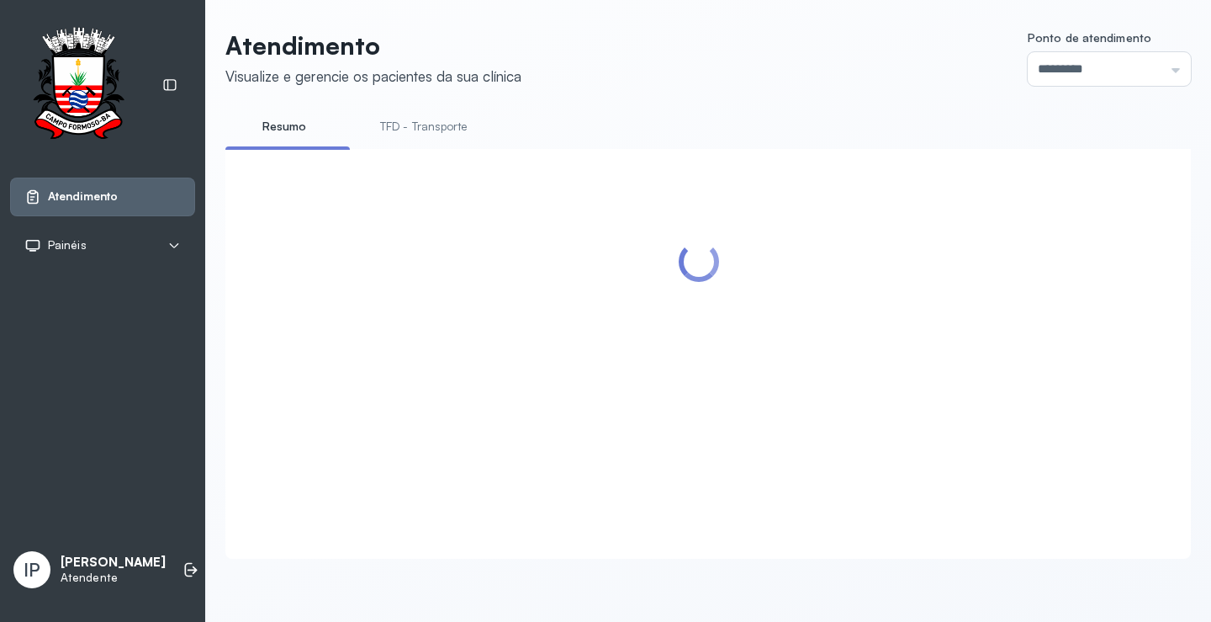
click at [707, 44] on header "Atendimento Visualize e gerencie os pacientes da sua clínica Ponto de atendimen…" at bounding box center [708, 58] width 966 height 56
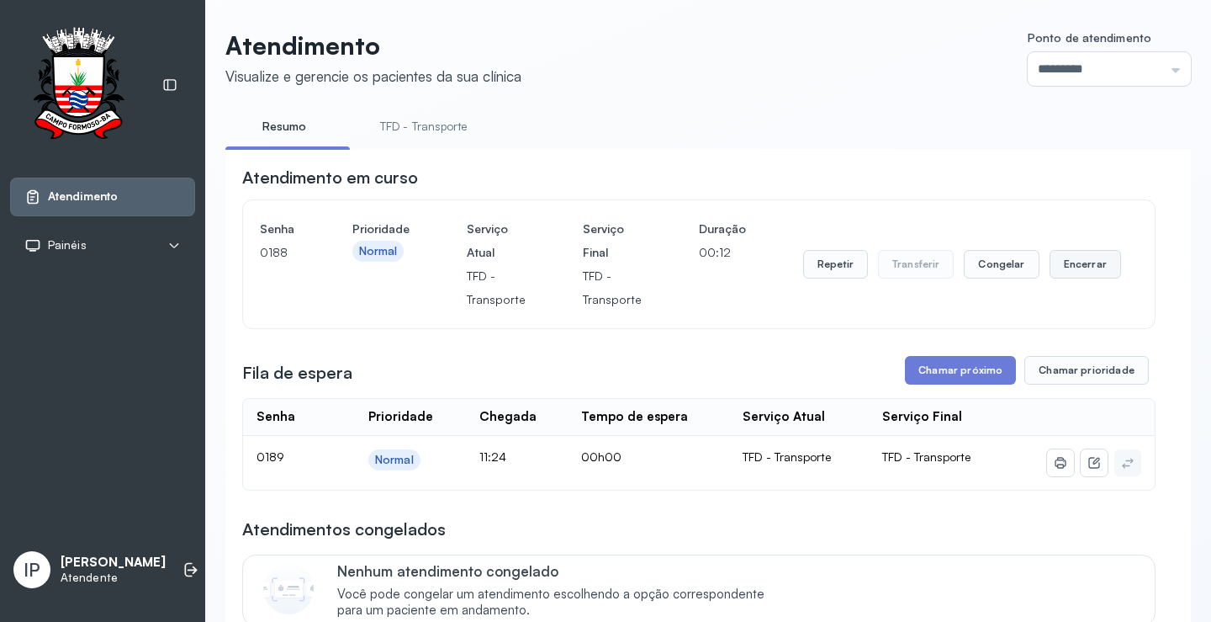
click at [1062, 268] on button "Encerrar" at bounding box center [1086, 264] width 72 height 29
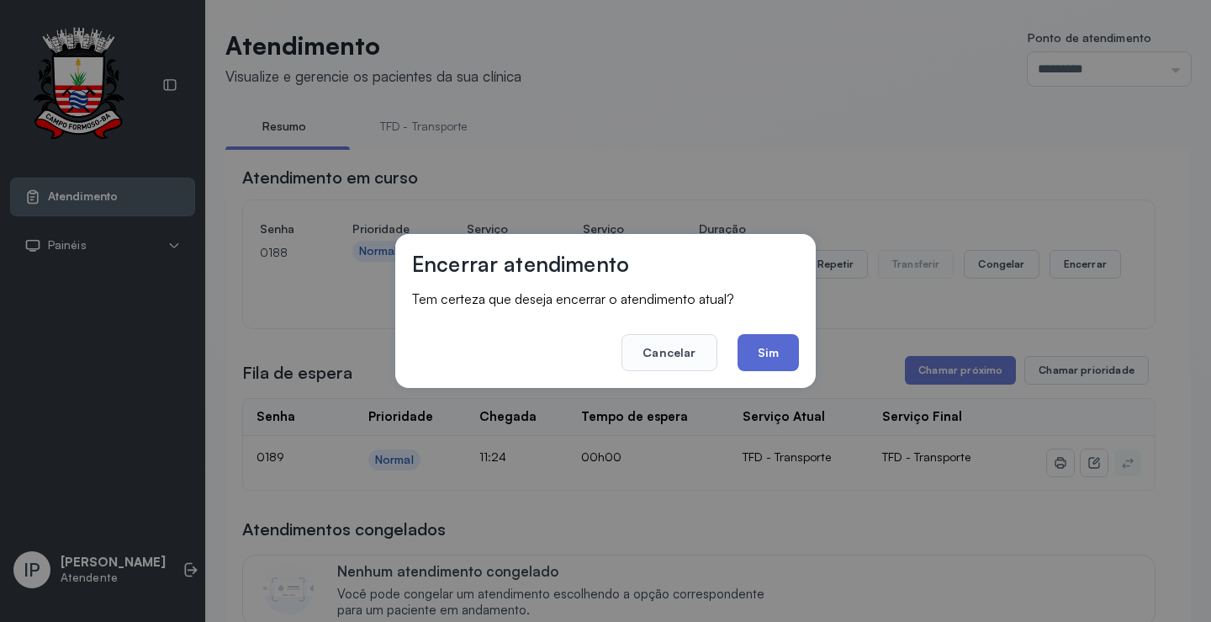
click at [789, 351] on button "Sim" at bounding box center [768, 352] width 61 height 37
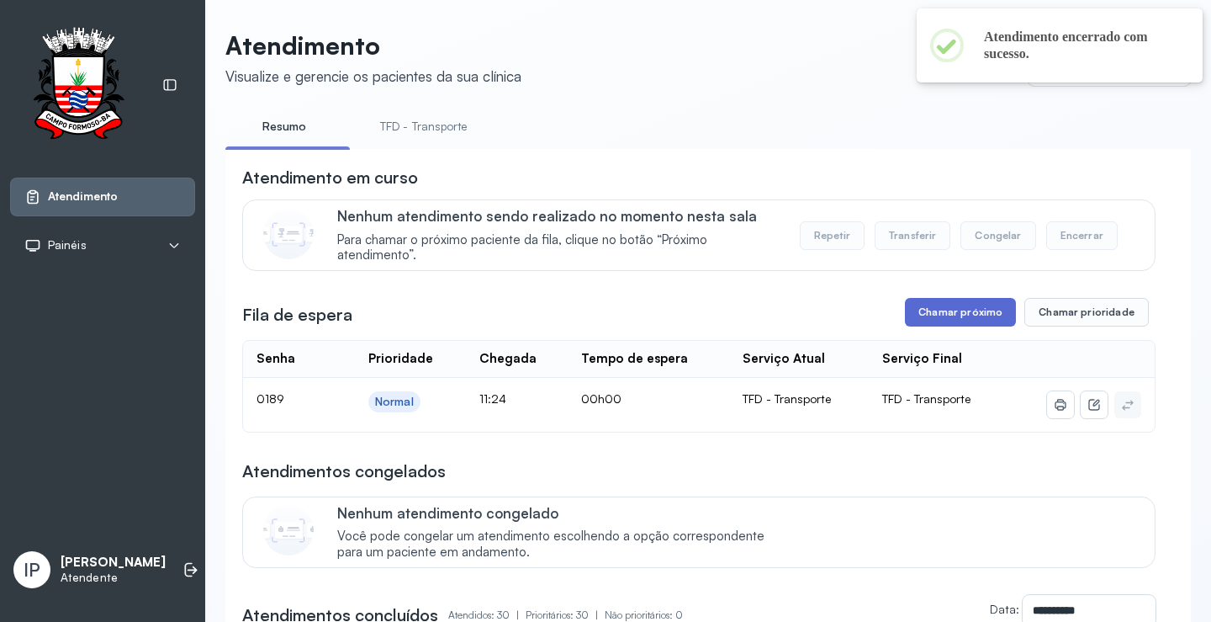
click at [972, 305] on button "Chamar próximo" at bounding box center [960, 312] width 111 height 29
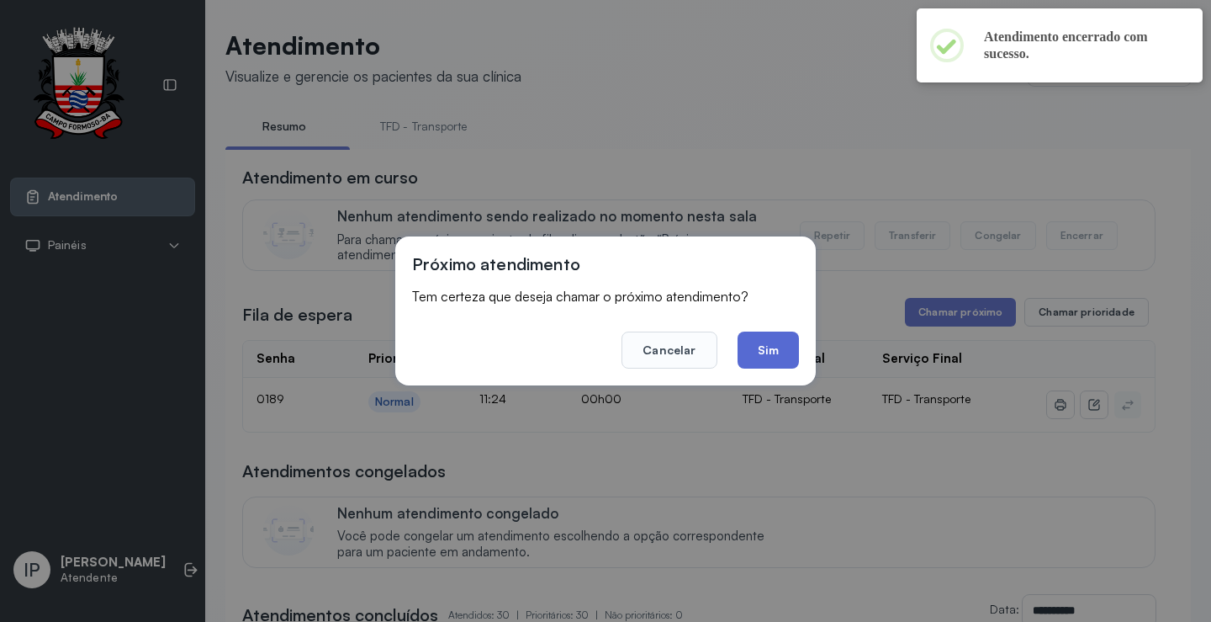
click at [775, 346] on button "Sim" at bounding box center [768, 349] width 61 height 37
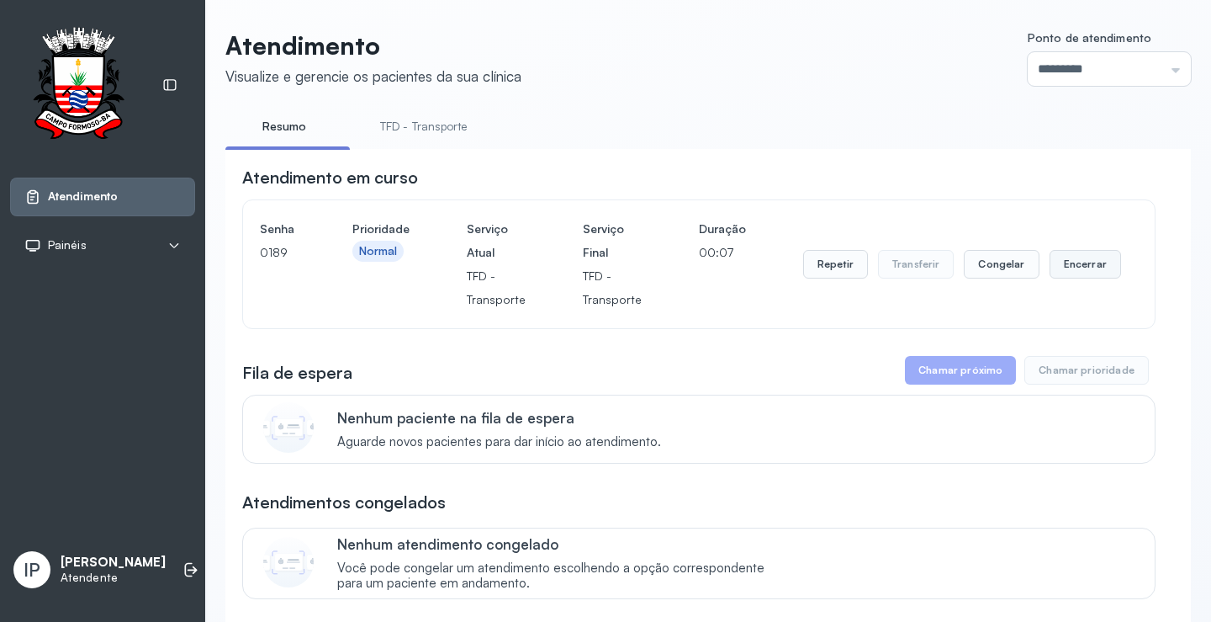
click at [1074, 263] on button "Encerrar" at bounding box center [1086, 264] width 72 height 29
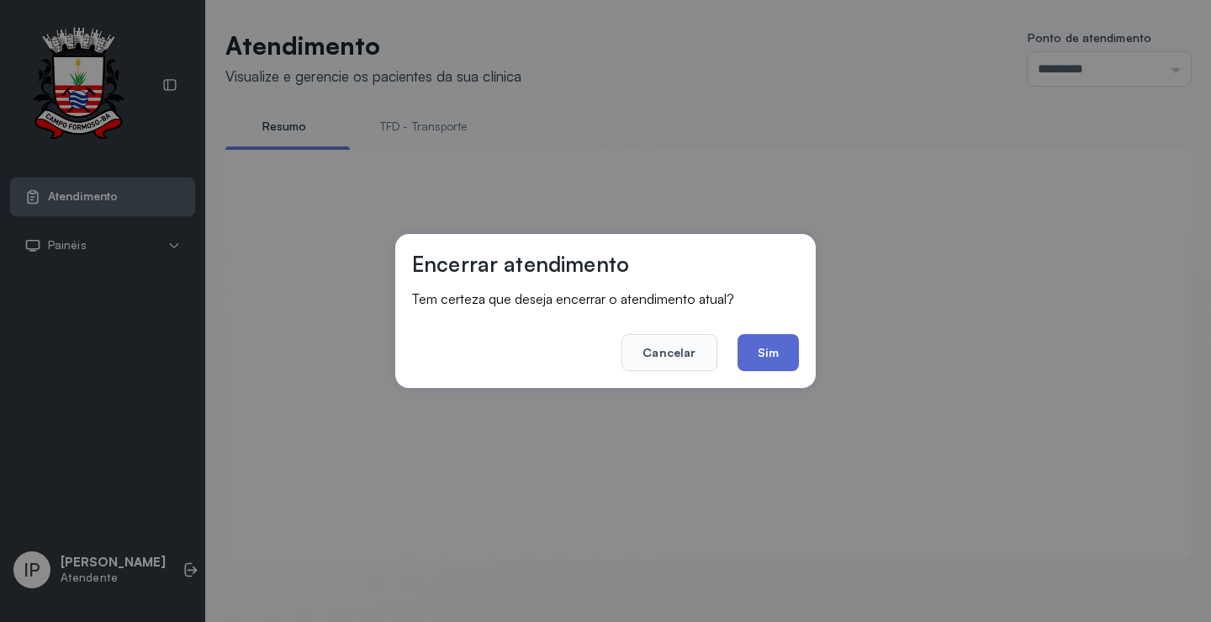
click at [787, 344] on button "Sim" at bounding box center [768, 352] width 61 height 37
